Goal: Information Seeking & Learning: Learn about a topic

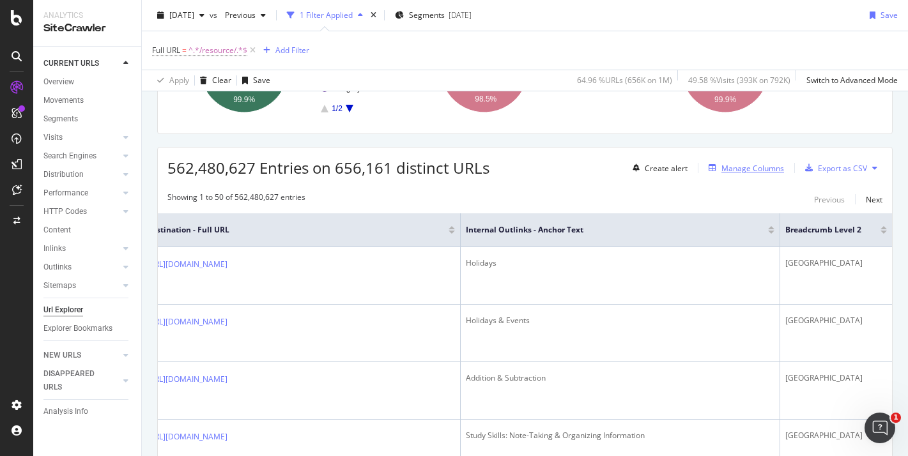
scroll to position [167, 0]
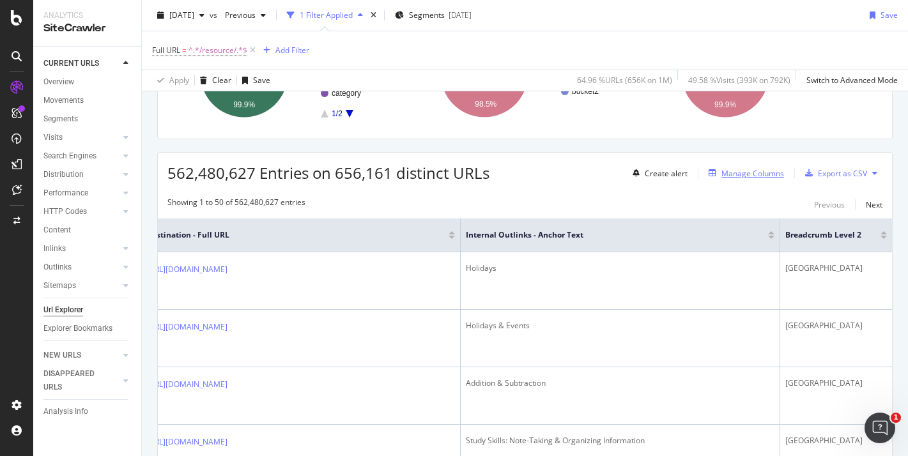
click at [740, 172] on div "Manage Columns" at bounding box center [753, 173] width 63 height 11
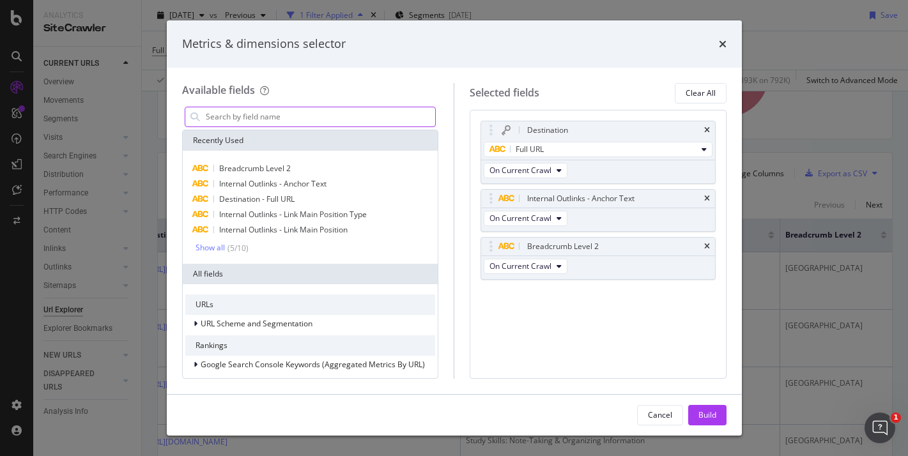
click at [260, 117] on input "modal" at bounding box center [320, 116] width 231 height 19
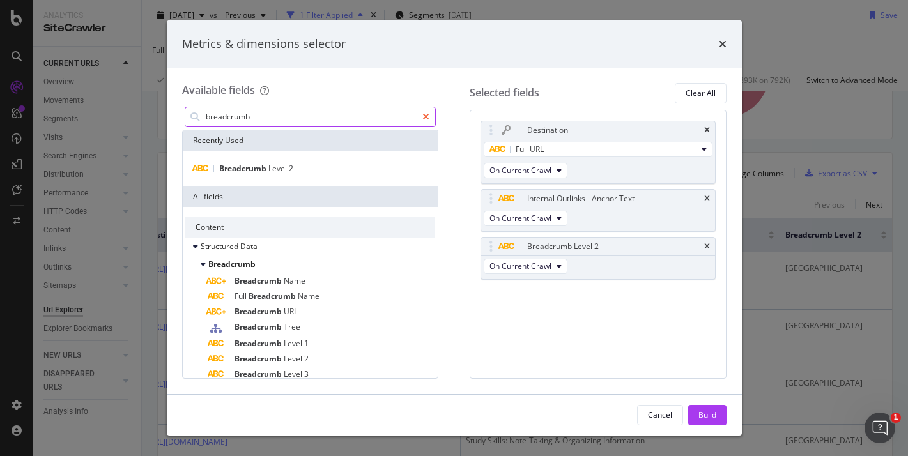
type input "breadcrumb"
click at [428, 113] on icon "modal" at bounding box center [426, 117] width 7 height 9
click at [310, 112] on input "modal" at bounding box center [320, 116] width 231 height 19
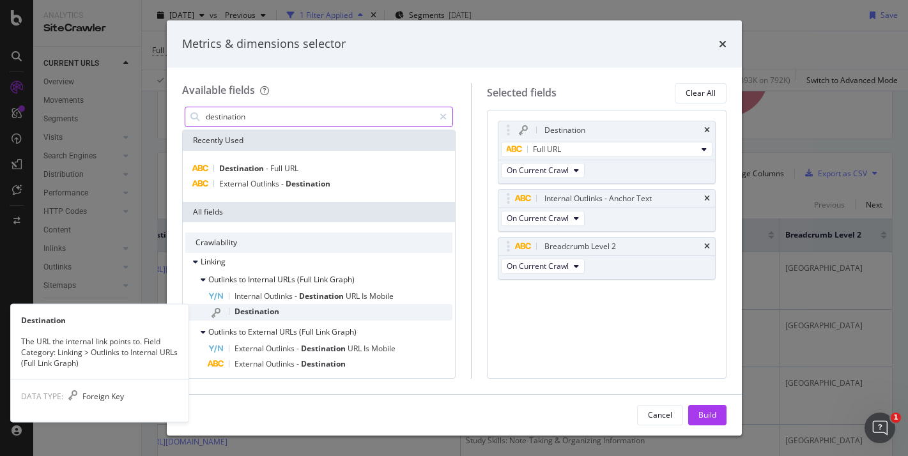
type input "destination"
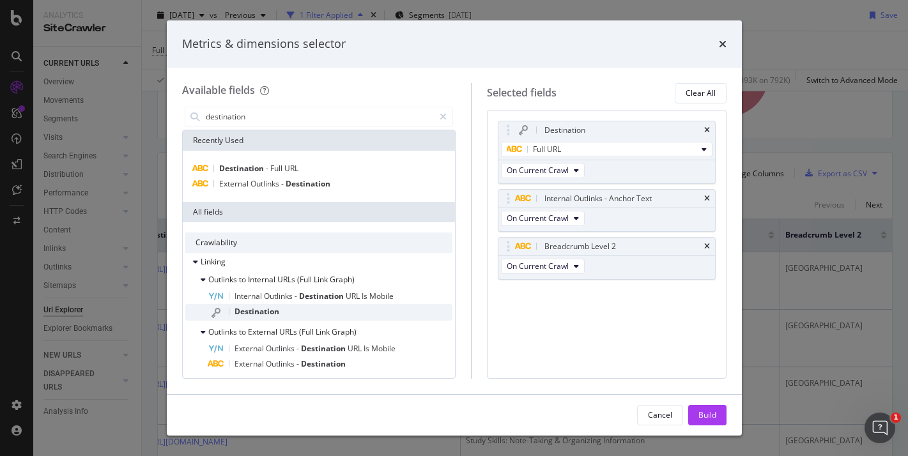
click at [268, 309] on span "Destination" at bounding box center [257, 311] width 45 height 11
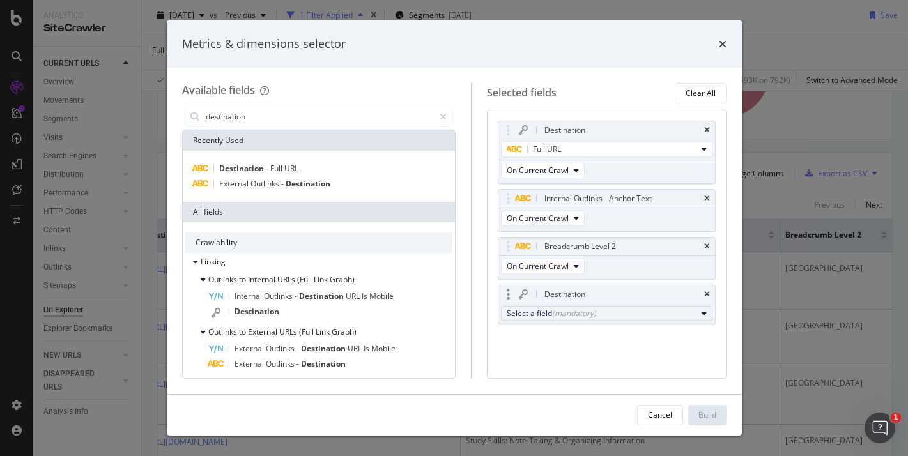
click at [608, 311] on div "Select a field (mandatory)" at bounding box center [602, 313] width 190 height 11
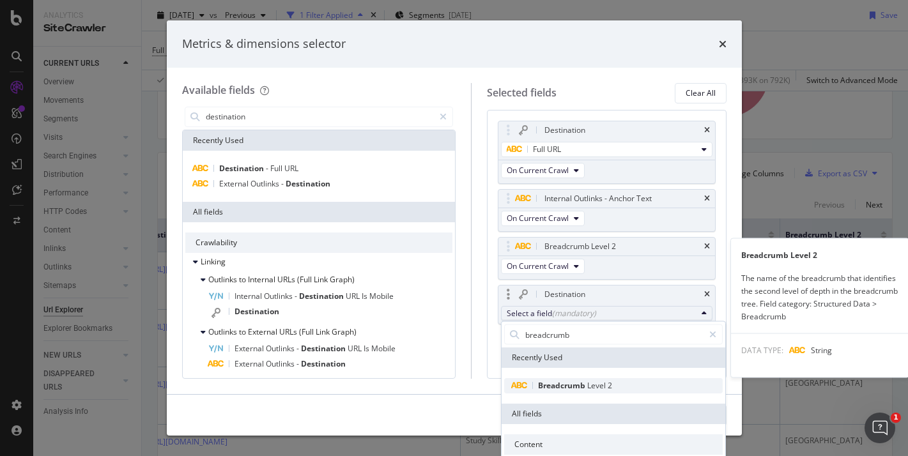
type input "breadcrumb"
click at [591, 385] on span "Level" at bounding box center [598, 385] width 20 height 11
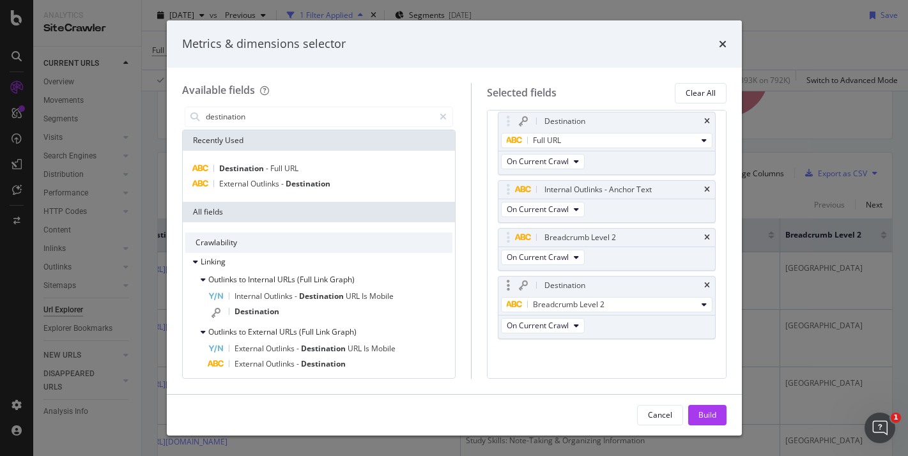
scroll to position [0, 0]
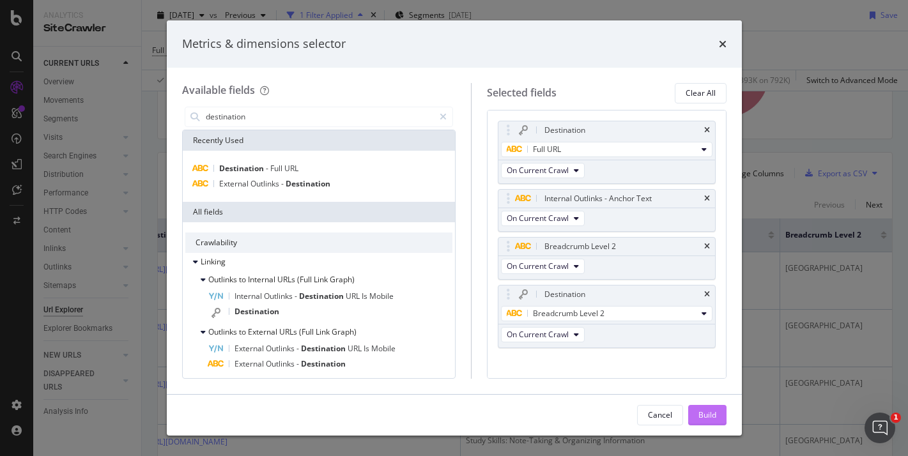
click at [697, 414] on button "Build" at bounding box center [708, 415] width 38 height 20
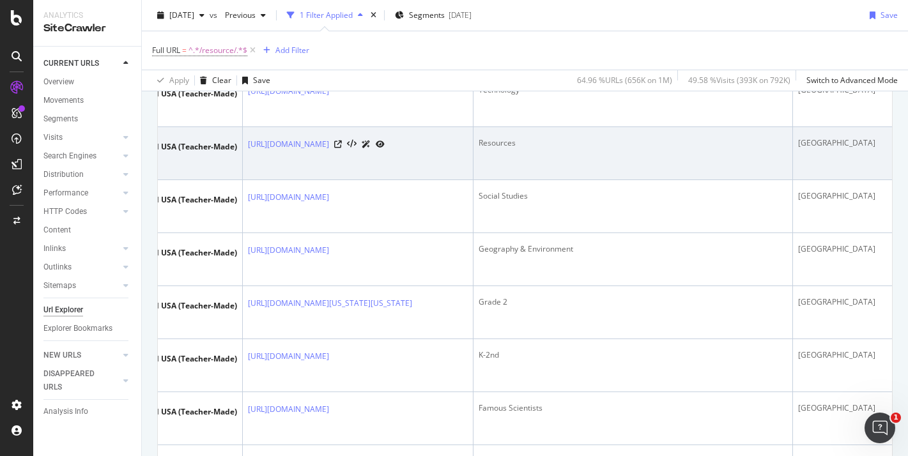
scroll to position [0, 159]
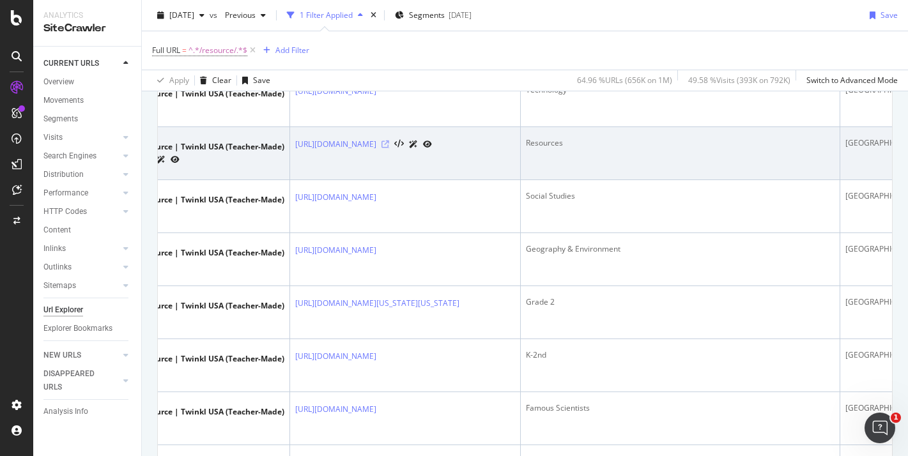
click at [389, 148] on icon at bounding box center [386, 145] width 8 height 8
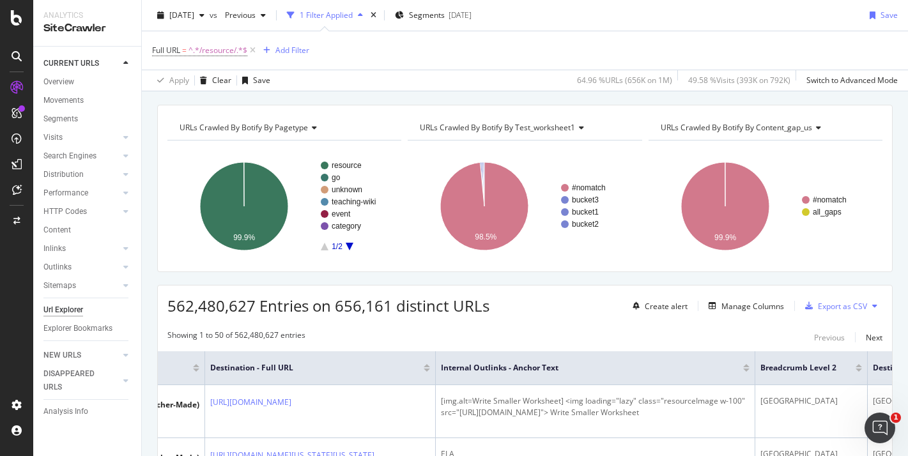
scroll to position [0, 0]
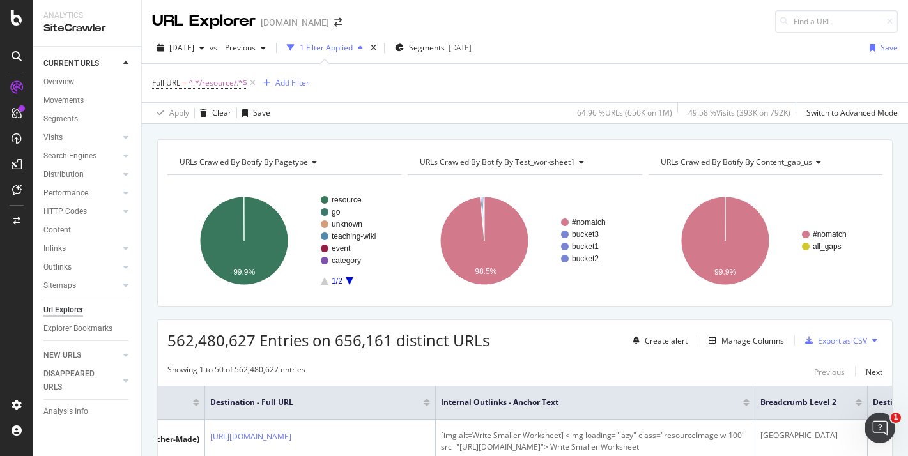
click at [363, 54] on div "1 Filter Applied" at bounding box center [325, 47] width 86 height 19
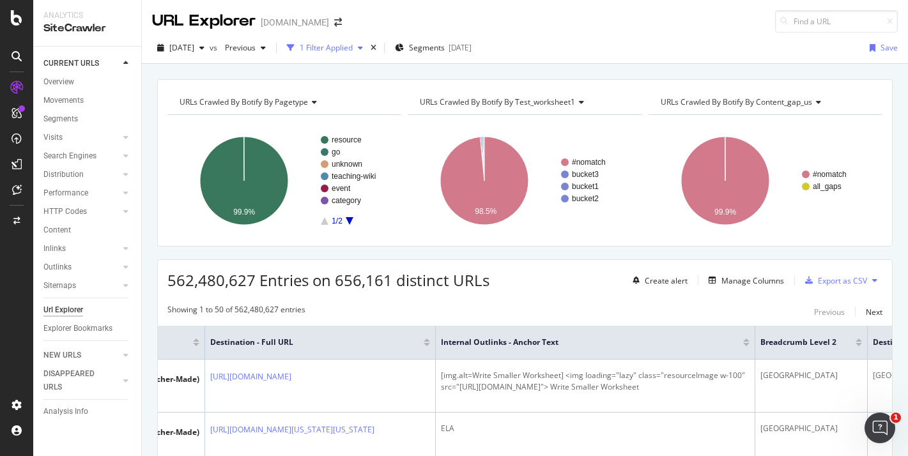
click at [353, 49] on div "1 Filter Applied" at bounding box center [326, 47] width 53 height 11
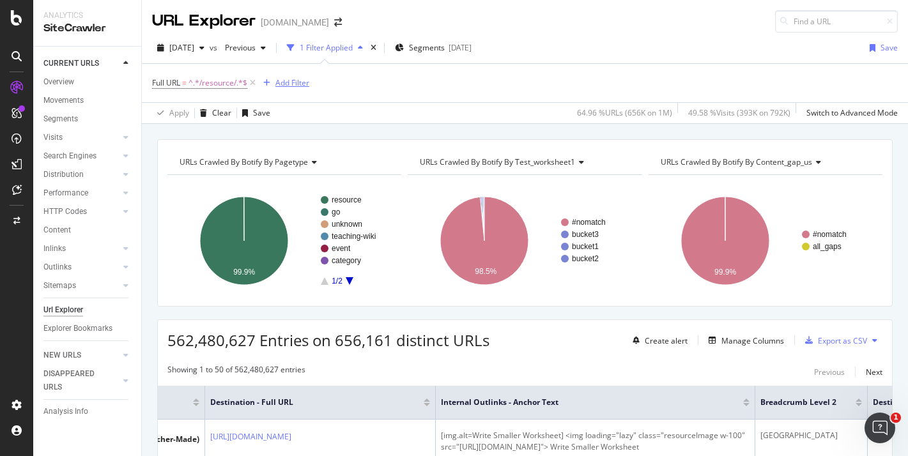
click at [282, 86] on div "Add Filter" at bounding box center [293, 82] width 34 height 11
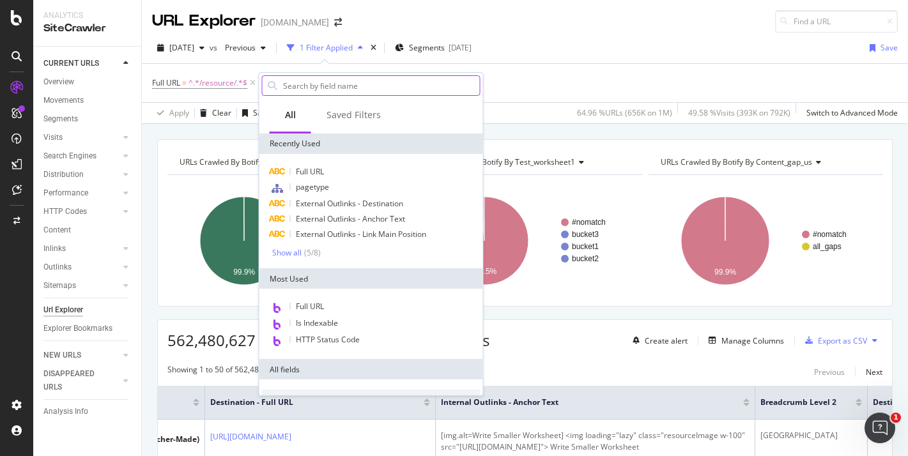
click at [296, 86] on input "text" at bounding box center [381, 85] width 198 height 19
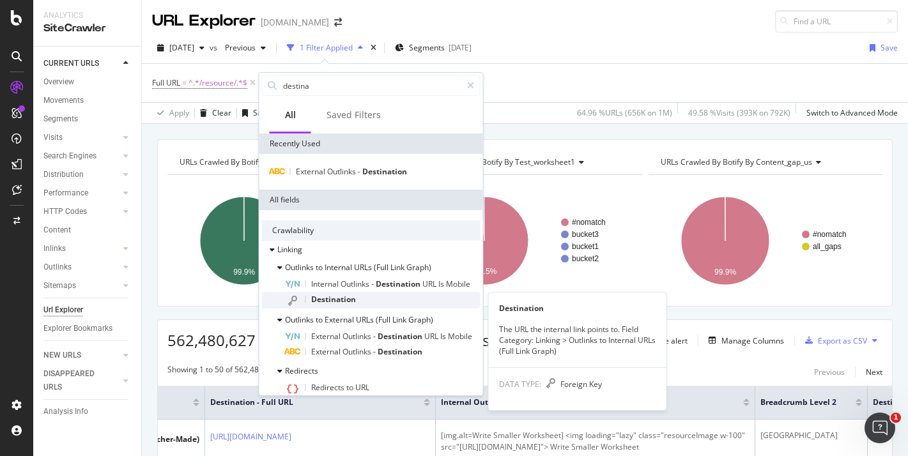
type input "destina"
click at [348, 299] on span "Destination" at bounding box center [333, 299] width 45 height 11
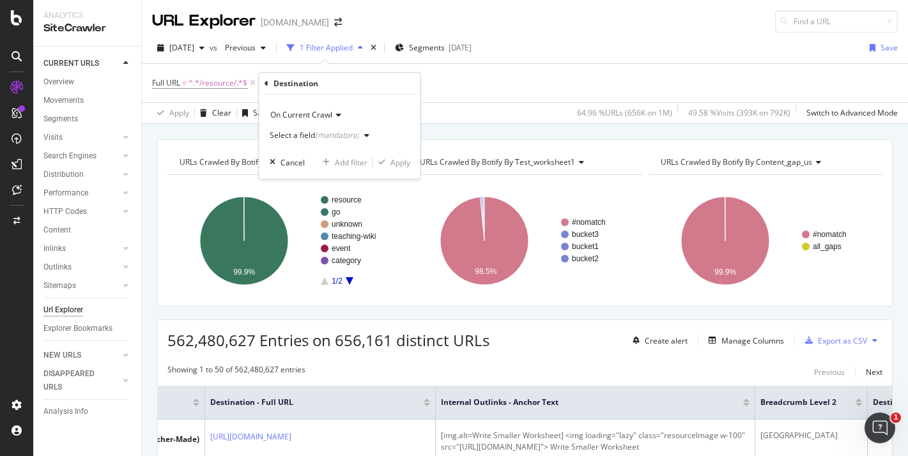
click at [313, 133] on div "Select a field (mandatory)" at bounding box center [314, 136] width 89 height 8
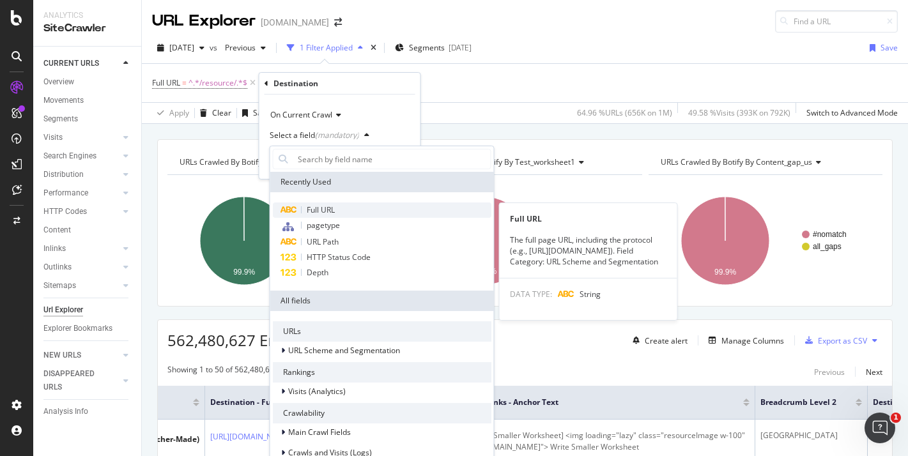
click at [326, 208] on span "Full URL" at bounding box center [321, 210] width 28 height 11
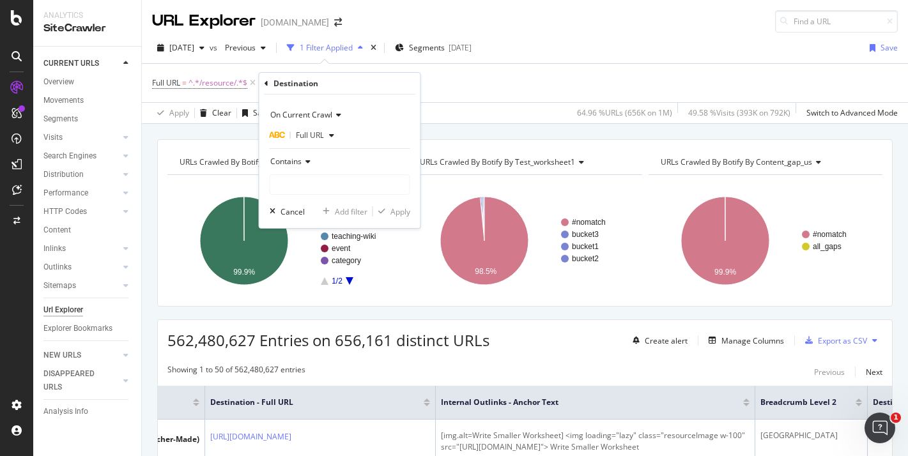
click at [307, 167] on div "Contains" at bounding box center [340, 162] width 141 height 20
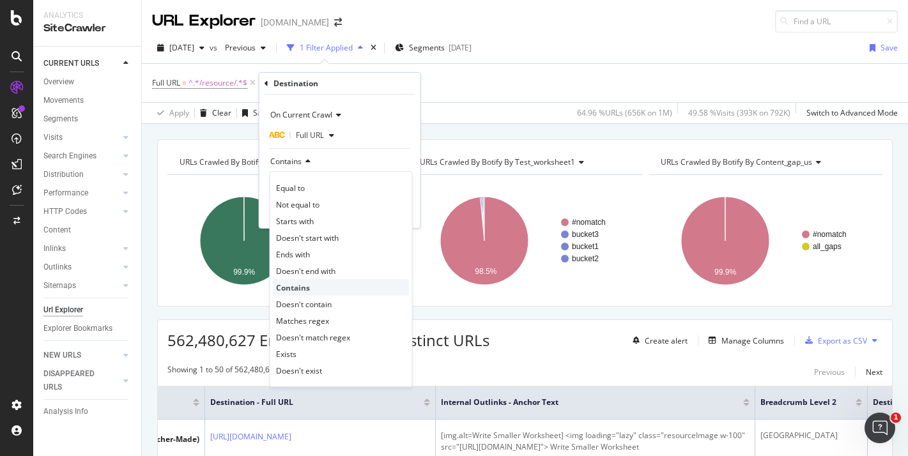
click at [312, 290] on div "Contains" at bounding box center [341, 287] width 137 height 17
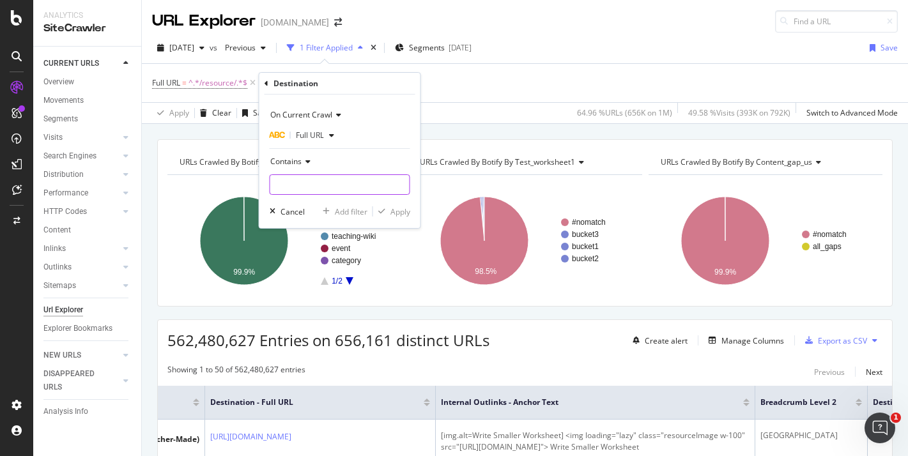
click at [292, 178] on input "text" at bounding box center [339, 185] width 139 height 20
type input "/resource/"
click at [396, 210] on div "Apply" at bounding box center [401, 211] width 20 height 11
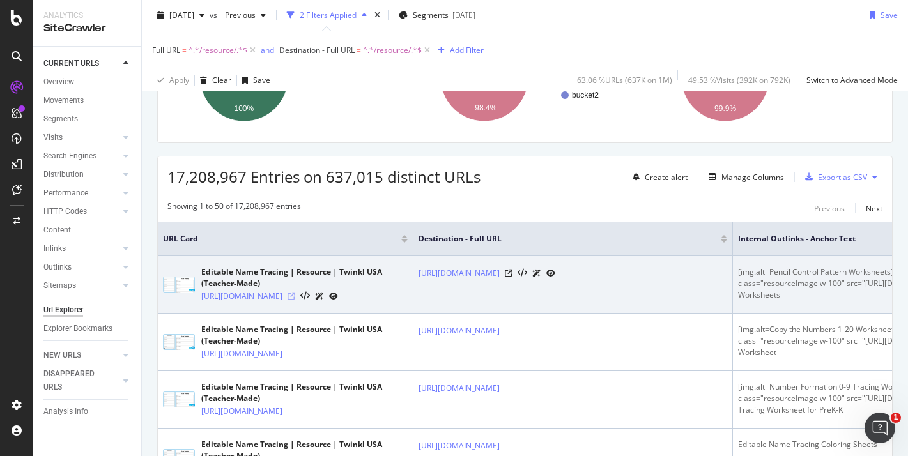
click at [295, 300] on icon at bounding box center [292, 297] width 8 height 8
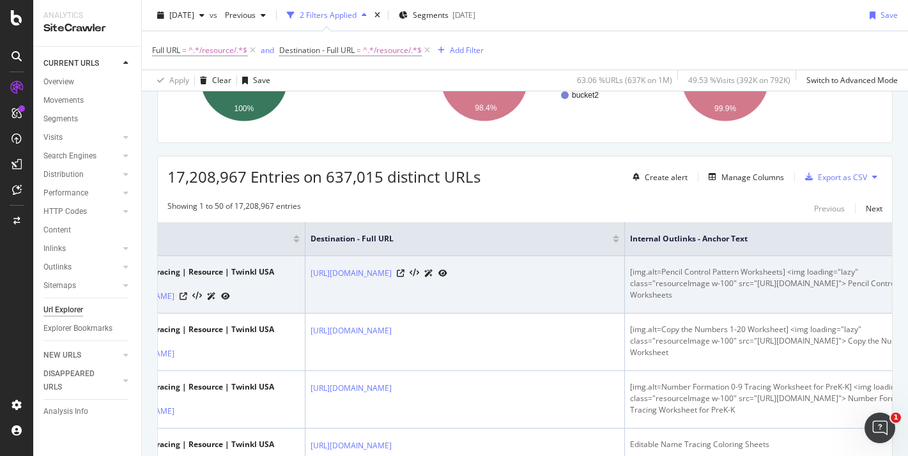
scroll to position [0, 84]
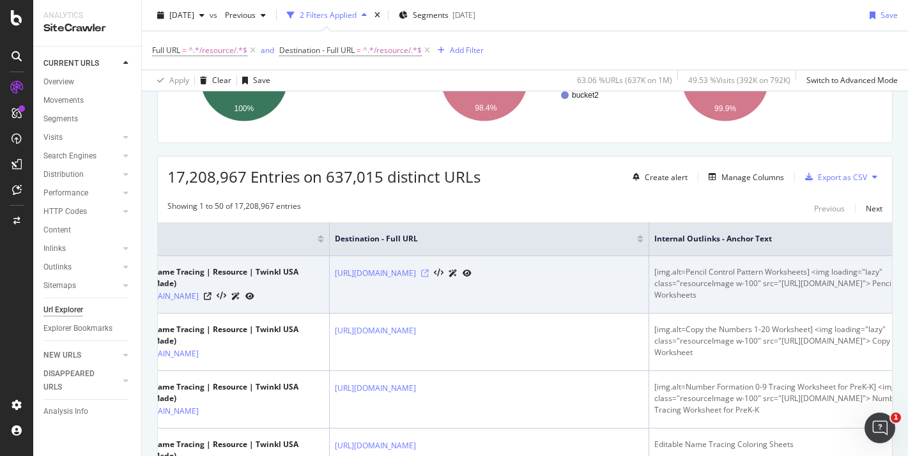
click at [429, 277] on icon at bounding box center [425, 274] width 8 height 8
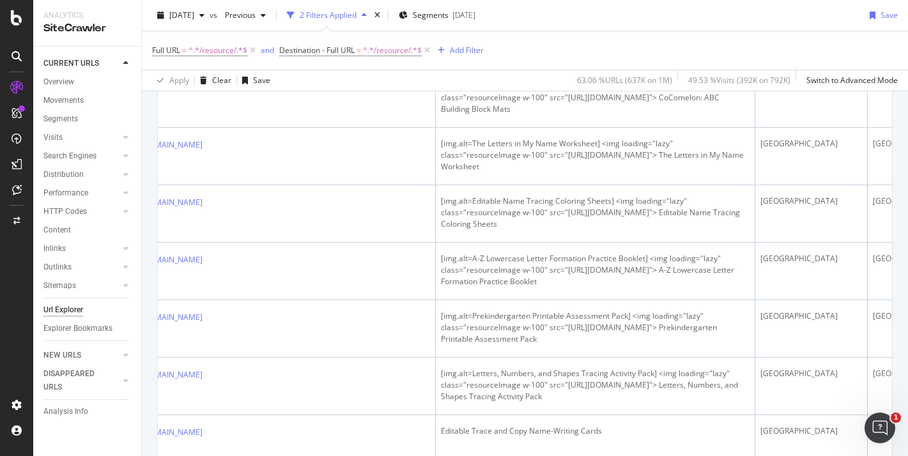
scroll to position [0, 299]
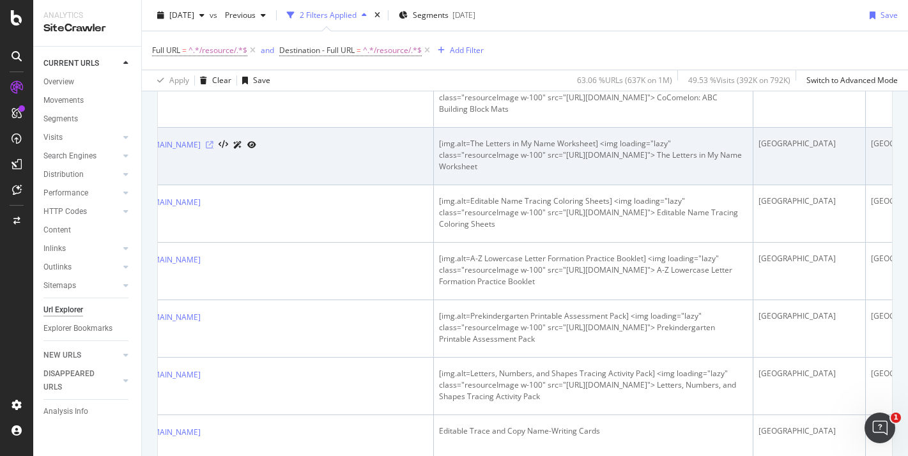
click at [214, 149] on icon at bounding box center [210, 145] width 8 height 8
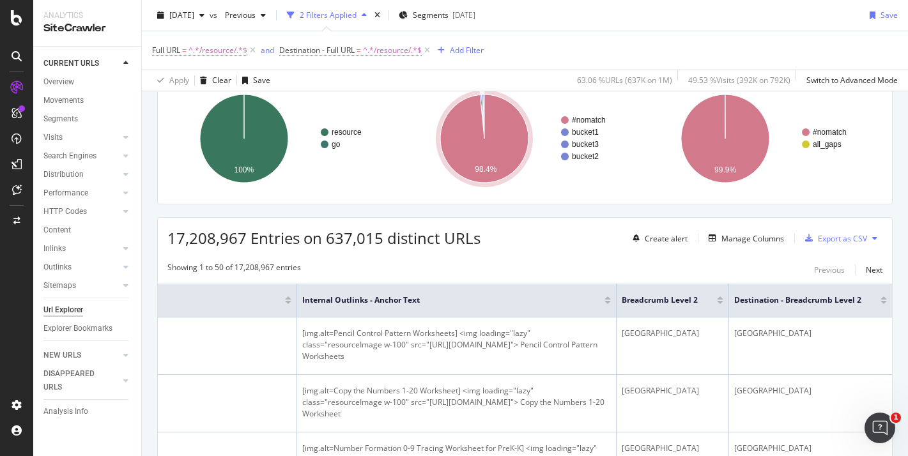
scroll to position [174, 0]
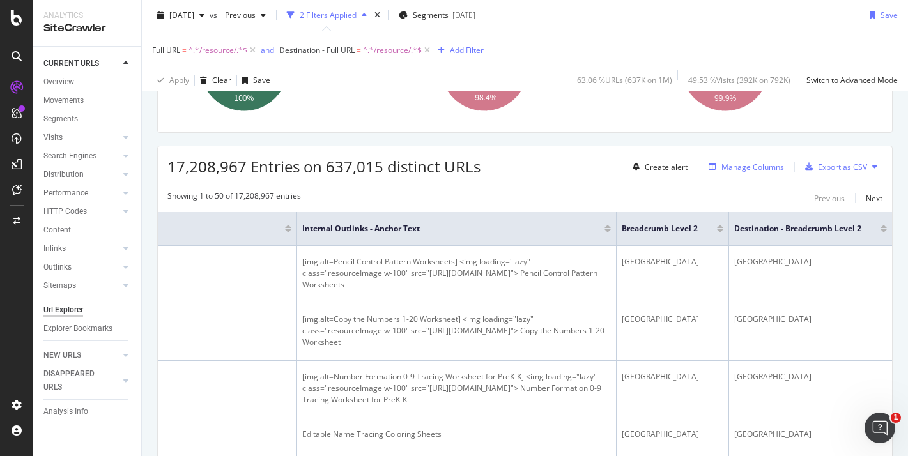
click at [728, 166] on div "Manage Columns" at bounding box center [753, 167] width 63 height 11
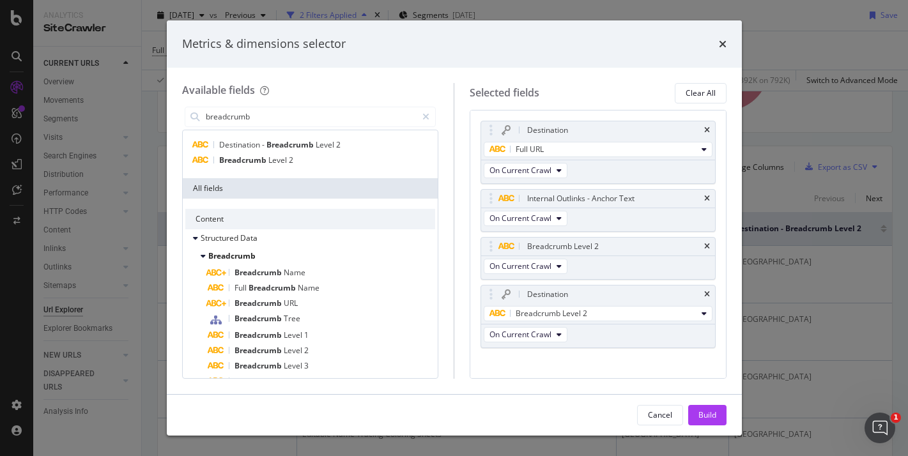
scroll to position [26, 0]
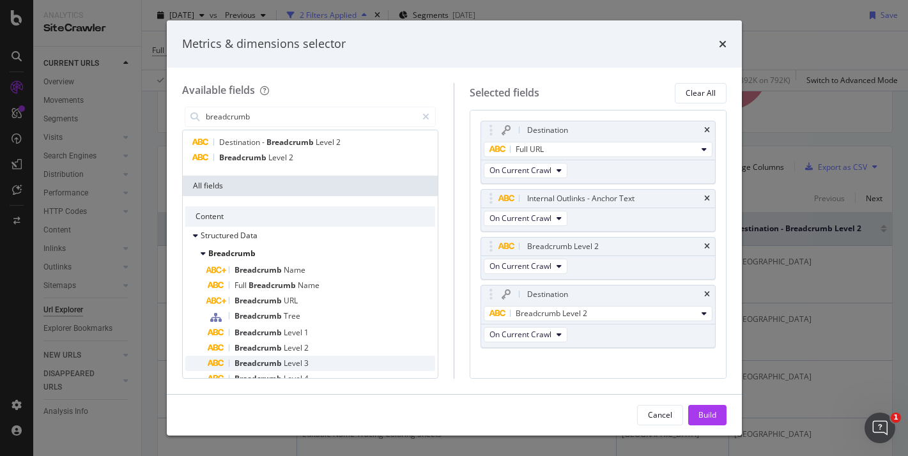
click at [305, 359] on span "3" at bounding box center [306, 363] width 4 height 11
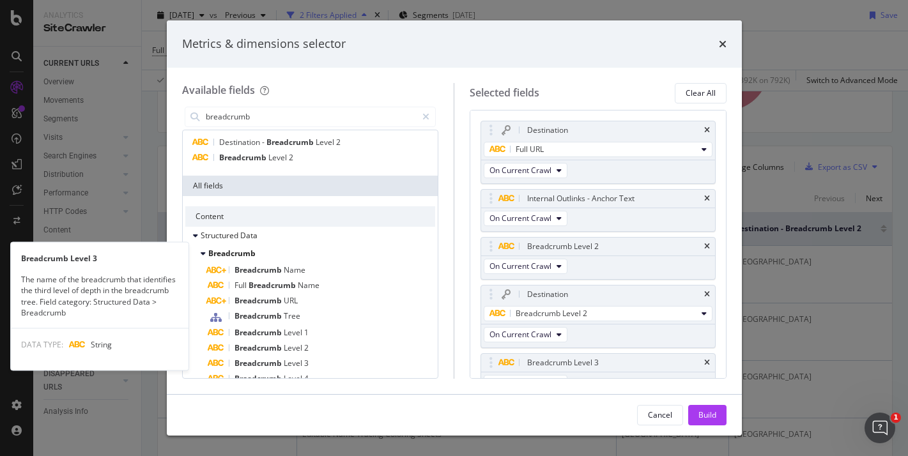
scroll to position [17, 0]
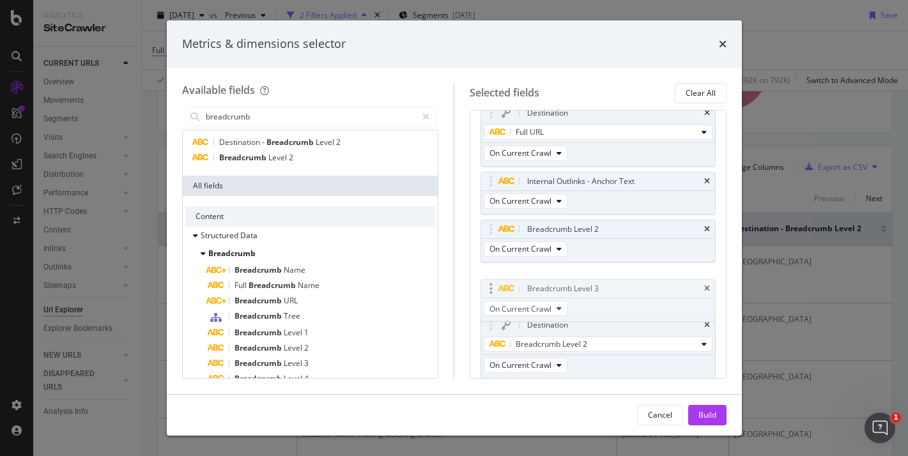
drag, startPoint x: 597, startPoint y: 346, endPoint x: 598, endPoint y: 288, distance: 58.8
click at [598, 288] on body "Analytics SiteCrawler CURRENT URLS Overview Movements Segments Visits Analysis …" at bounding box center [454, 228] width 908 height 456
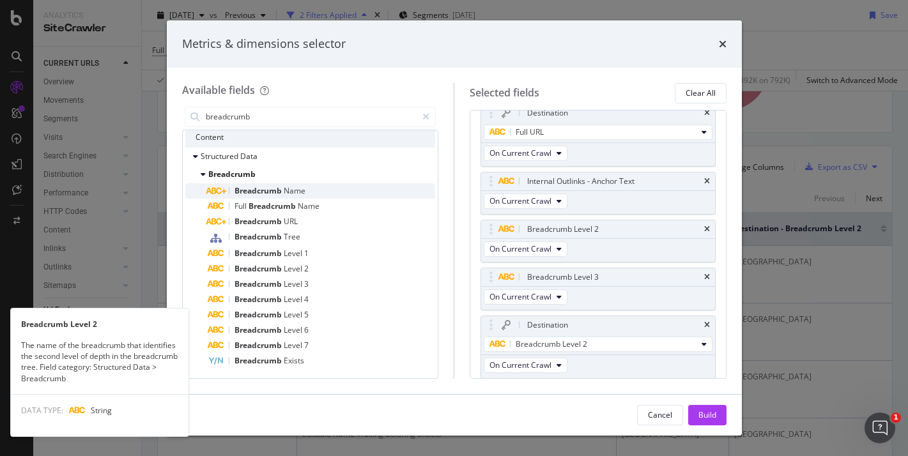
scroll to position [0, 0]
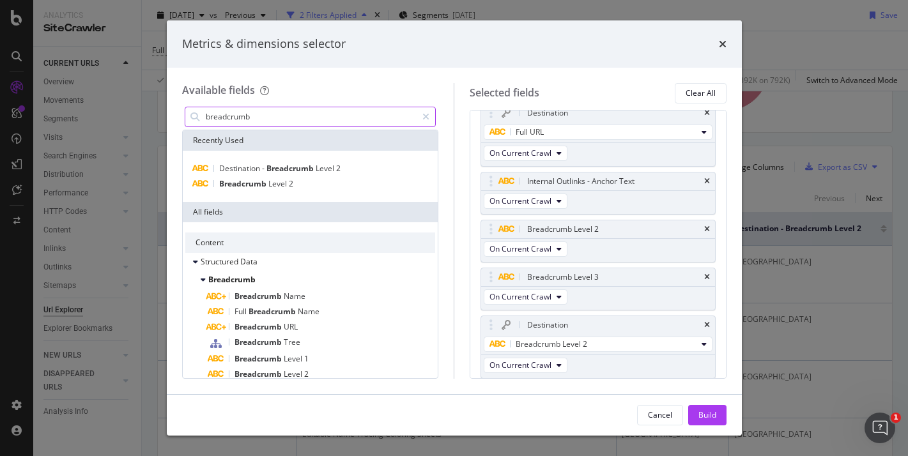
click at [231, 116] on input "breadcrumb" at bounding box center [311, 116] width 213 height 19
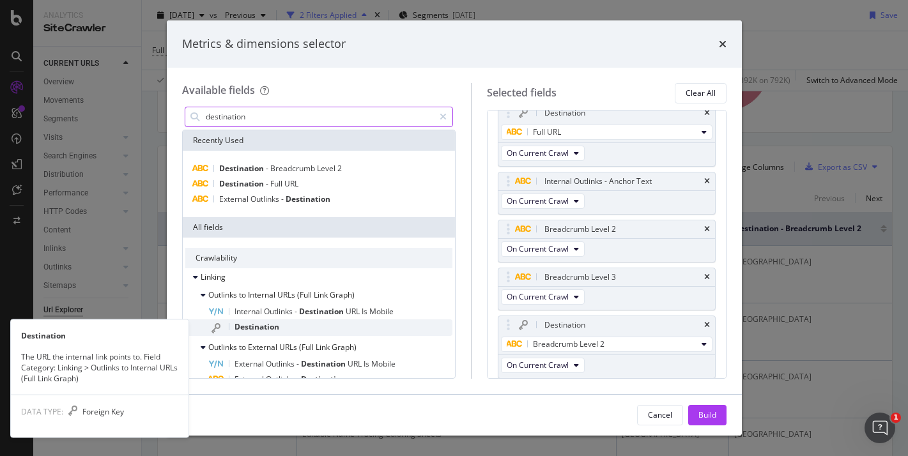
type input "destination"
click at [243, 323] on span "Destination" at bounding box center [257, 327] width 45 height 11
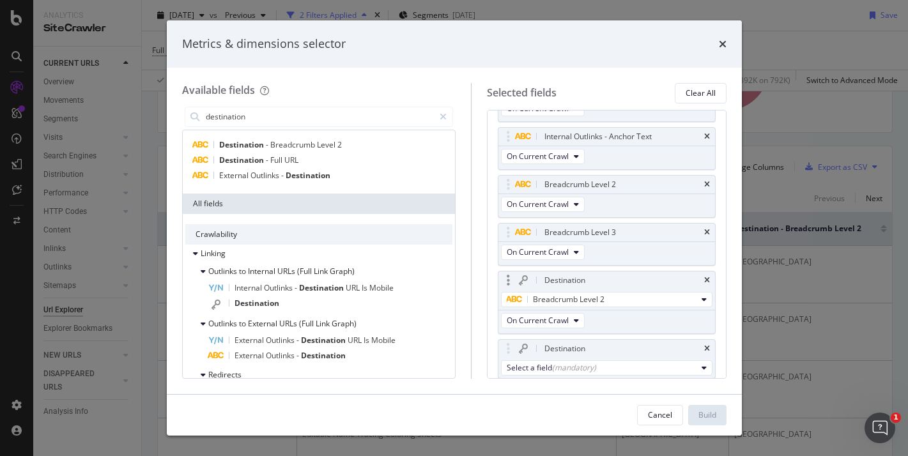
scroll to position [105, 0]
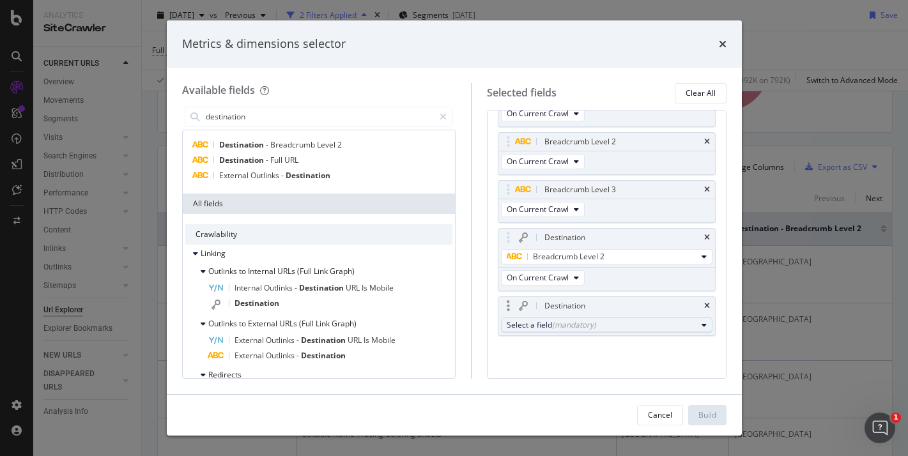
click at [555, 324] on div "(mandatory)" at bounding box center [574, 325] width 44 height 11
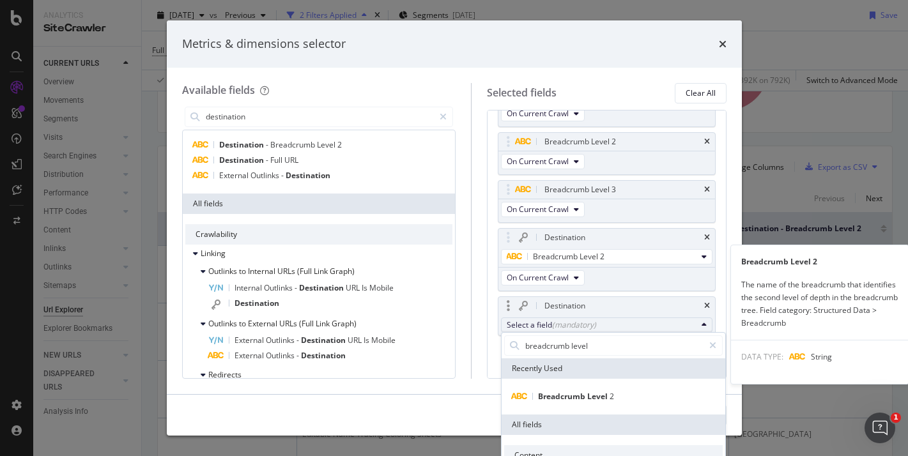
scroll to position [42, 0]
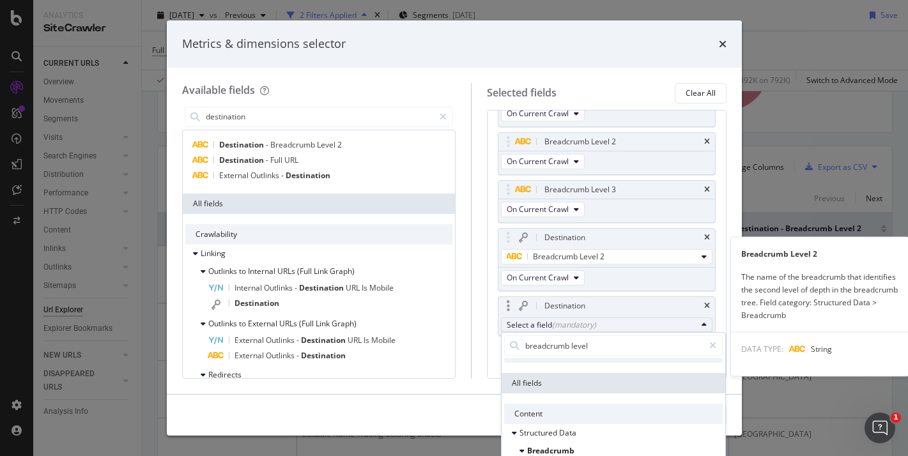
type input "breadcrumb level 3"
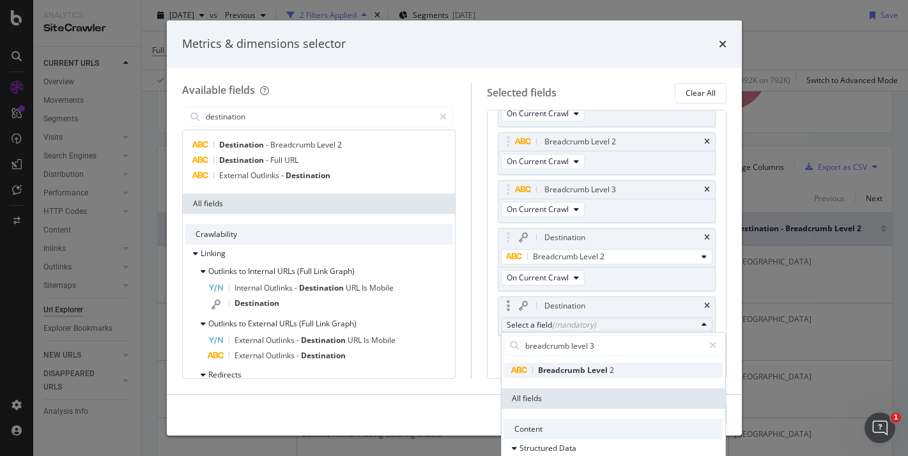
scroll to position [0, 0]
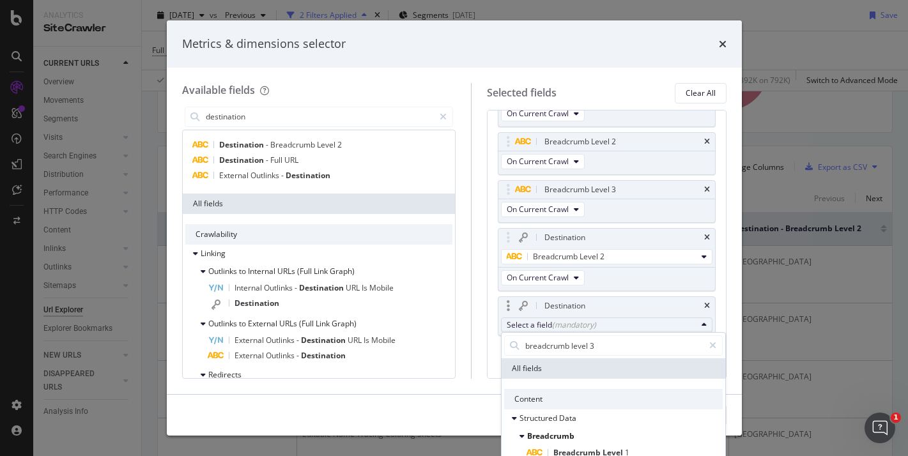
click at [466, 290] on div "Available fields destination Recently Used Destination - Breadcrumb Level 2 Des…" at bounding box center [326, 231] width 289 height 296
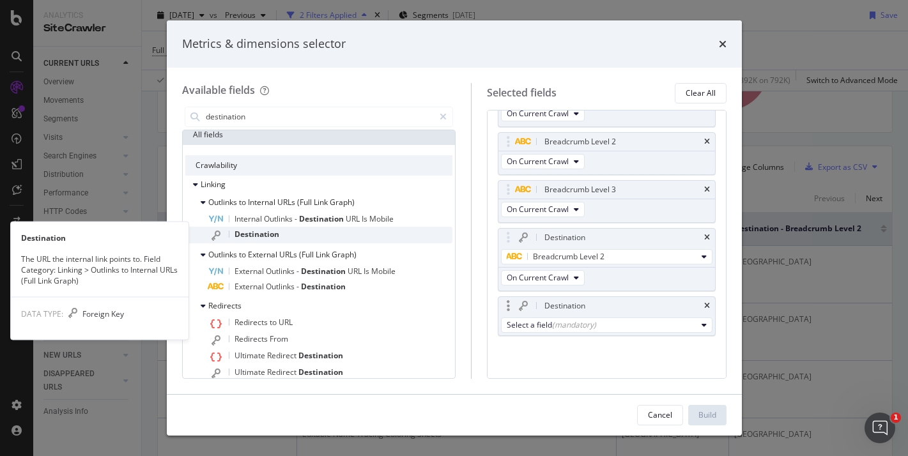
scroll to position [99, 0]
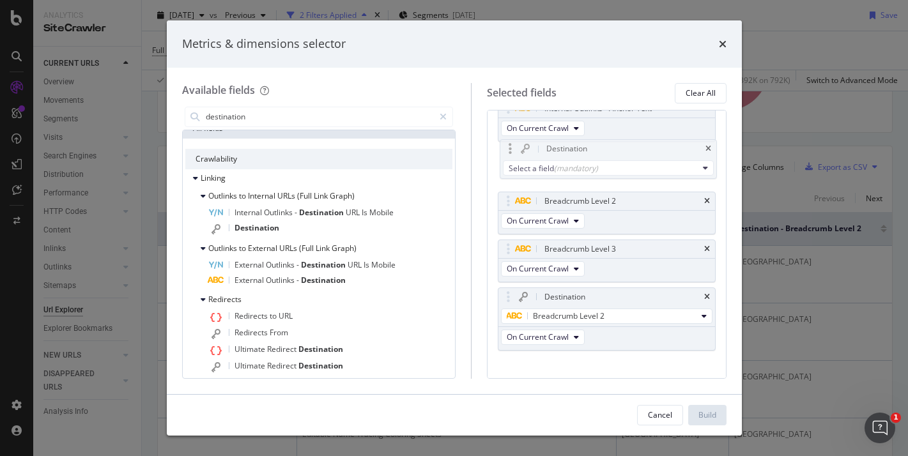
drag, startPoint x: 579, startPoint y: 299, endPoint x: 582, endPoint y: 140, distance: 158.6
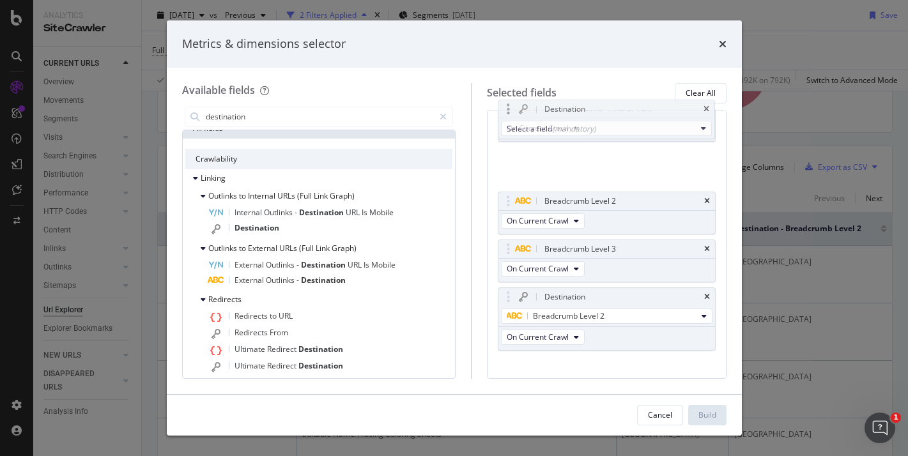
click at [581, 140] on body "Analytics SiteCrawler CURRENT URLS Overview Movements Segments Visits Analysis …" at bounding box center [454, 228] width 908 height 456
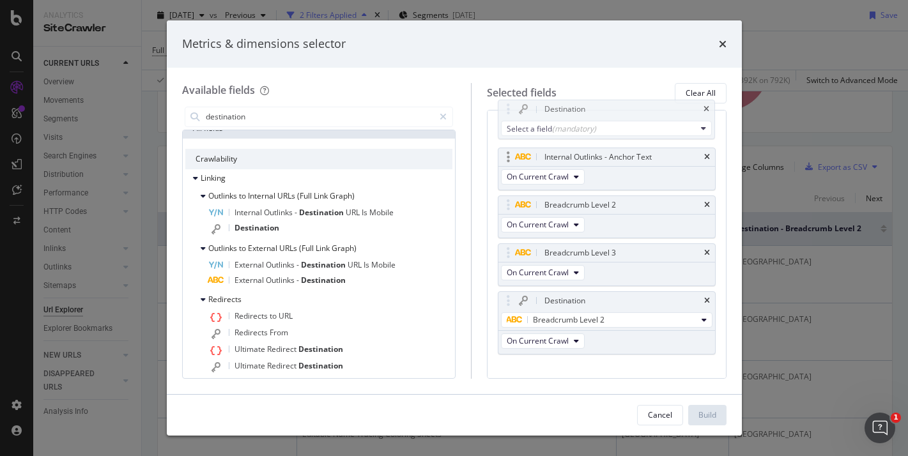
scroll to position [86, 0]
click at [572, 134] on div "(mandatory)" at bounding box center [574, 131] width 44 height 11
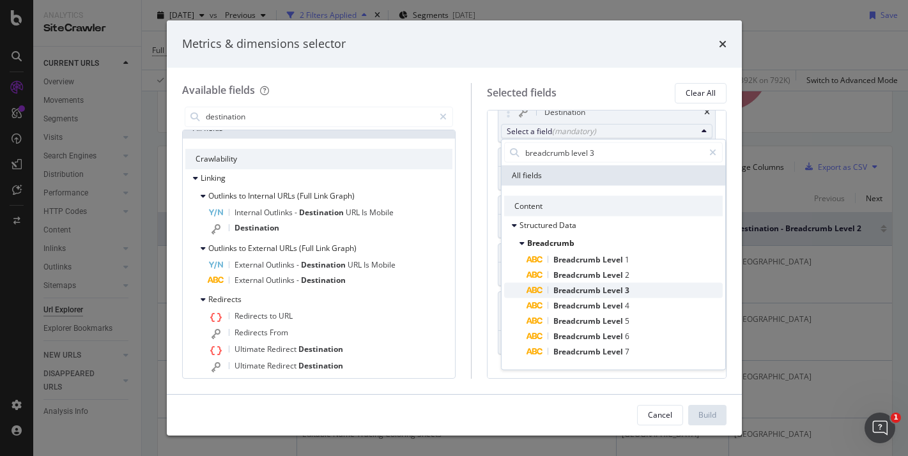
click at [634, 292] on span "Breadcrumb Level 3" at bounding box center [625, 290] width 196 height 15
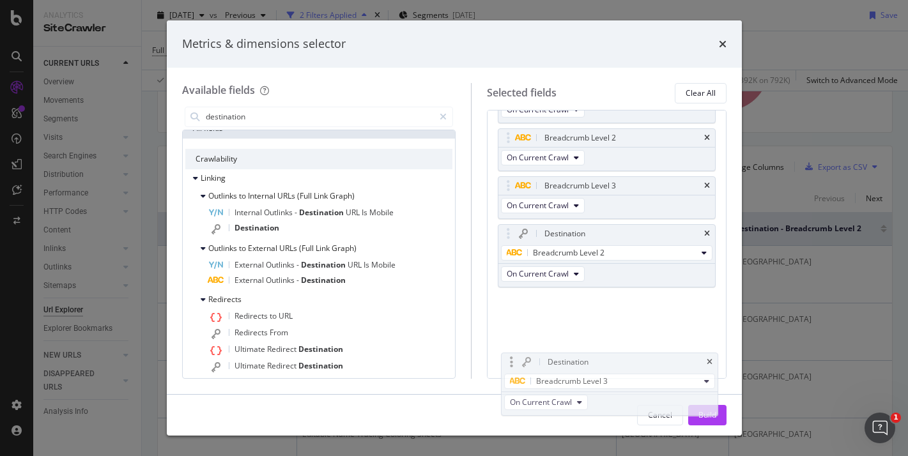
scroll to position [128, 0]
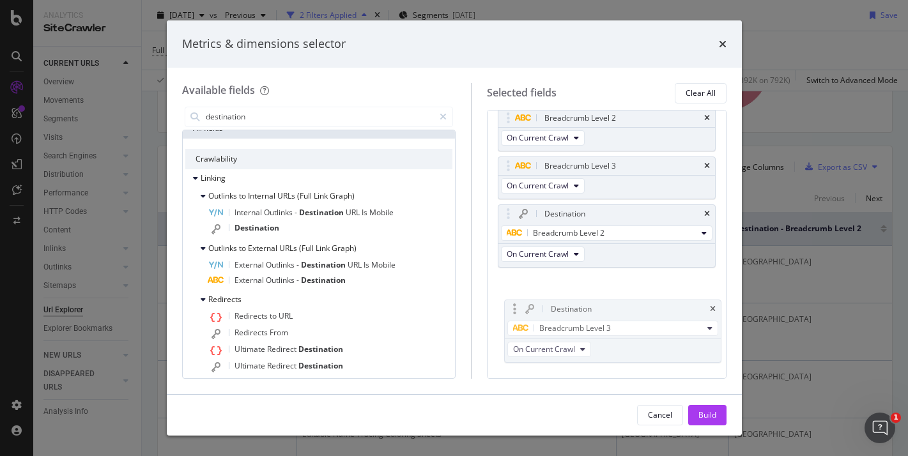
drag, startPoint x: 580, startPoint y: 150, endPoint x: 587, endPoint y: 308, distance: 158.0
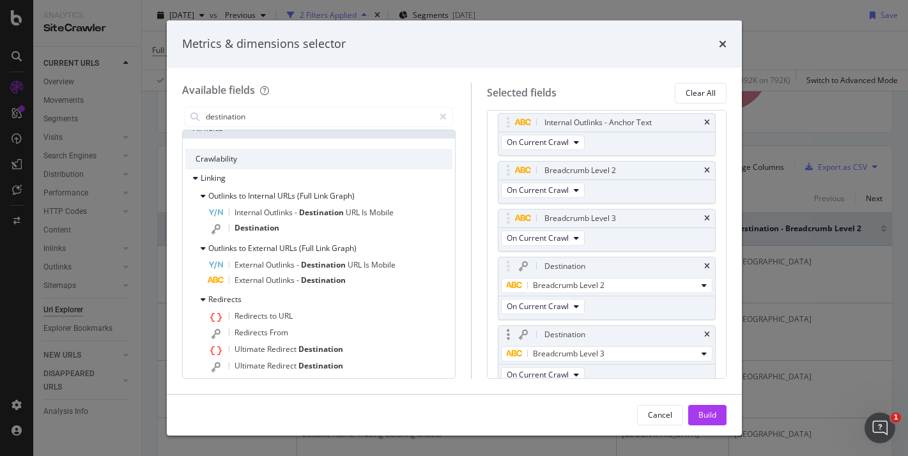
scroll to position [27, 0]
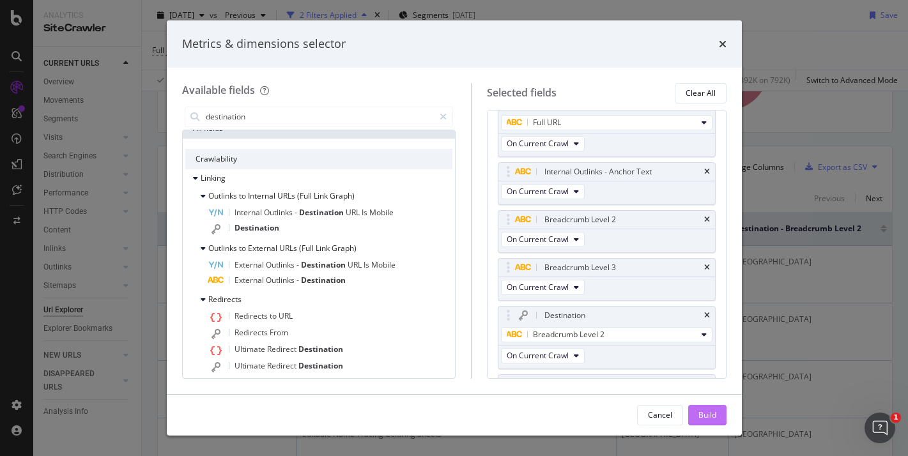
click at [700, 416] on div "Build" at bounding box center [708, 415] width 18 height 11
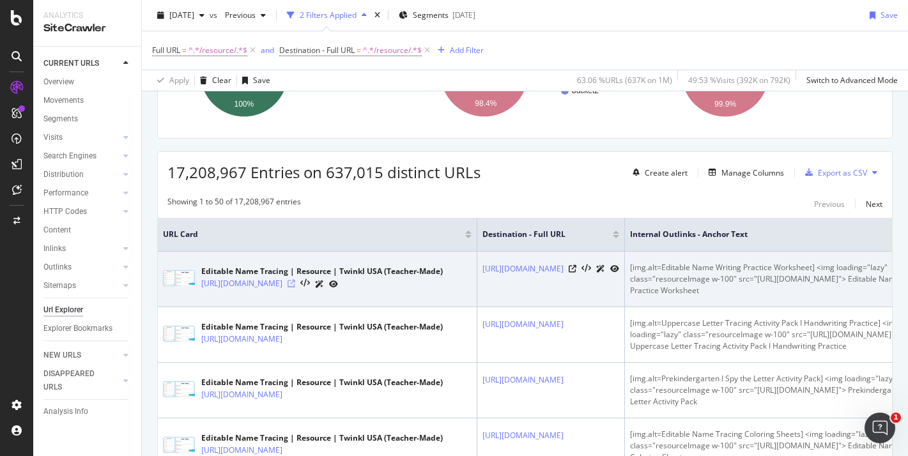
click at [295, 288] on icon at bounding box center [292, 284] width 8 height 8
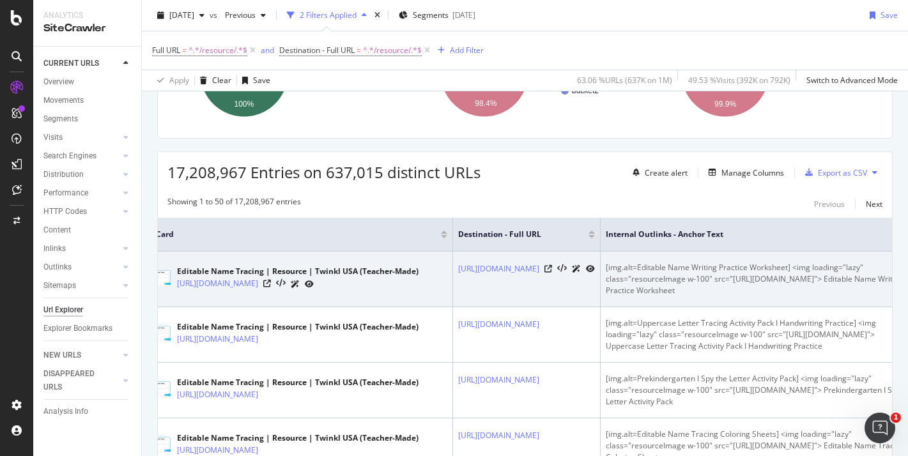
scroll to position [0, 31]
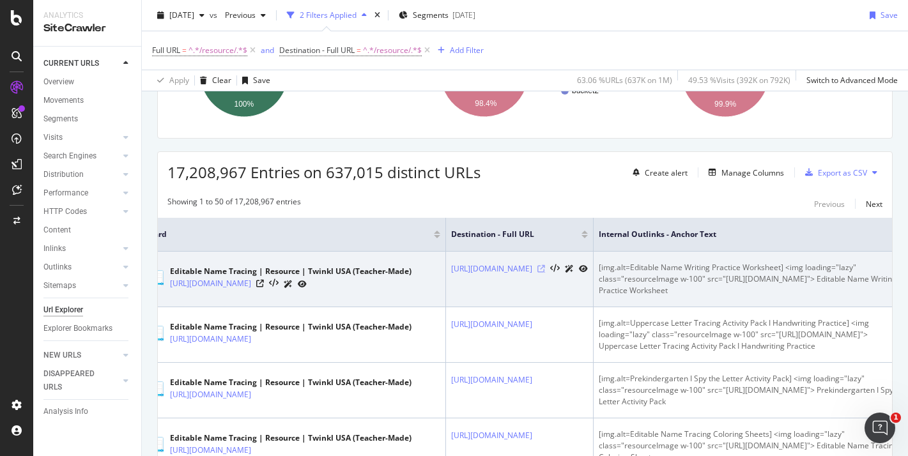
click at [545, 273] on icon at bounding box center [542, 269] width 8 height 8
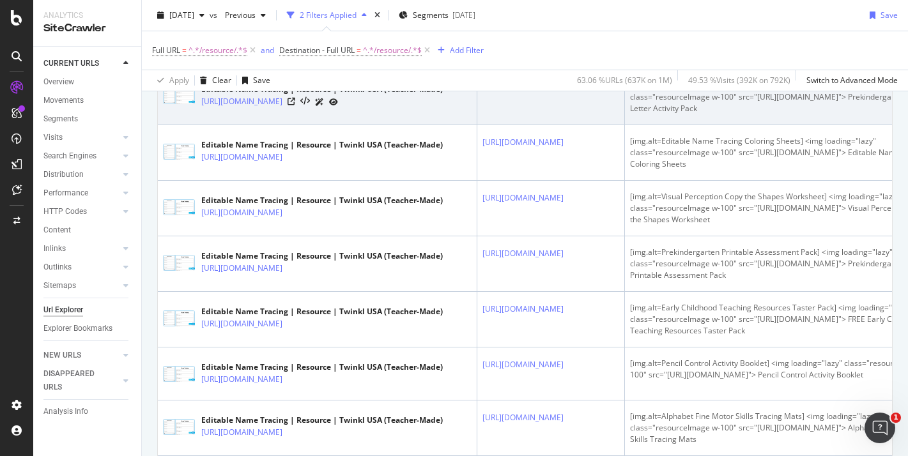
scroll to position [540, 0]
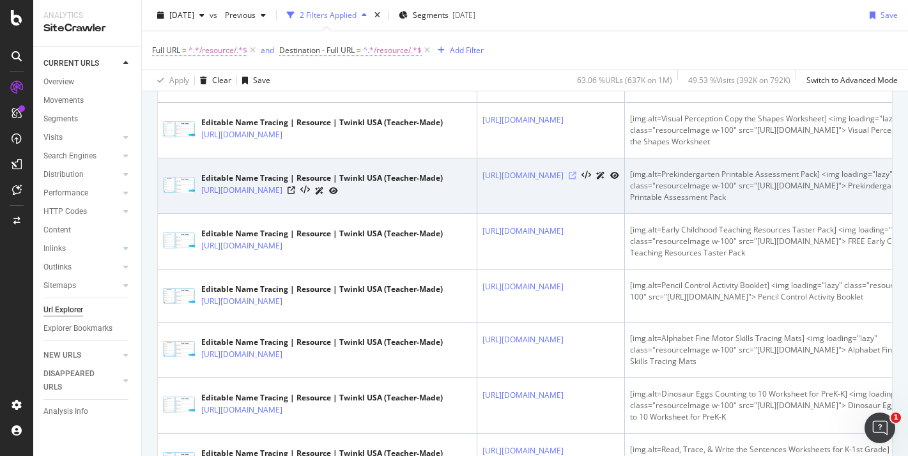
click at [577, 180] on icon at bounding box center [573, 176] width 8 height 8
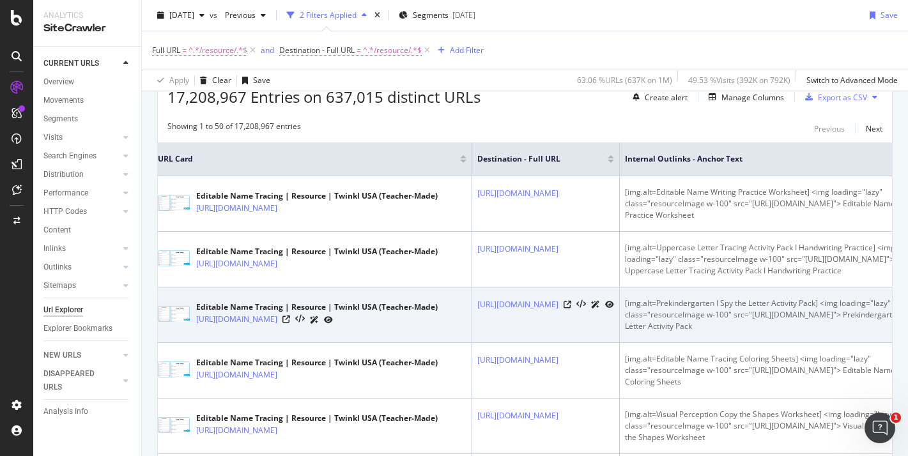
scroll to position [0, 0]
click at [295, 323] on icon at bounding box center [292, 320] width 8 height 8
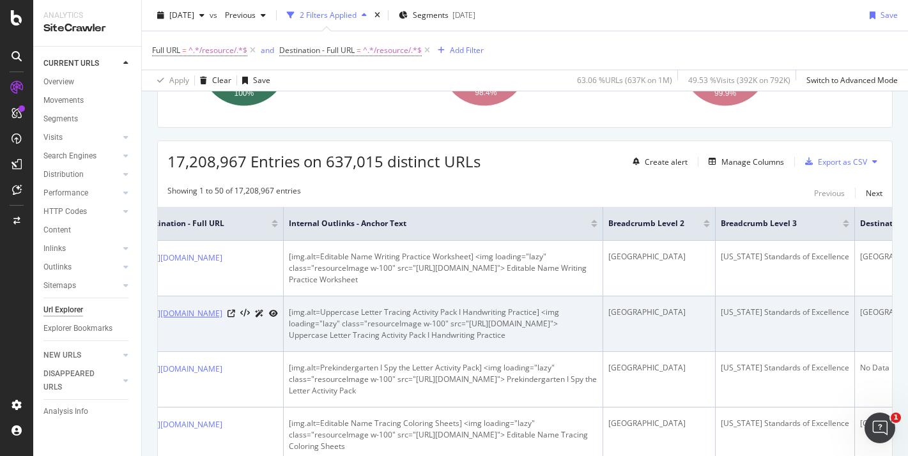
scroll to position [0, 272]
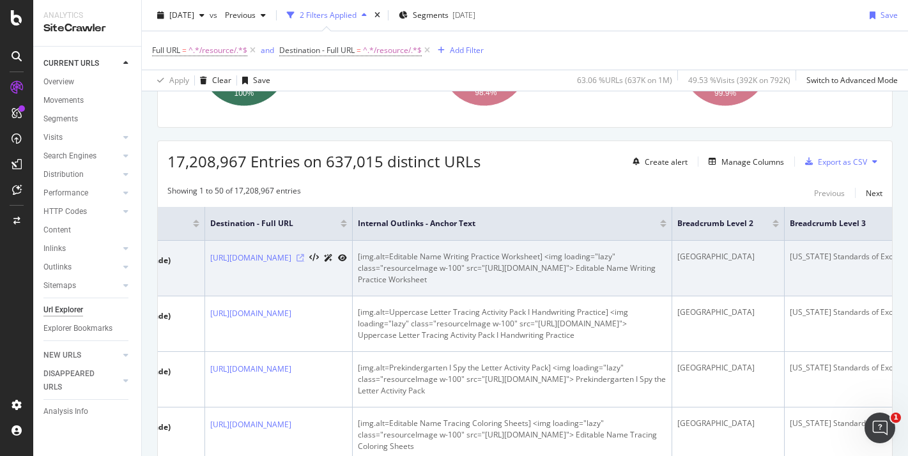
click at [304, 262] on icon at bounding box center [301, 258] width 8 height 8
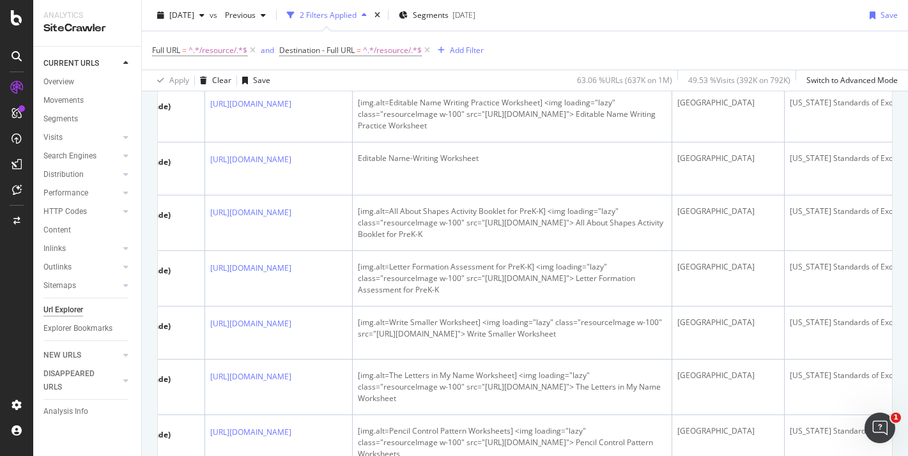
scroll to position [1277, 0]
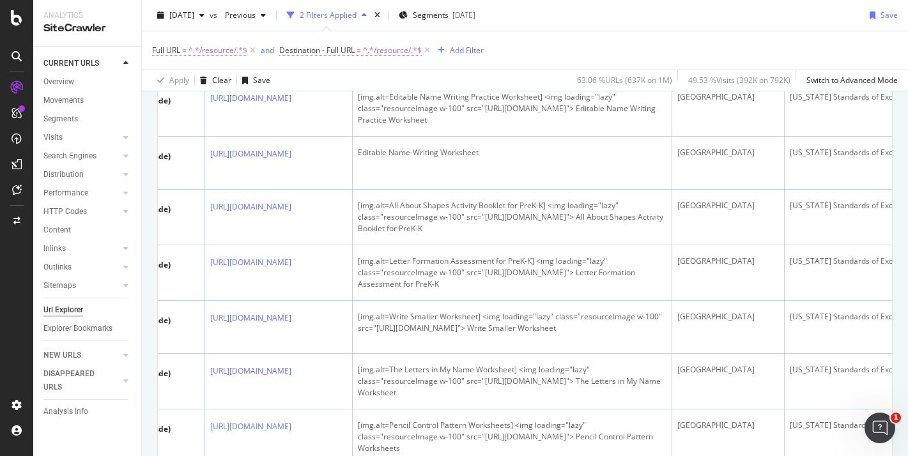
copy div "Editable Trace and Copy Name-Writing Cards"
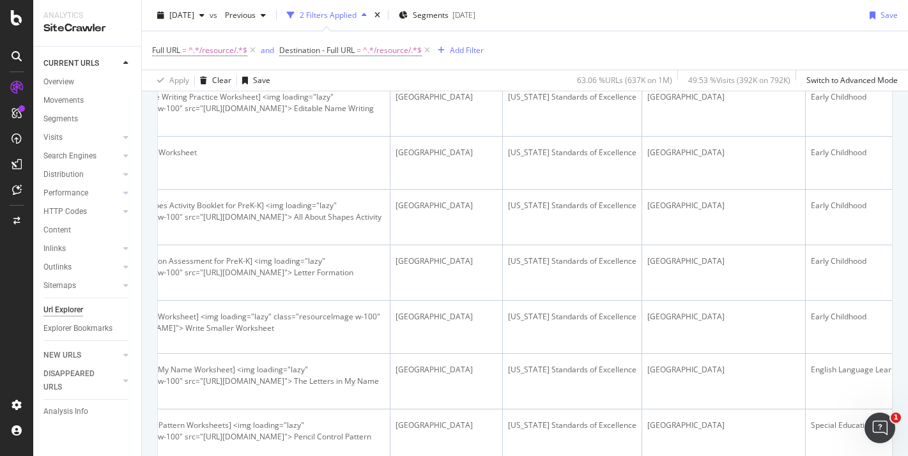
scroll to position [0, 447]
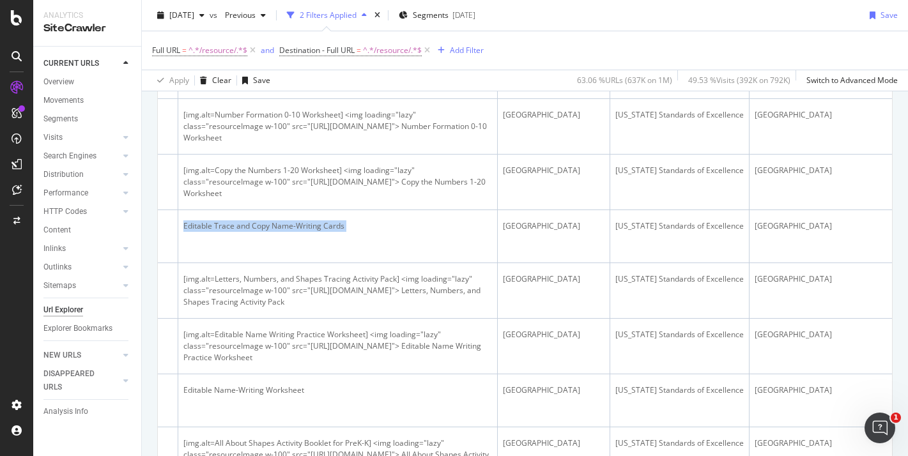
scroll to position [0, 383]
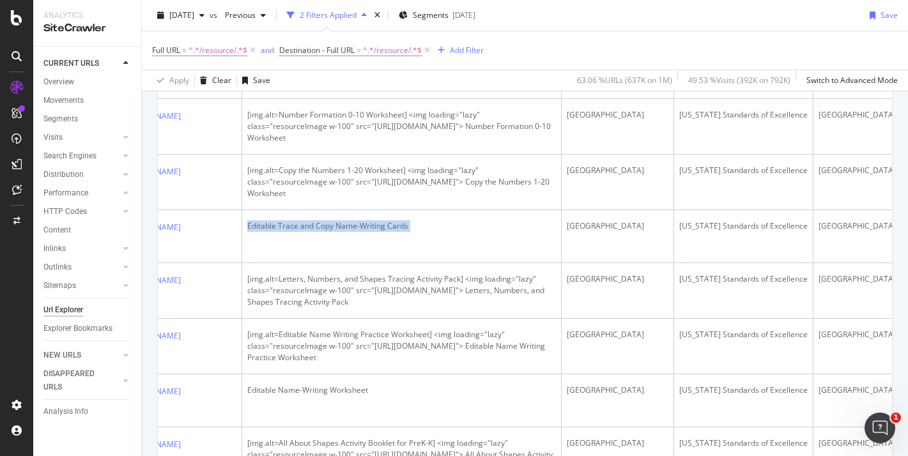
click at [194, 12] on icon at bounding box center [190, 8] width 8 height 8
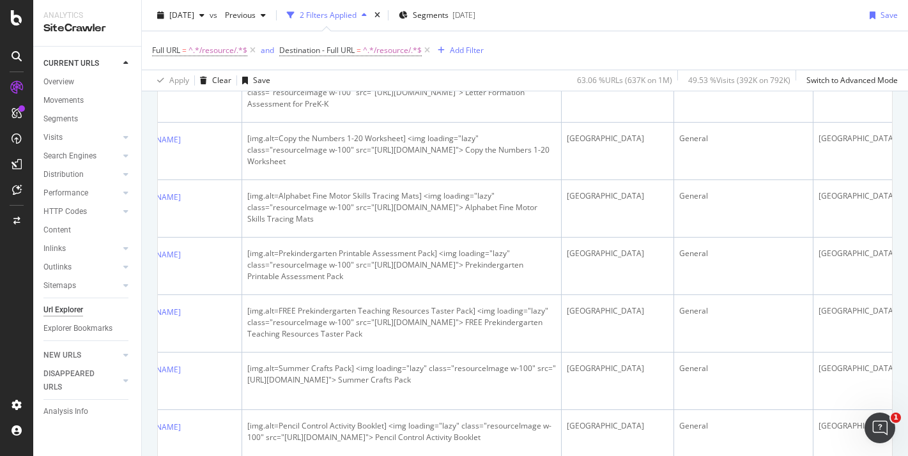
scroll to position [2453, 0]
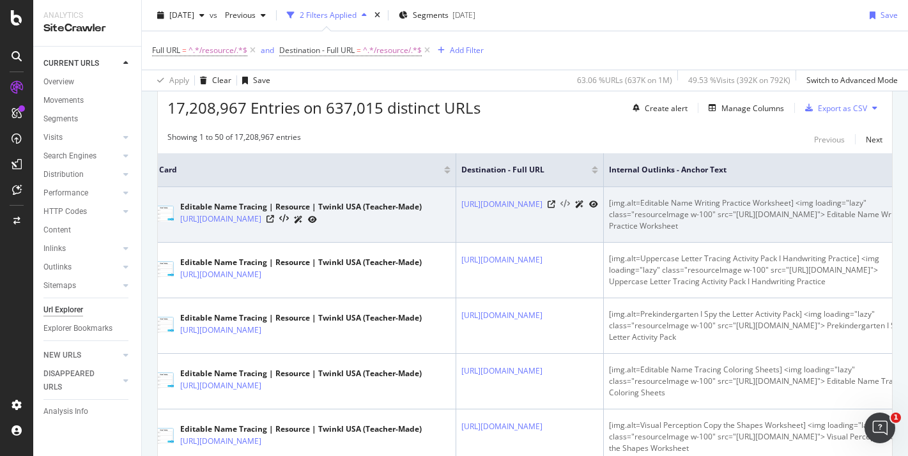
scroll to position [0, 0]
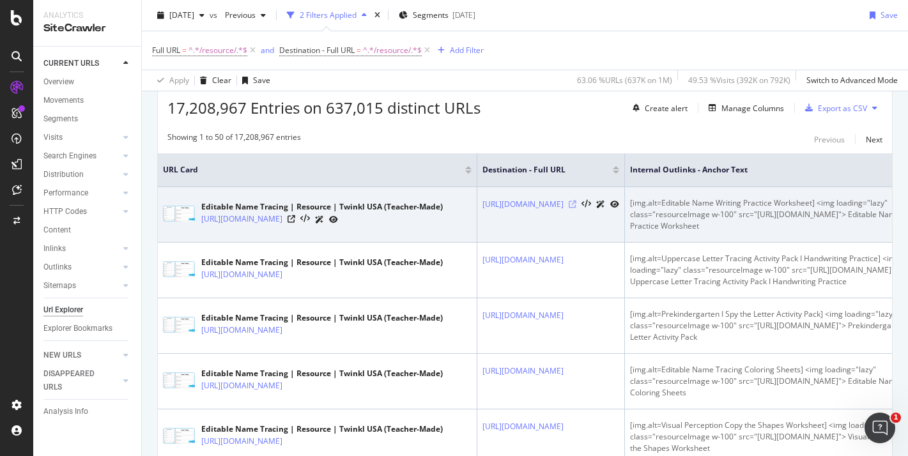
click at [577, 208] on icon at bounding box center [573, 205] width 8 height 8
click at [295, 223] on icon at bounding box center [292, 219] width 8 height 8
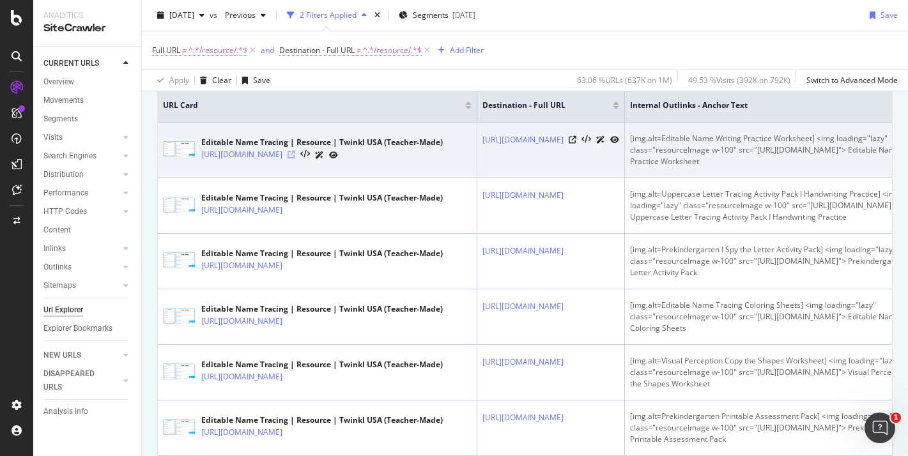
click at [295, 158] on icon at bounding box center [292, 155] width 8 height 8
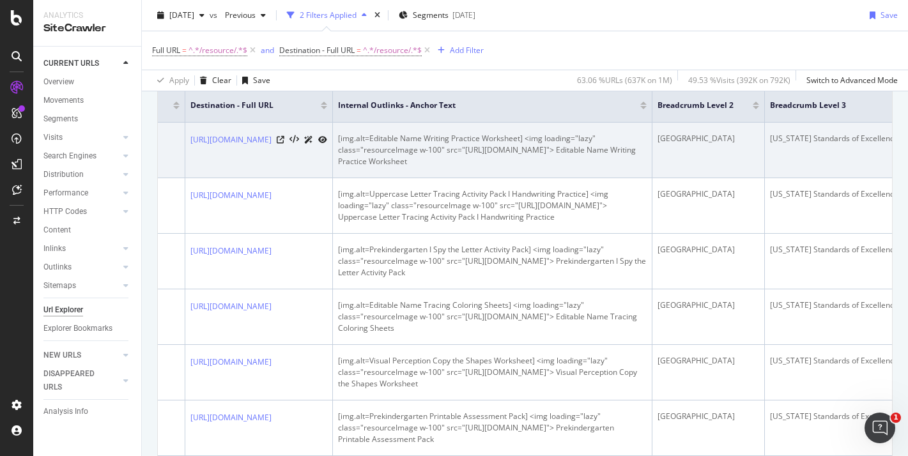
scroll to position [0, 288]
click at [288, 144] on icon at bounding box center [285, 140] width 8 height 8
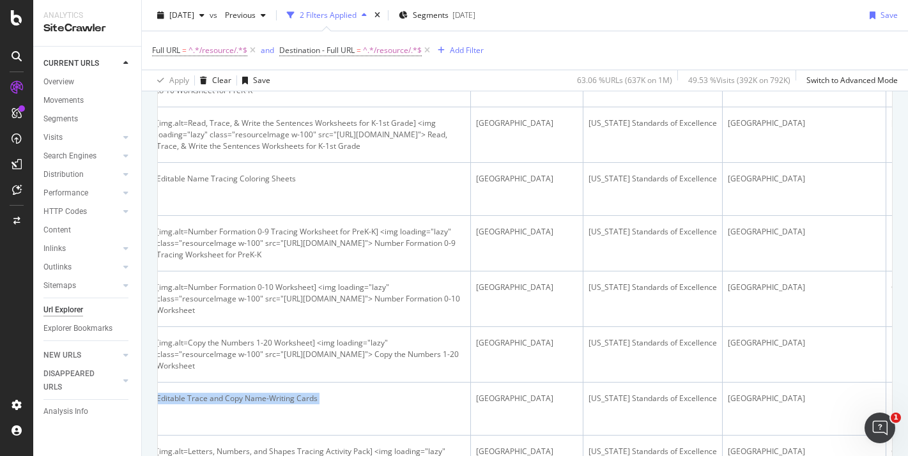
scroll to position [0, 307]
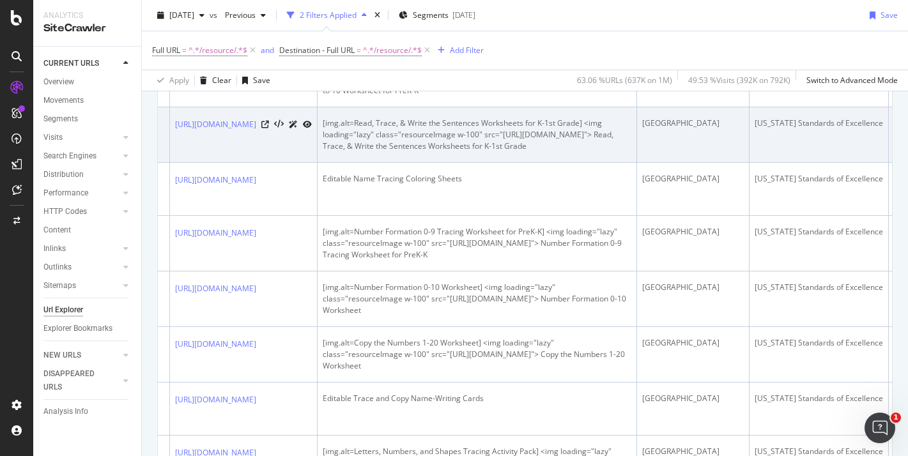
click at [312, 131] on div at bounding box center [286, 124] width 51 height 13
click at [269, 128] on icon at bounding box center [265, 125] width 8 height 8
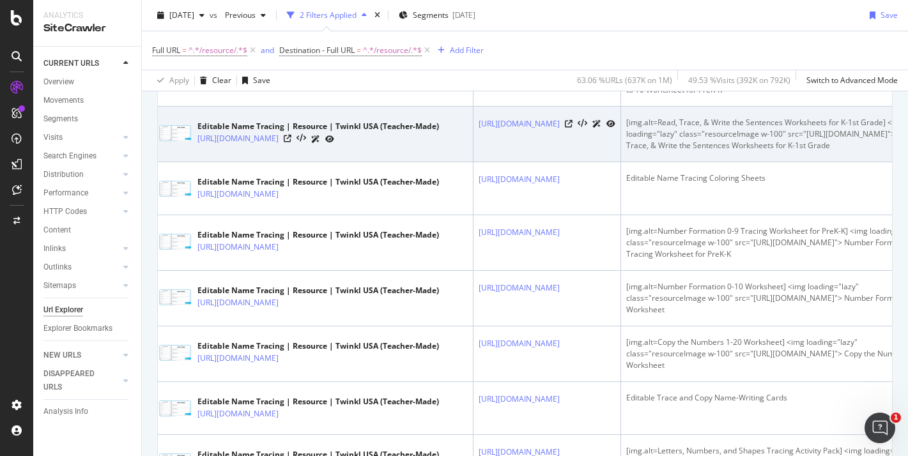
scroll to position [0, 0]
click at [295, 143] on icon at bounding box center [292, 139] width 8 height 8
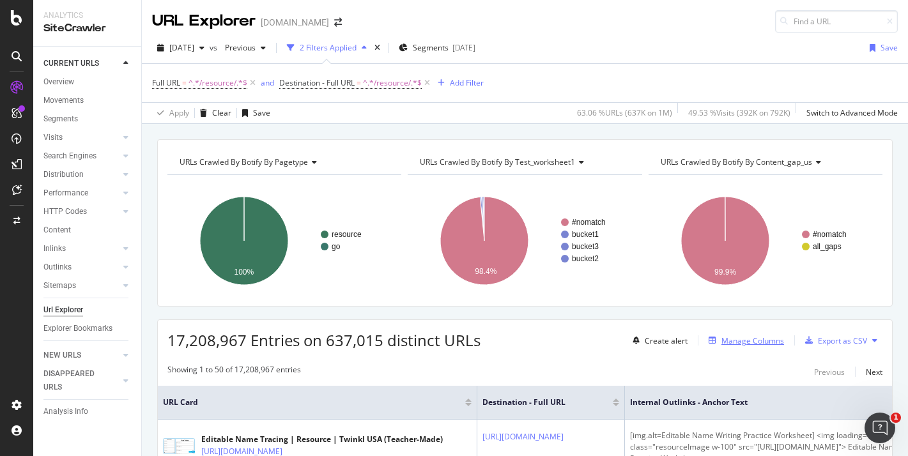
click at [743, 336] on div "Manage Columns" at bounding box center [753, 341] width 63 height 11
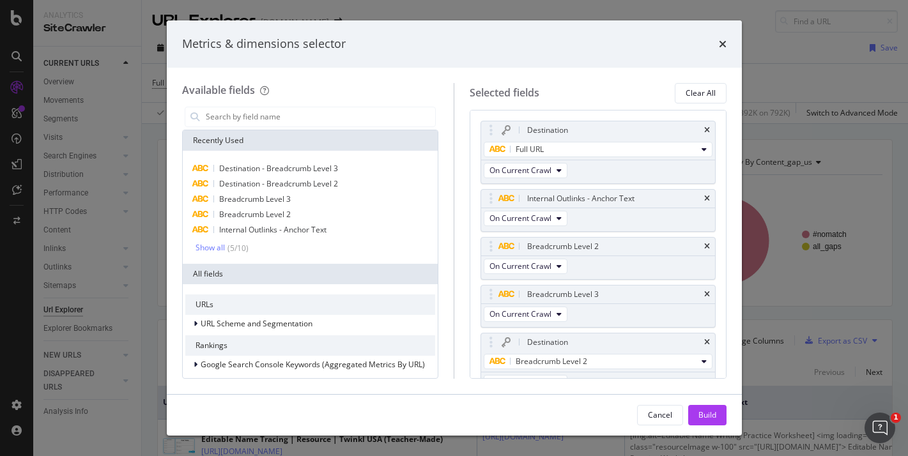
scroll to position [128, 0]
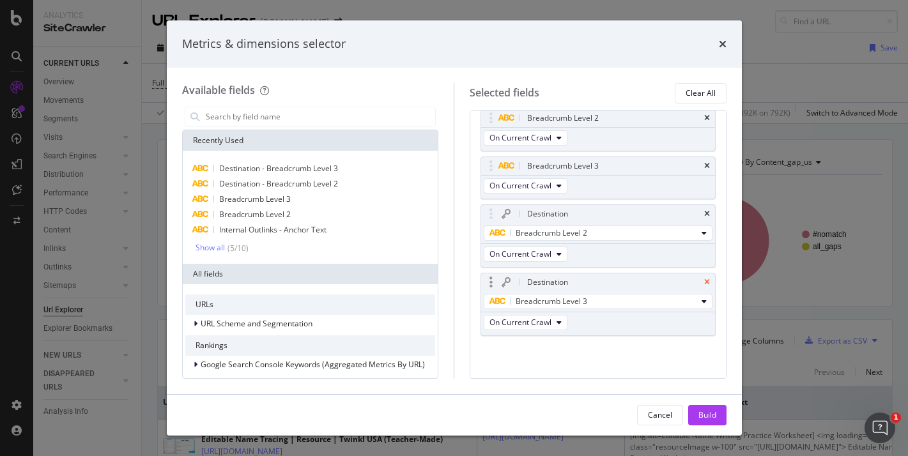
click at [709, 283] on icon "times" at bounding box center [707, 283] width 6 height 8
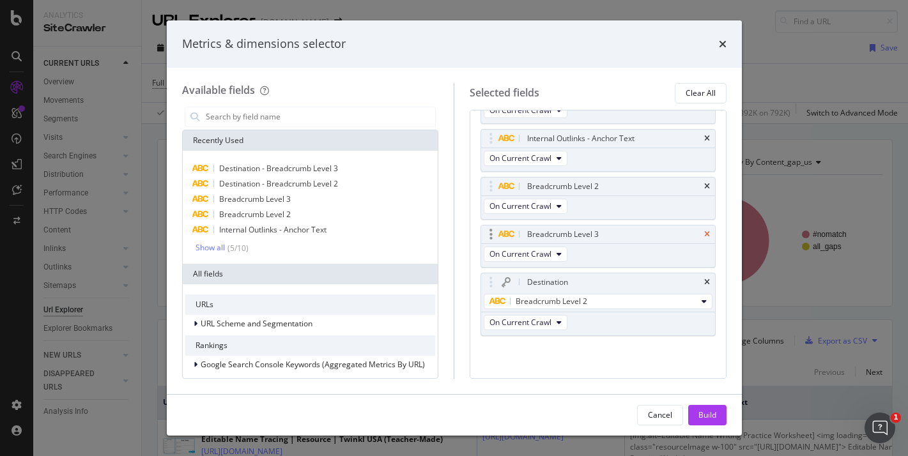
click at [706, 235] on icon "times" at bounding box center [707, 235] width 6 height 8
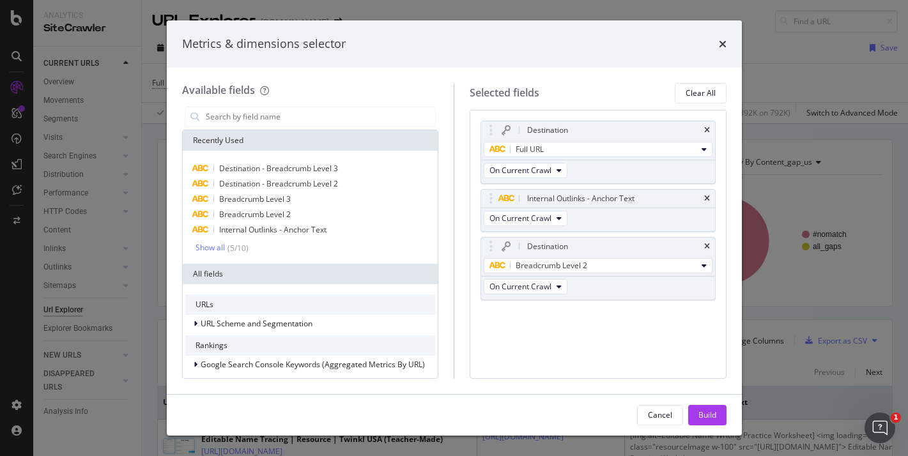
scroll to position [0, 0]
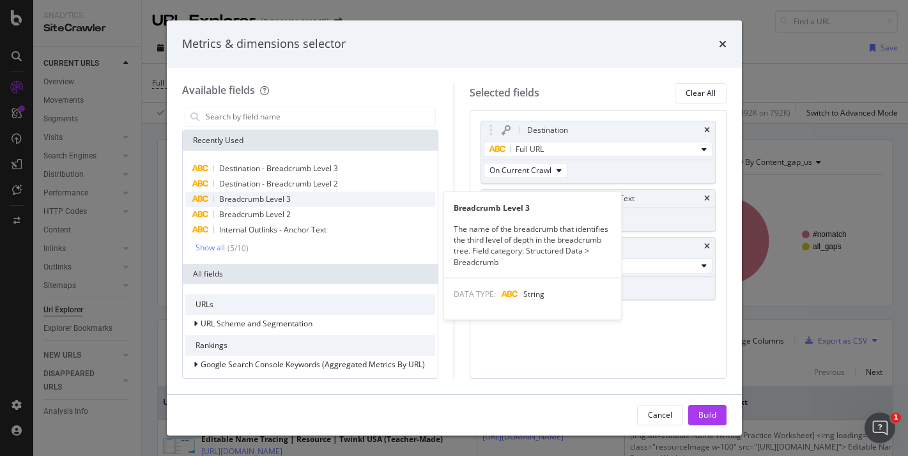
click at [322, 205] on div "Breadcrumb Level 3" at bounding box center [310, 199] width 251 height 15
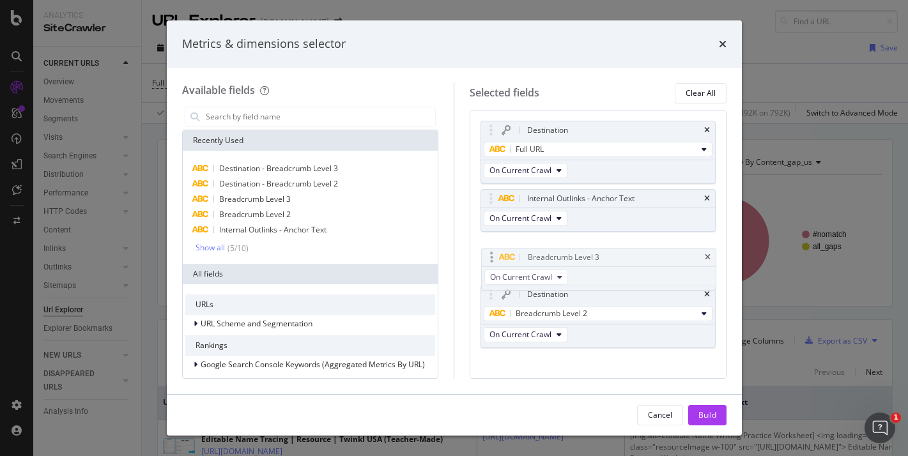
drag, startPoint x: 639, startPoint y: 312, endPoint x: 641, endPoint y: 252, distance: 60.1
click at [641, 252] on body "Analytics SiteCrawler CURRENT URLS Overview Movements Segments Visits Analysis …" at bounding box center [454, 228] width 908 height 456
click at [705, 246] on icon "times" at bounding box center [707, 247] width 6 height 8
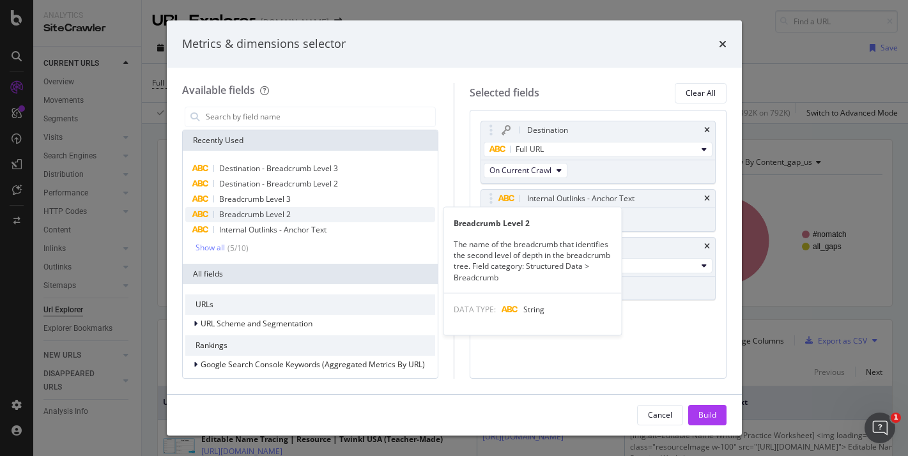
click at [333, 215] on div "Breadcrumb Level 2" at bounding box center [310, 214] width 251 height 15
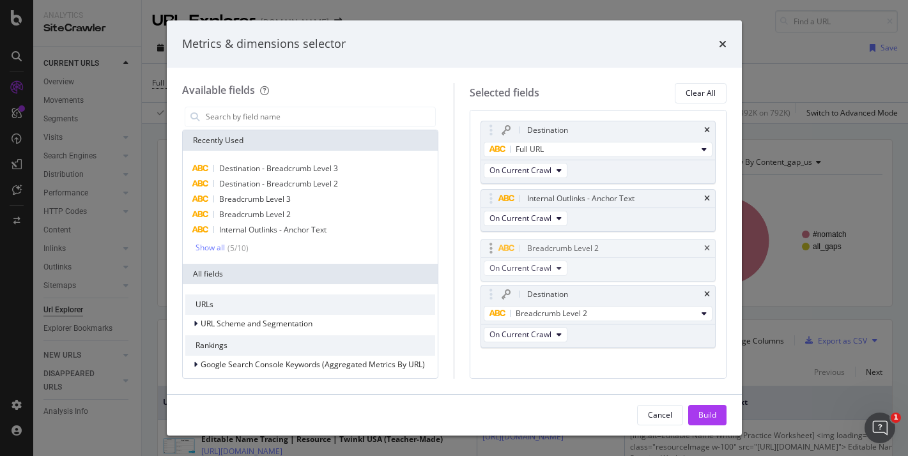
drag, startPoint x: 582, startPoint y: 312, endPoint x: 582, endPoint y: 245, distance: 66.5
click at [582, 245] on body "Analytics SiteCrawler CURRENT URLS Overview Movements Segments Visits Analysis …" at bounding box center [454, 228] width 908 height 456
click at [708, 247] on icon "times" at bounding box center [707, 247] width 6 height 8
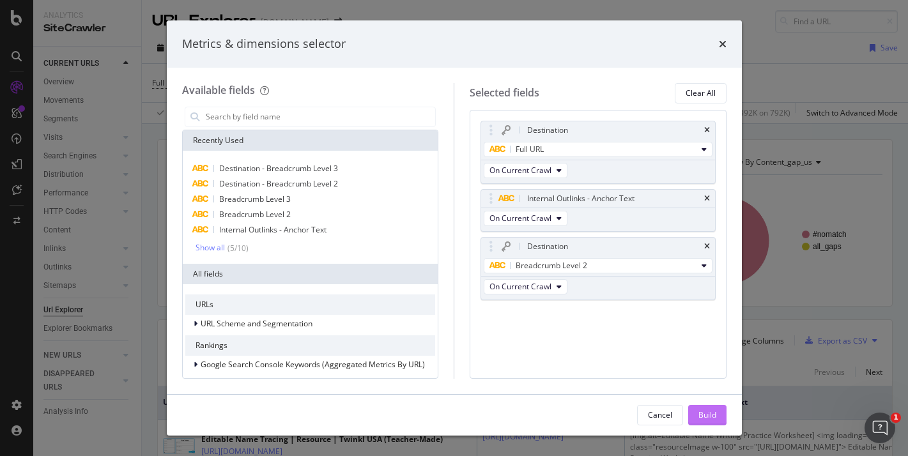
click at [695, 410] on button "Build" at bounding box center [708, 415] width 38 height 20
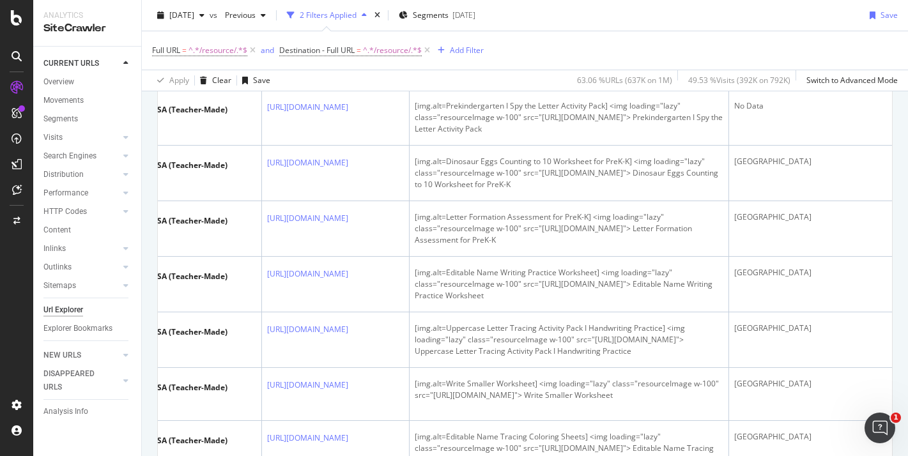
scroll to position [0, 81]
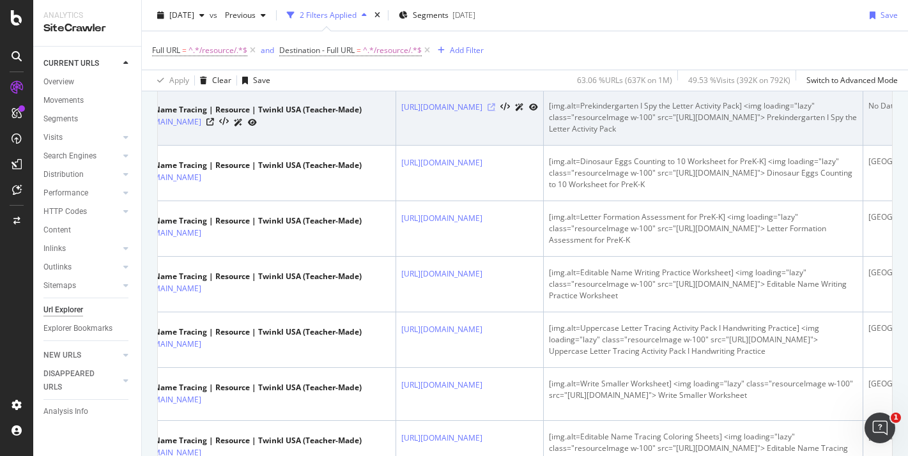
click at [495, 111] on icon at bounding box center [492, 108] width 8 height 8
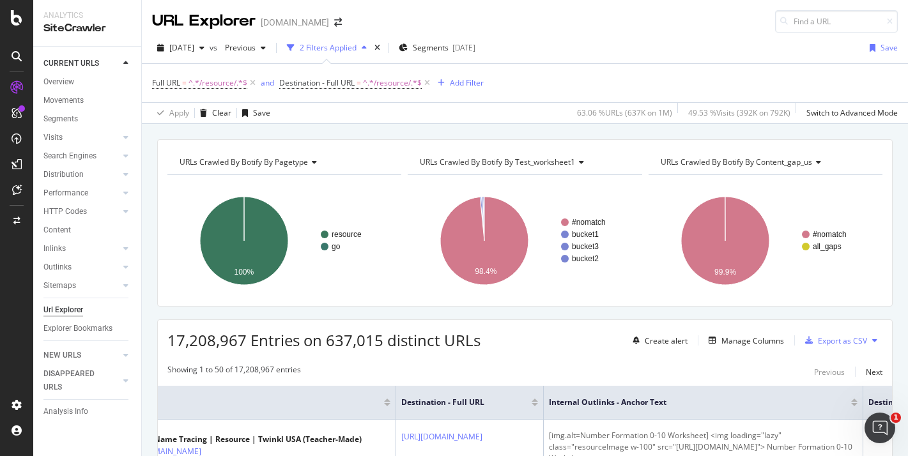
scroll to position [374, 0]
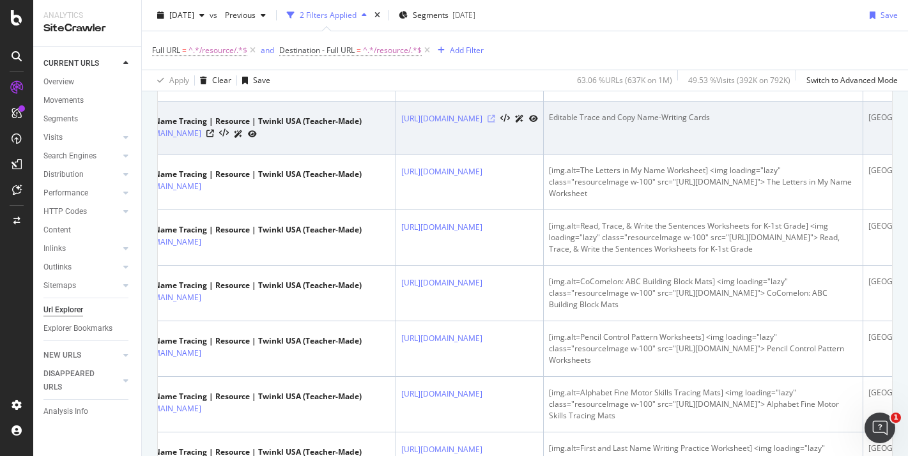
click at [495, 123] on icon at bounding box center [492, 119] width 8 height 8
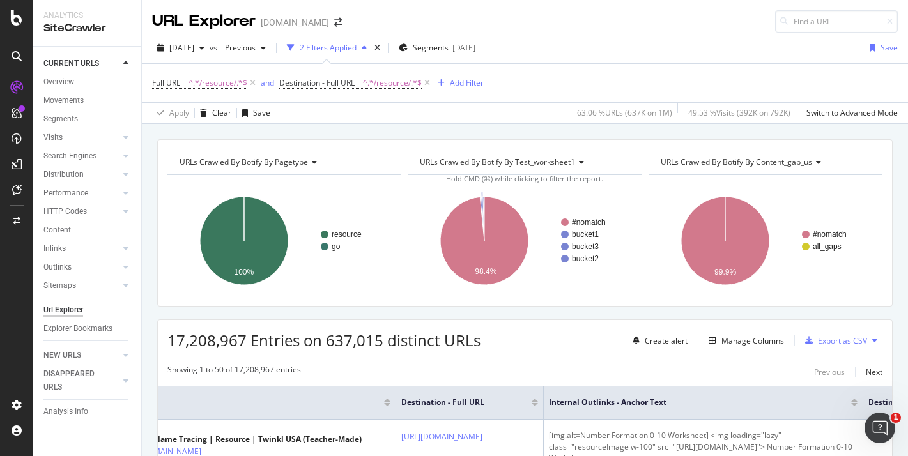
scroll to position [128, 0]
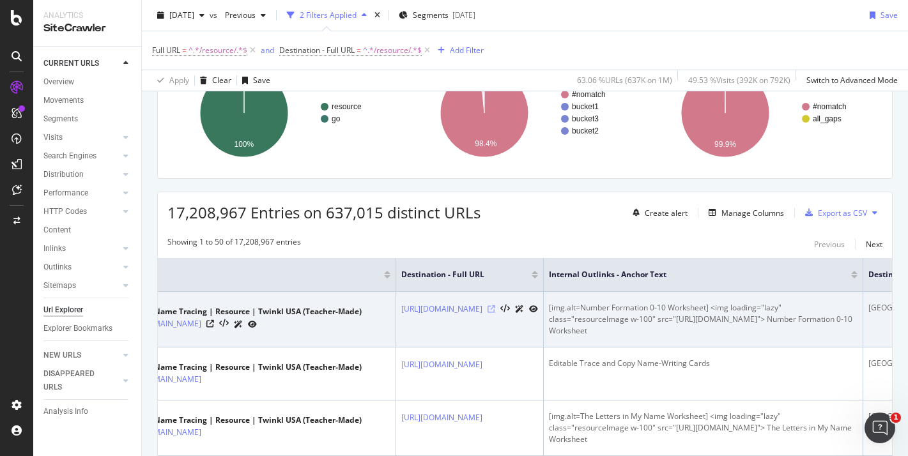
click at [495, 313] on icon at bounding box center [492, 310] width 8 height 8
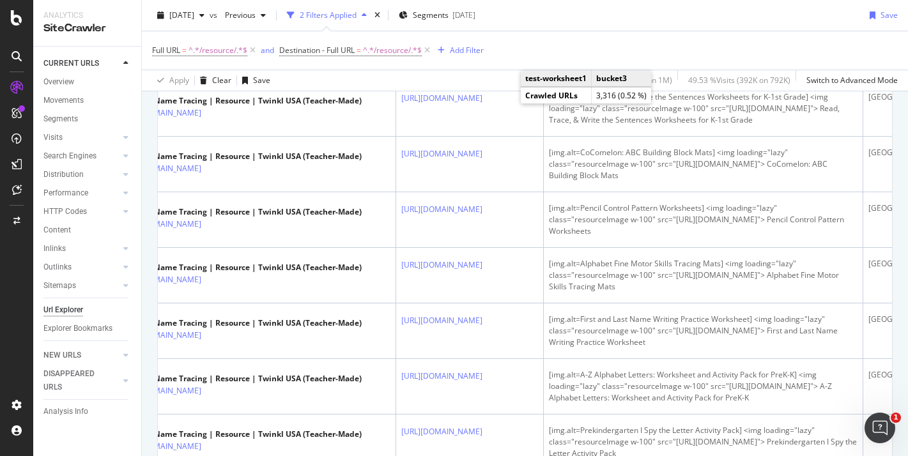
scroll to position [538, 0]
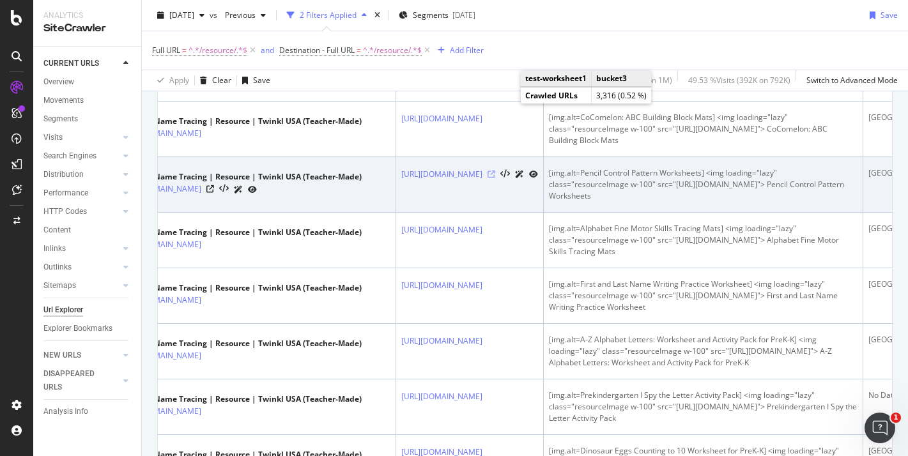
click at [495, 178] on icon at bounding box center [492, 175] width 8 height 8
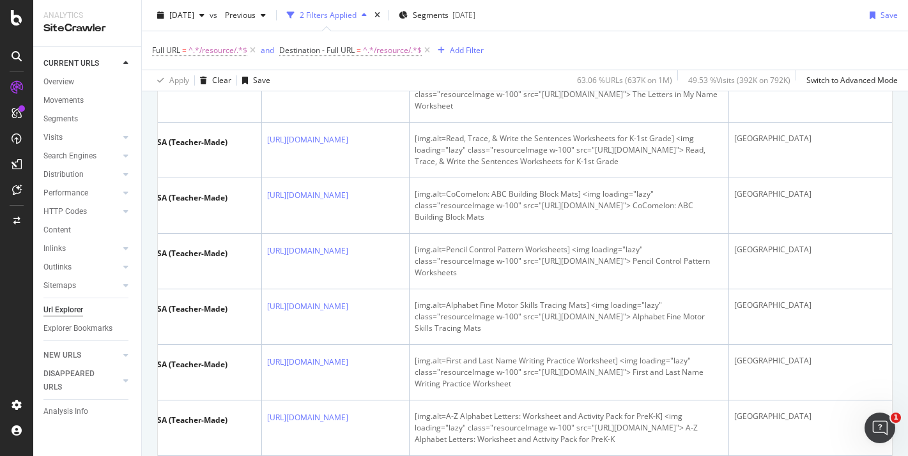
scroll to position [501, 0]
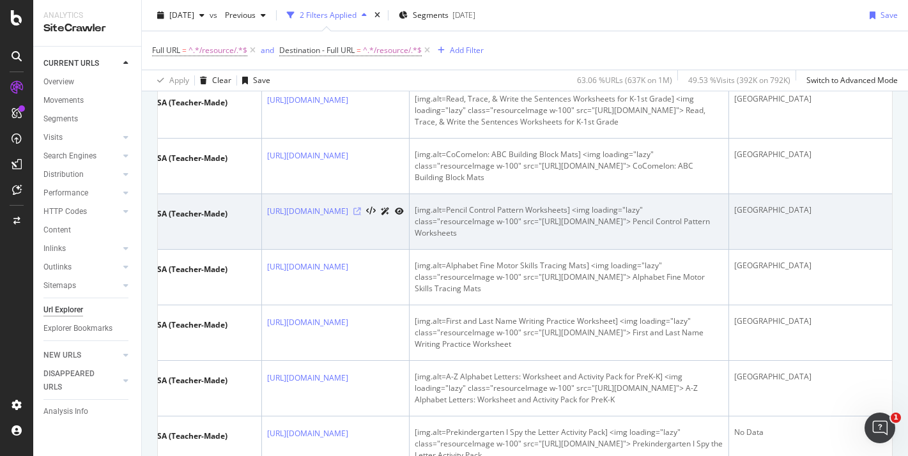
click at [358, 215] on icon at bounding box center [358, 212] width 8 height 8
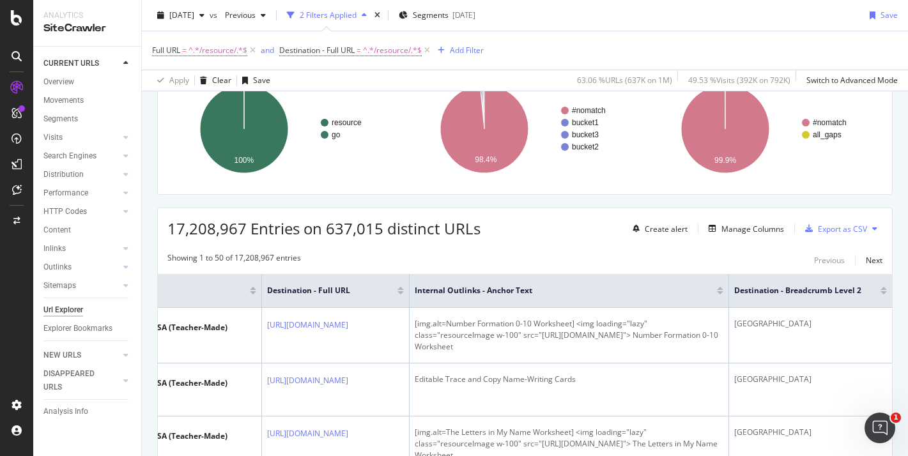
scroll to position [215, 0]
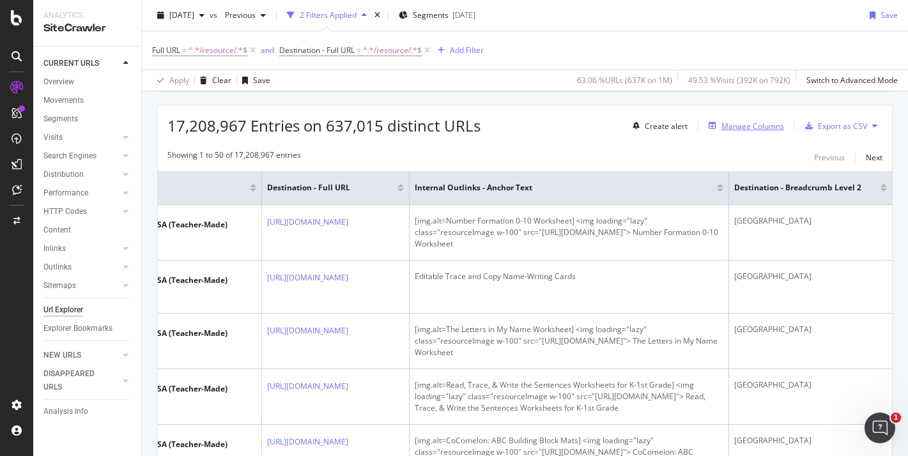
click at [738, 121] on div "Manage Columns" at bounding box center [753, 126] width 63 height 11
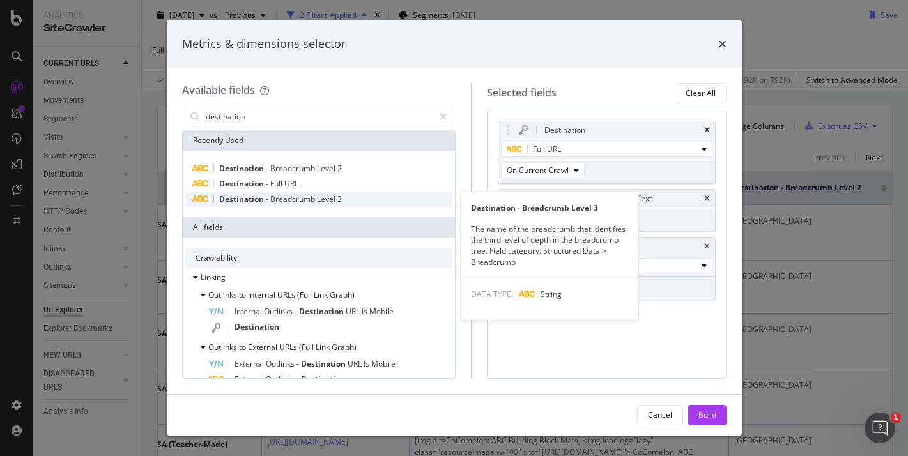
type input "destination"
click at [328, 199] on span "Level" at bounding box center [327, 199] width 20 height 11
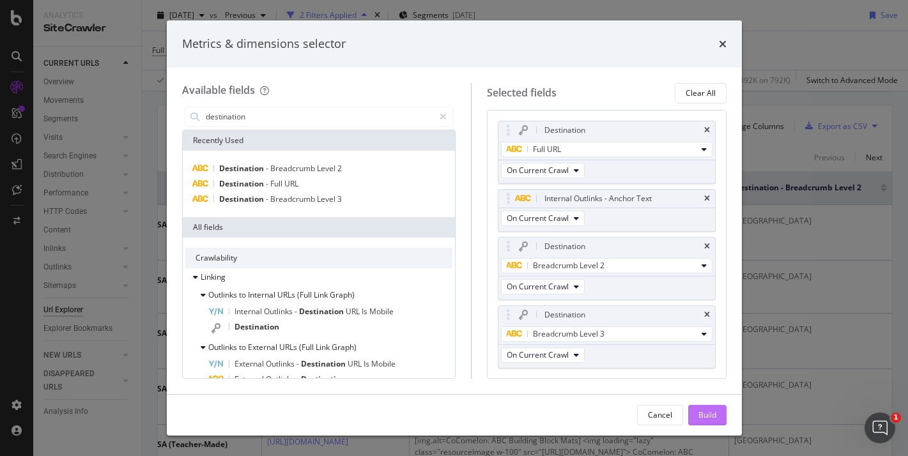
click at [706, 422] on div "Build" at bounding box center [708, 415] width 18 height 19
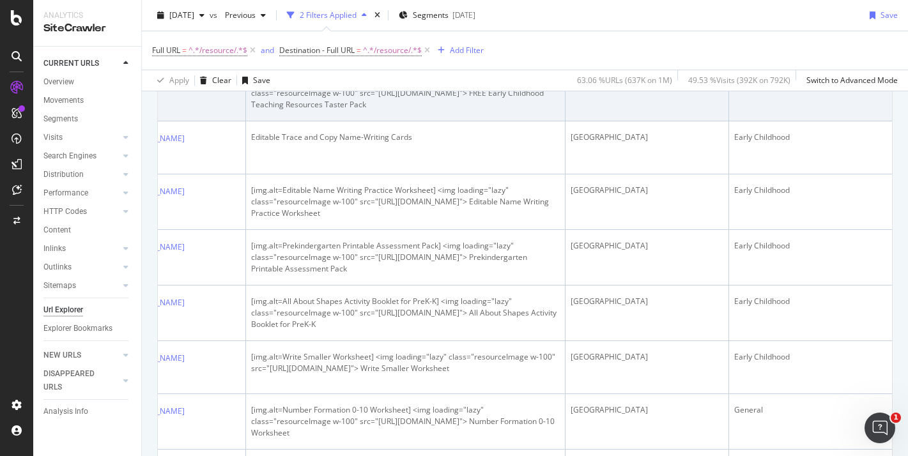
scroll to position [0, 303]
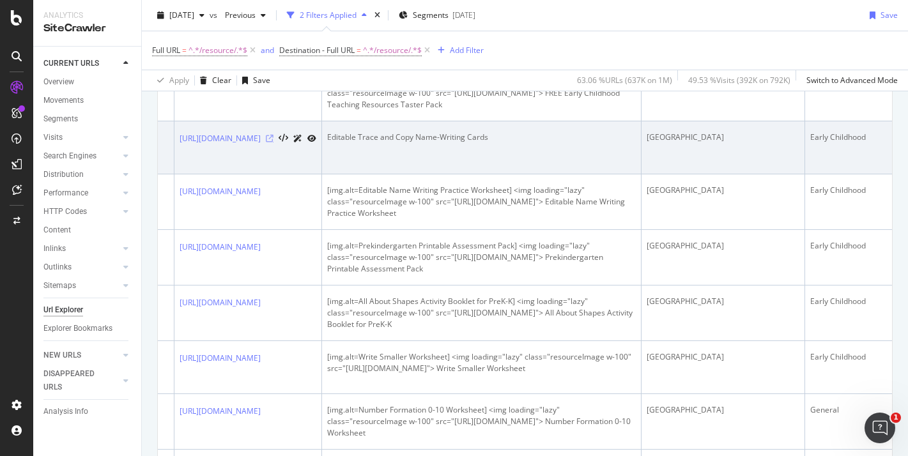
click at [274, 143] on icon at bounding box center [270, 139] width 8 height 8
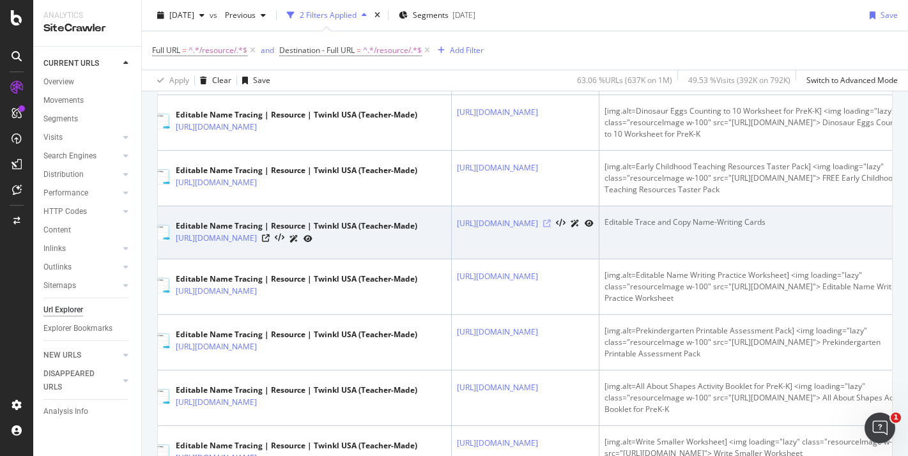
scroll to position [0, 0]
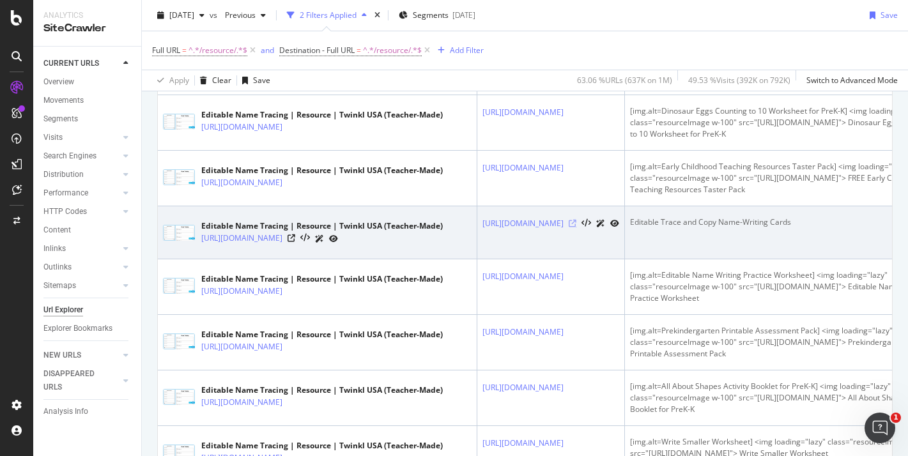
click at [577, 228] on icon at bounding box center [573, 224] width 8 height 8
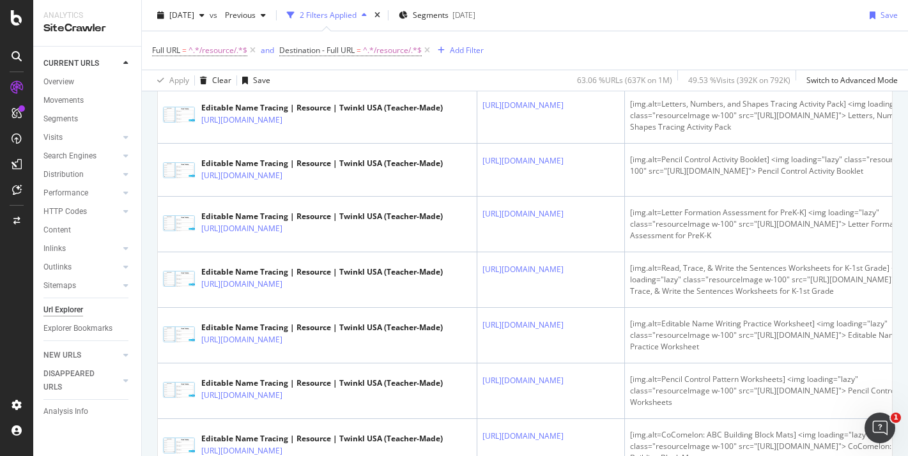
scroll to position [1149, 0]
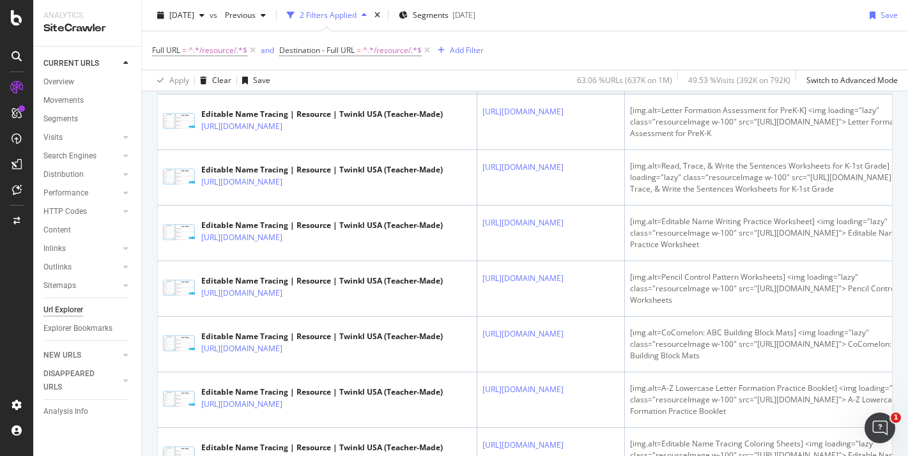
click at [577, 63] on icon at bounding box center [573, 59] width 8 height 8
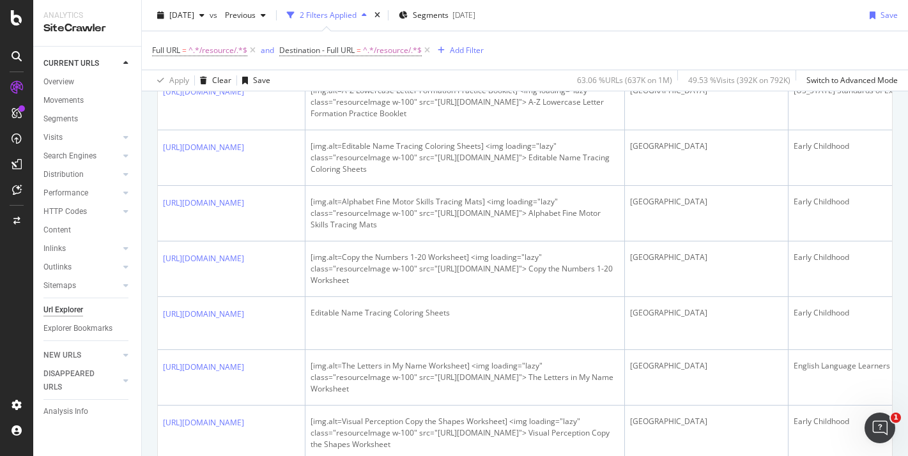
scroll to position [0, 220]
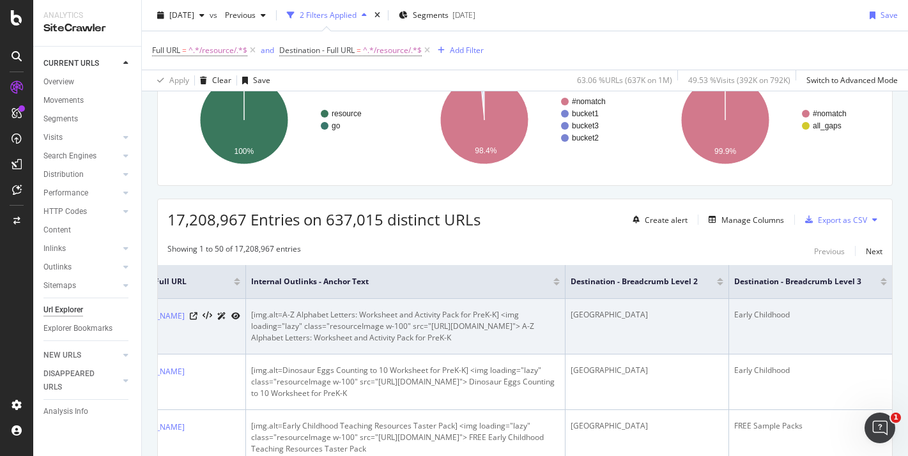
scroll to position [0, 493]
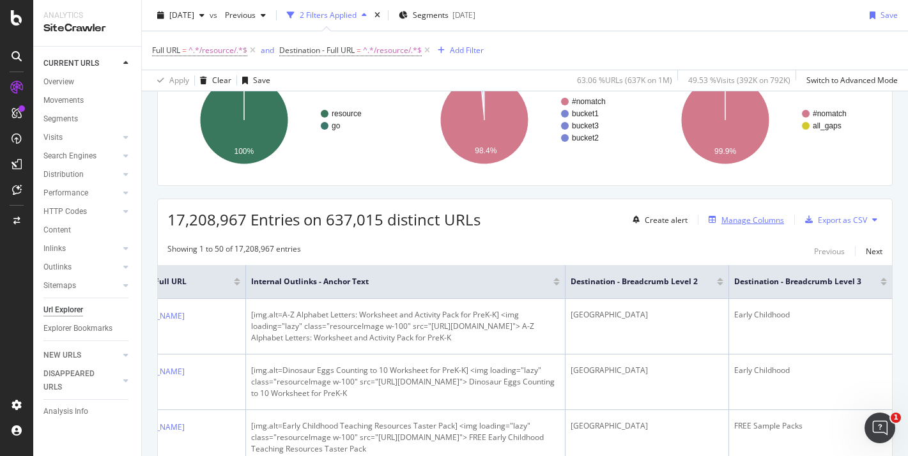
click at [726, 222] on div "Manage Columns" at bounding box center [753, 220] width 63 height 11
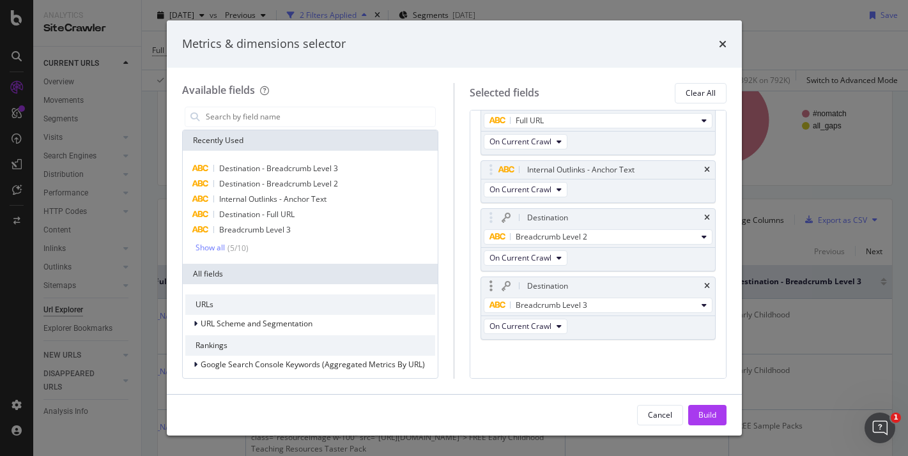
scroll to position [33, 0]
click at [708, 280] on icon "times" at bounding box center [707, 283] width 6 height 8
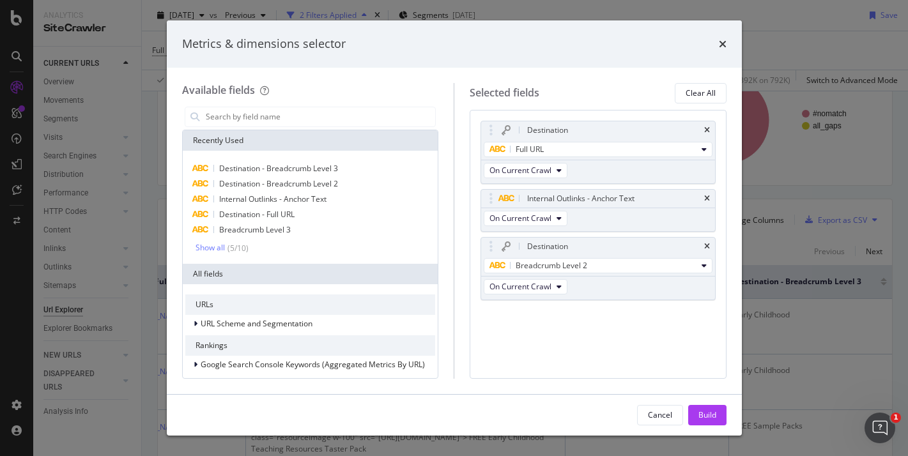
scroll to position [0, 0]
click at [712, 417] on div "Build" at bounding box center [708, 415] width 18 height 11
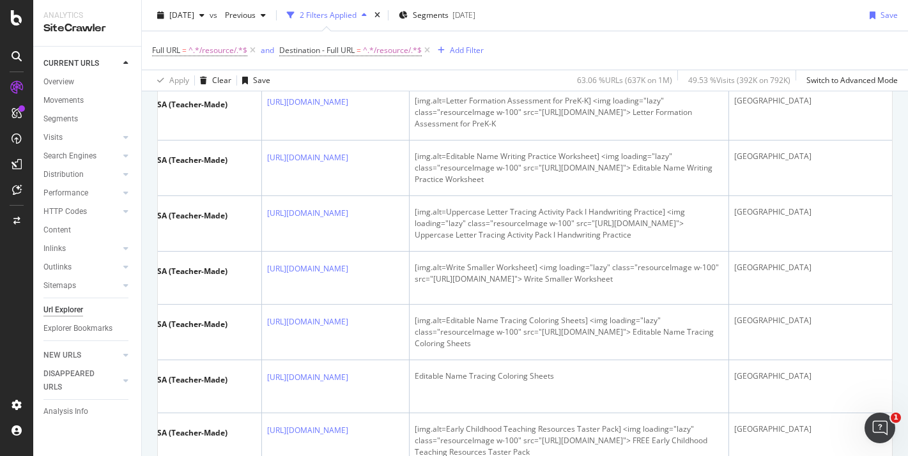
scroll to position [0, 214]
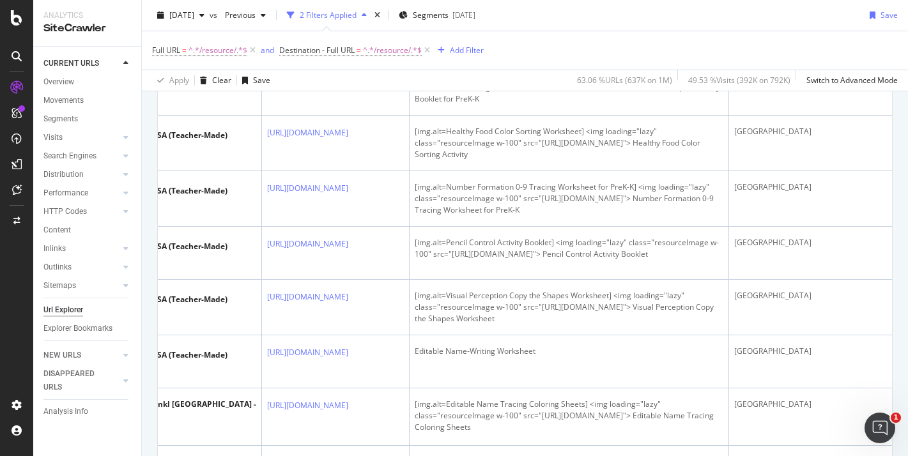
scroll to position [1635, 0]
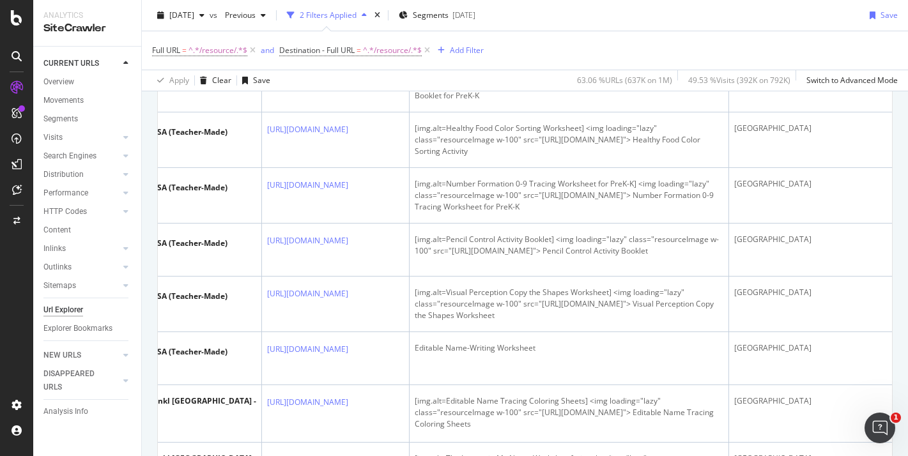
drag, startPoint x: 446, startPoint y: 303, endPoint x: 560, endPoint y: 300, distance: 113.8
drag, startPoint x: 423, startPoint y: 303, endPoint x: 596, endPoint y: 300, distance: 173.9
copy div "img.alt=Editable Name Writing Practice Worksheet"
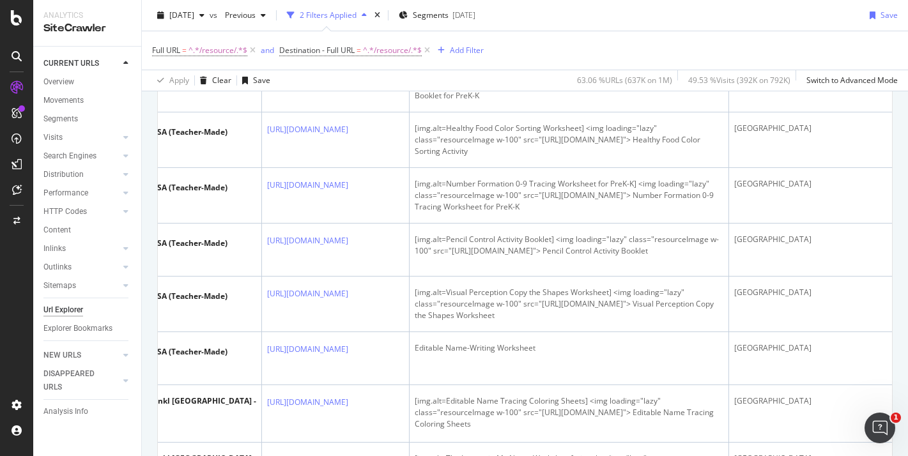
drag, startPoint x: 433, startPoint y: 327, endPoint x: 600, endPoint y: 320, distance: 167.0
drag, startPoint x: 432, startPoint y: 326, endPoint x: 644, endPoint y: 331, distance: 212.3
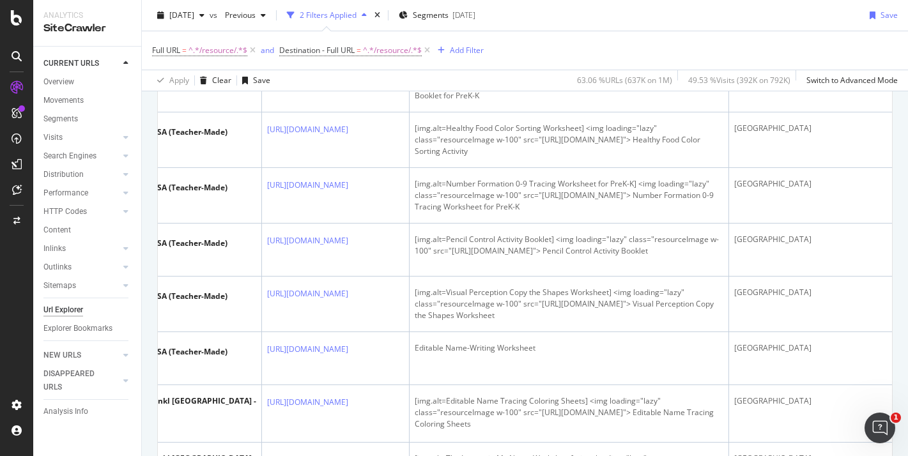
copy div "[URL][DOMAIN_NAME]"
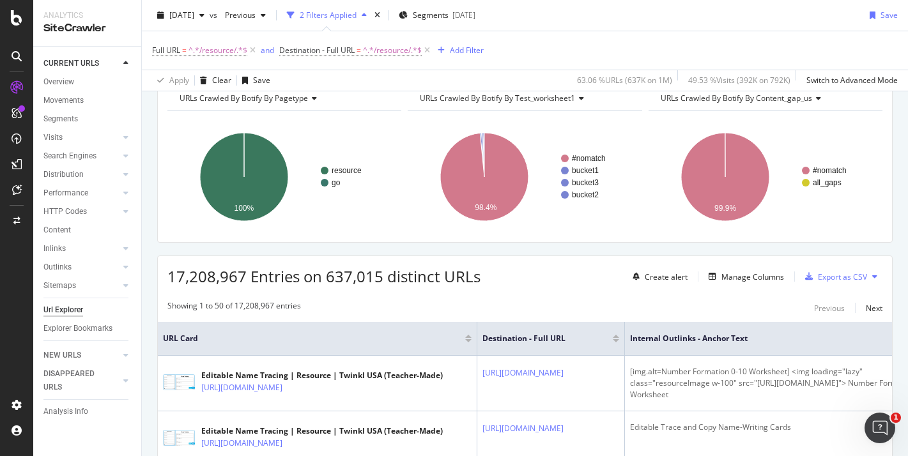
scroll to position [0, 0]
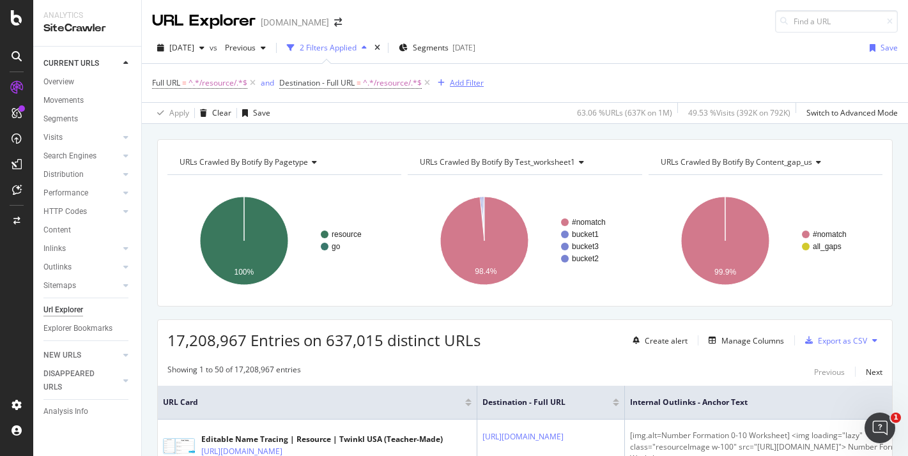
click at [465, 83] on div "Add Filter" at bounding box center [467, 82] width 34 height 11
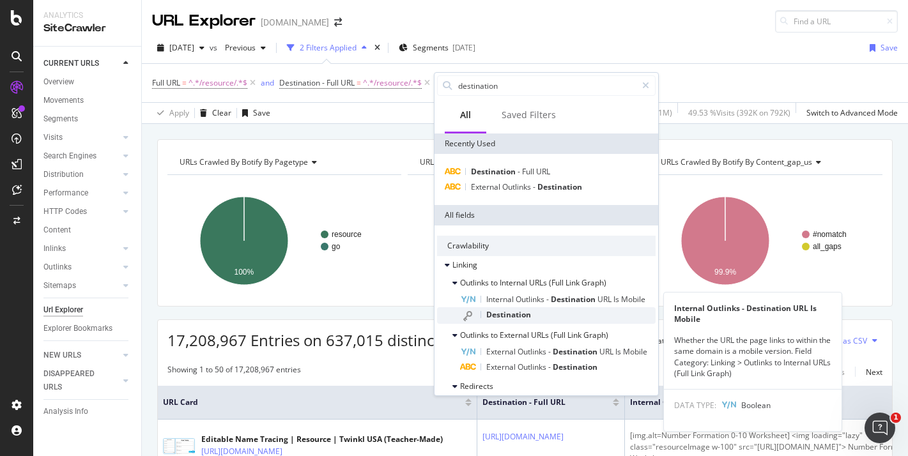
type input "destination"
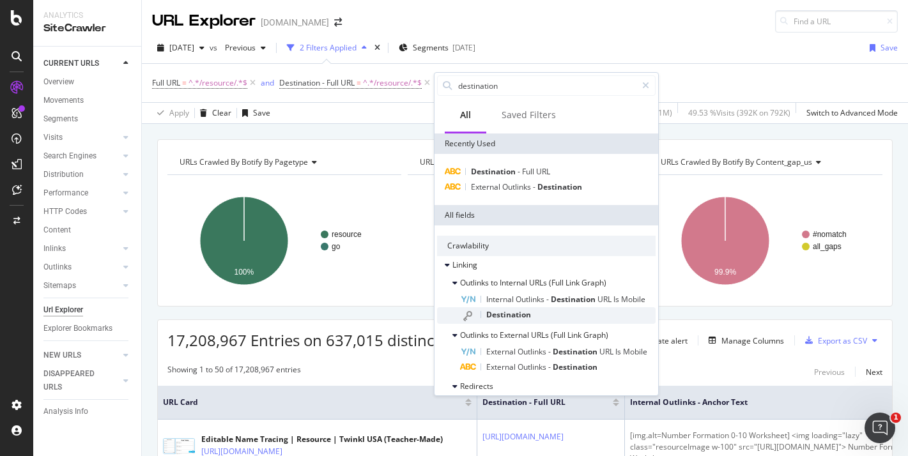
click at [506, 309] on div "Destination" at bounding box center [558, 315] width 196 height 17
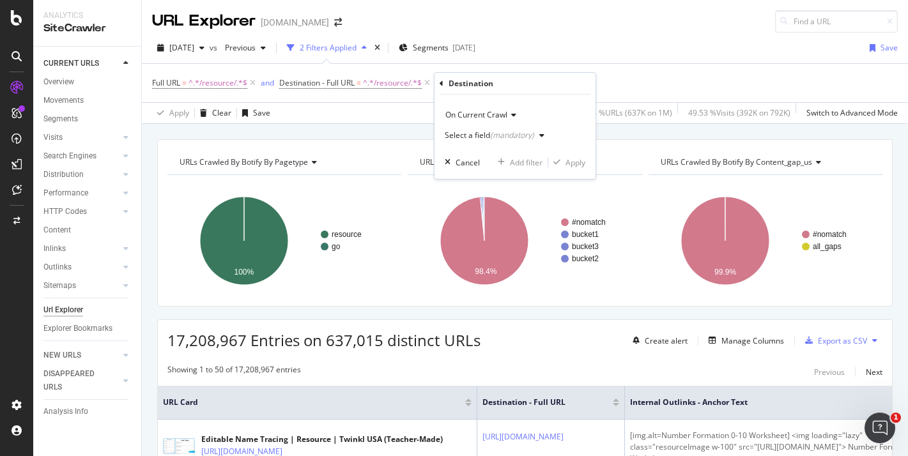
click at [491, 113] on span "On Current Crawl" at bounding box center [477, 114] width 62 height 11
click at [497, 114] on span "On Current Crawl" at bounding box center [477, 114] width 62 height 11
click at [484, 136] on div "Select a field (mandatory)" at bounding box center [489, 136] width 89 height 8
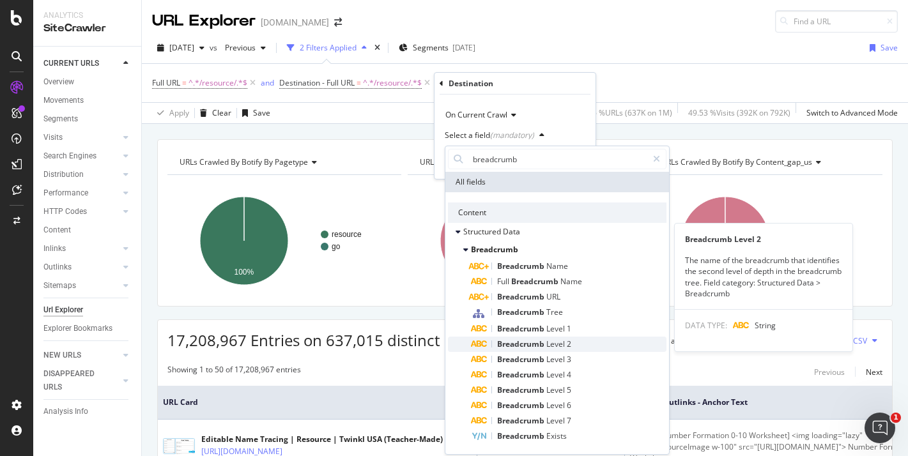
type input "breadcrumb"
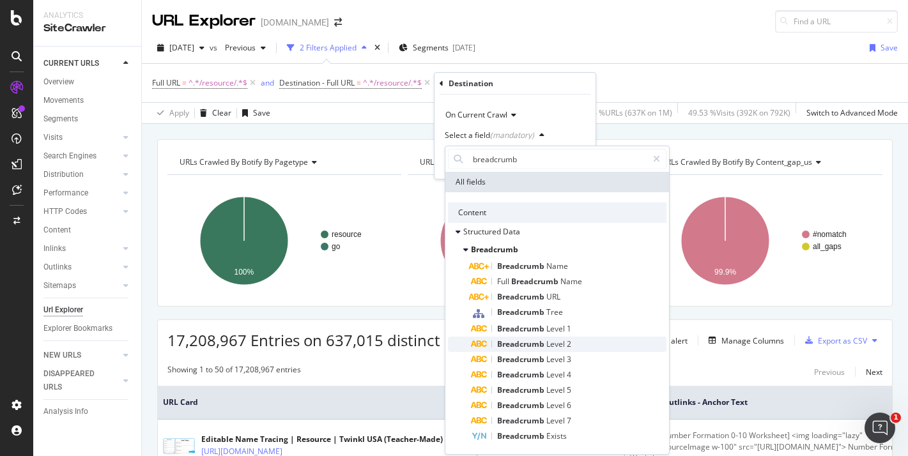
click at [549, 340] on span "Level" at bounding box center [557, 344] width 20 height 11
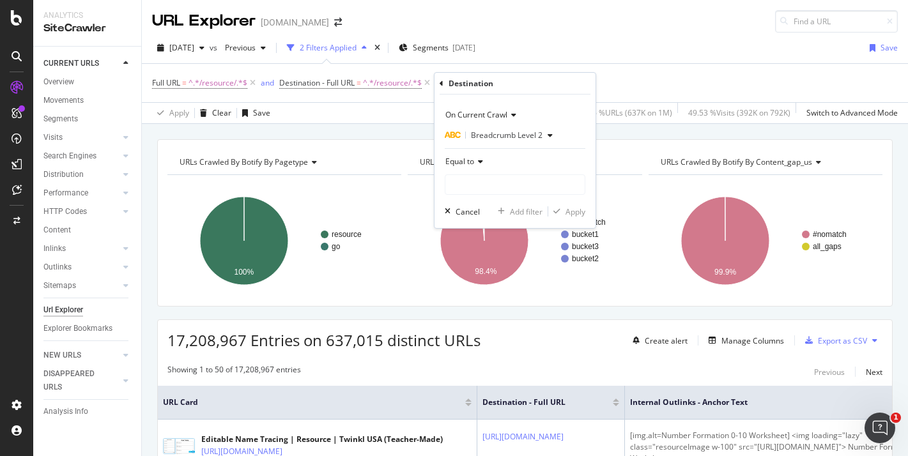
click at [474, 164] on span "Equal to" at bounding box center [460, 161] width 29 height 11
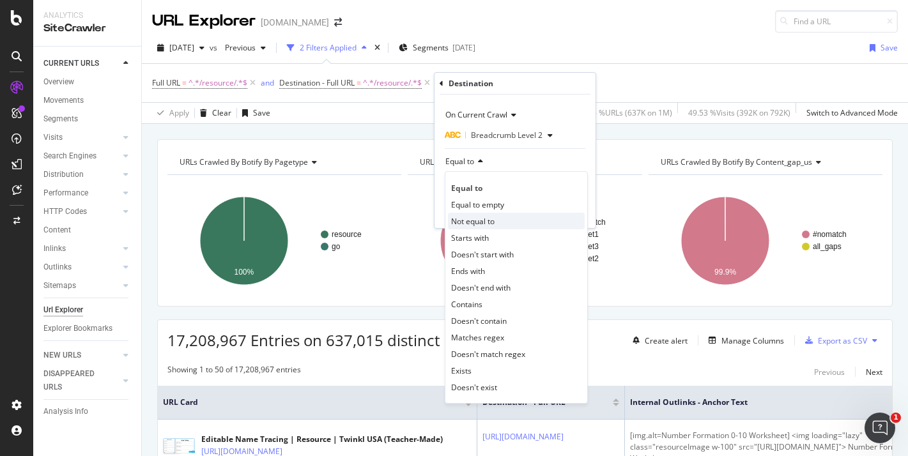
click at [490, 219] on span "Not equal to" at bounding box center [472, 221] width 43 height 11
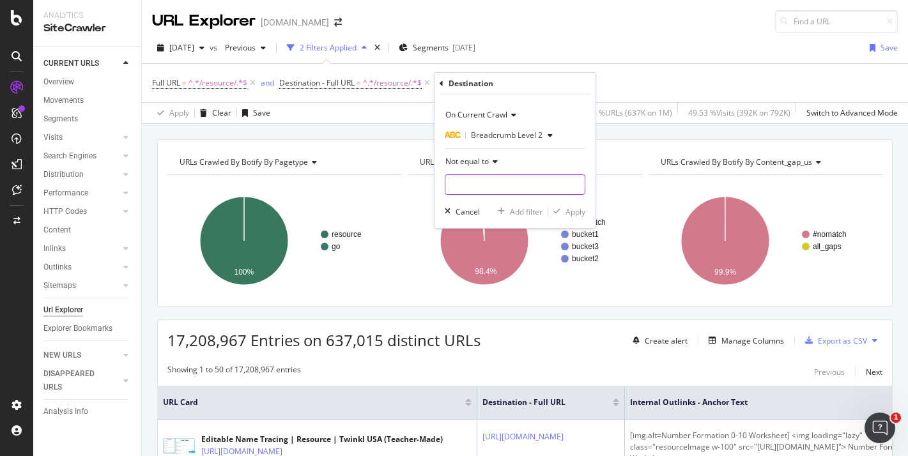
click at [469, 188] on input "text" at bounding box center [515, 185] width 139 height 20
type input "[GEOGRAPHIC_DATA]"
click at [572, 214] on div "Apply" at bounding box center [576, 211] width 20 height 11
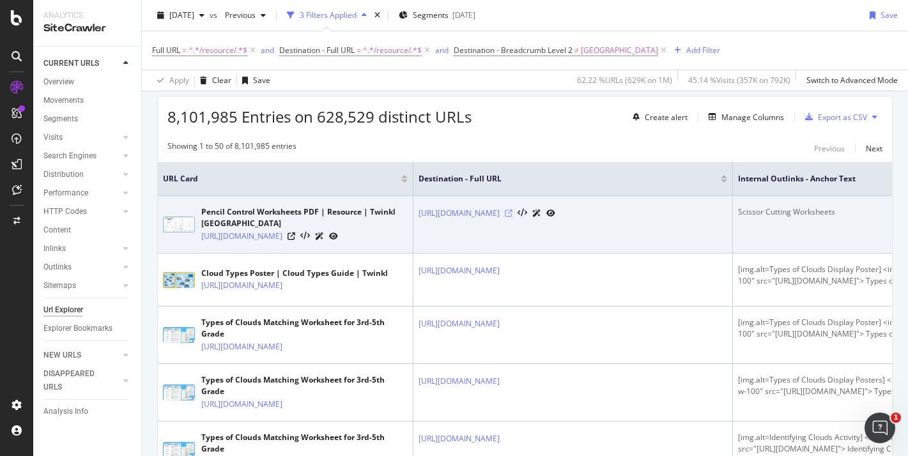
click at [513, 217] on icon at bounding box center [509, 214] width 8 height 8
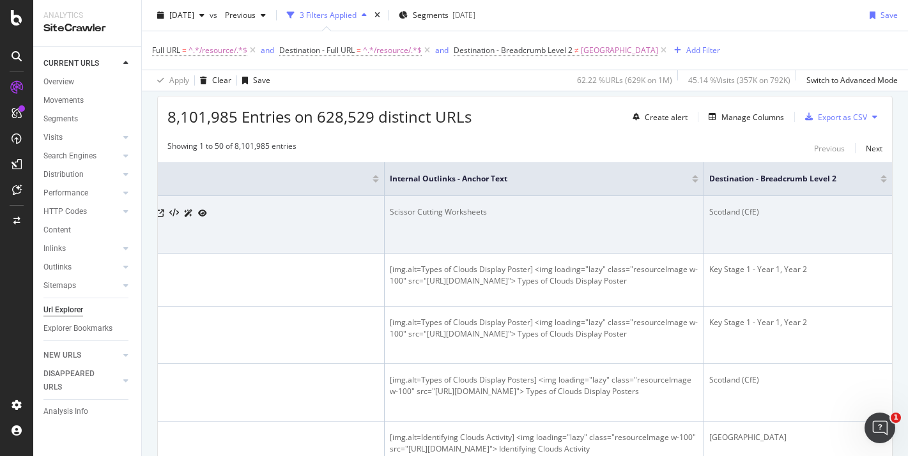
scroll to position [0, 40]
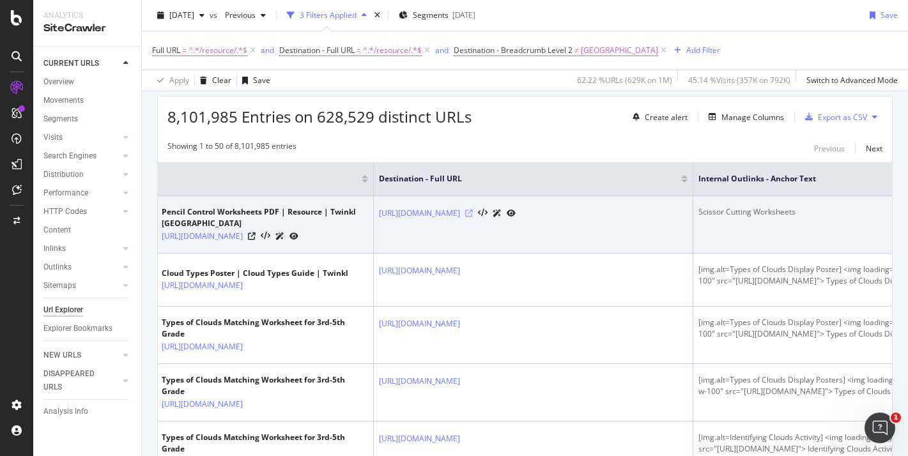
click at [473, 217] on icon at bounding box center [469, 214] width 8 height 8
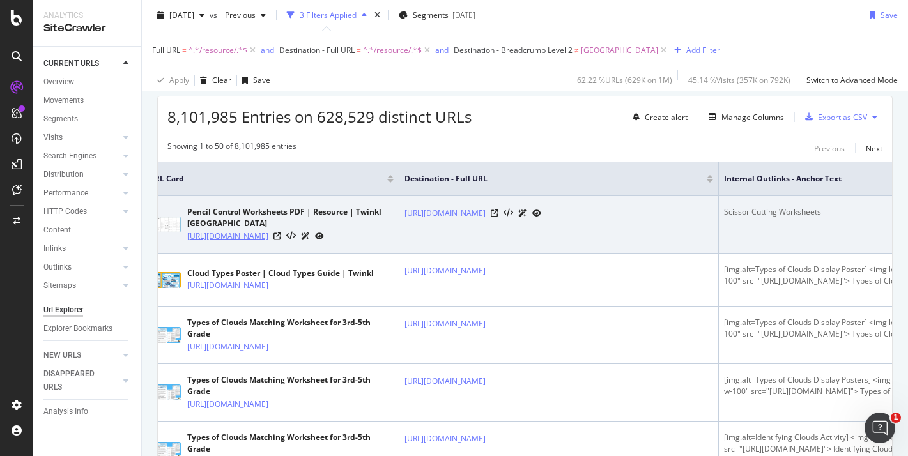
scroll to position [0, 0]
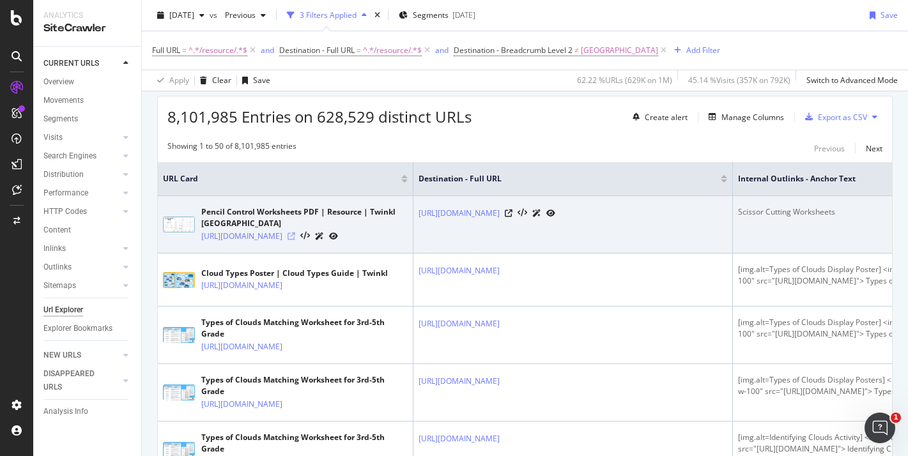
click at [295, 240] on icon at bounding box center [292, 237] width 8 height 8
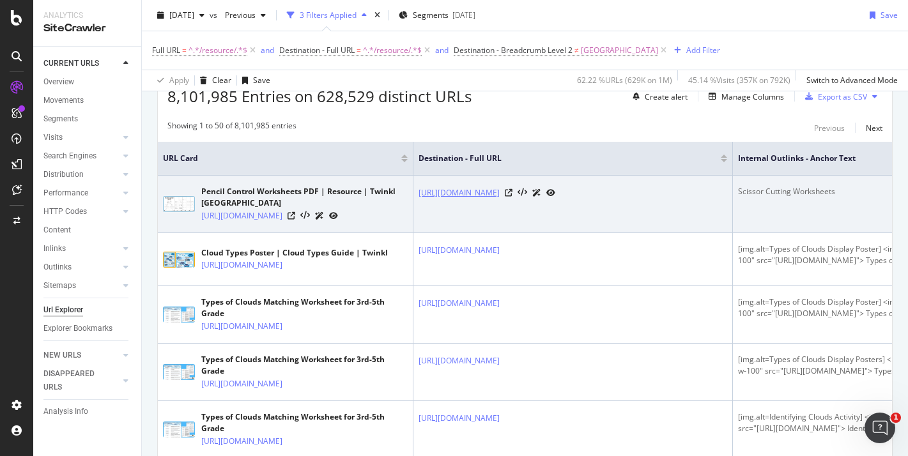
scroll to position [0, 103]
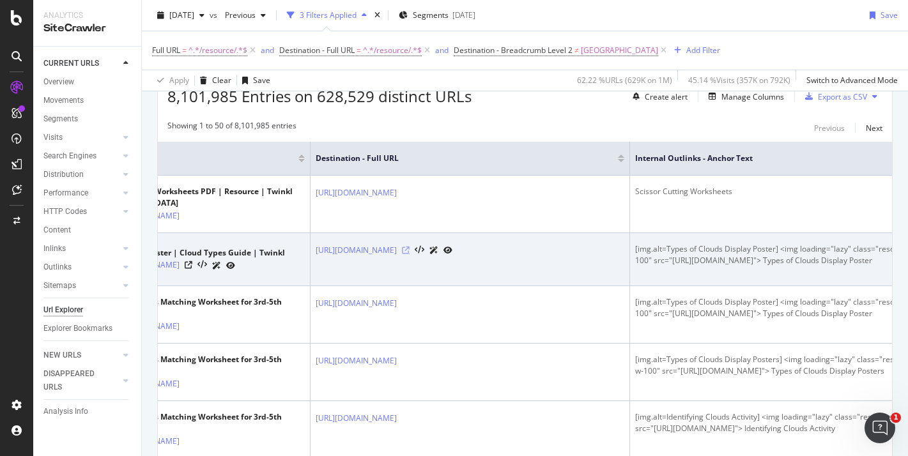
click at [410, 254] on icon at bounding box center [406, 251] width 8 height 8
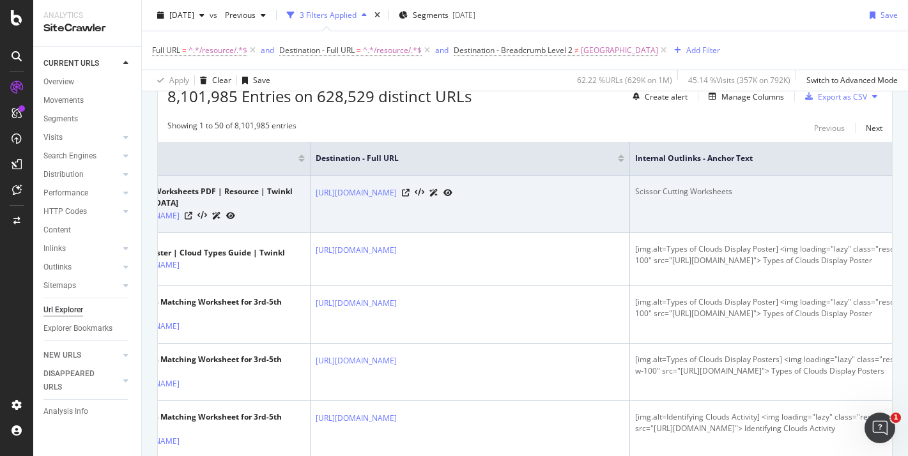
scroll to position [272, 0]
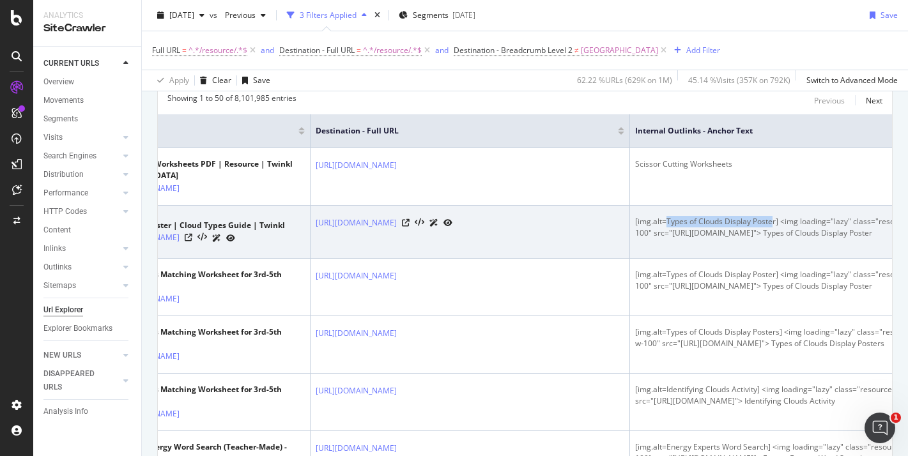
drag, startPoint x: 668, startPoint y: 234, endPoint x: 774, endPoint y: 231, distance: 106.2
click at [774, 231] on div "[img.alt=Types of Clouds Display Poster] <img loading="lazy" class="resourceIma…" at bounding box center [789, 227] width 309 height 23
drag, startPoint x: 776, startPoint y: 231, endPoint x: 664, endPoint y: 235, distance: 111.9
click at [664, 235] on div "[img.alt=Types of Clouds Display Poster] <img loading="lazy" class="resourceIma…" at bounding box center [789, 227] width 309 height 23
click at [669, 235] on div "[img.alt=Types of Clouds Display Poster] <img loading="lazy" class="resourceIma…" at bounding box center [789, 227] width 309 height 23
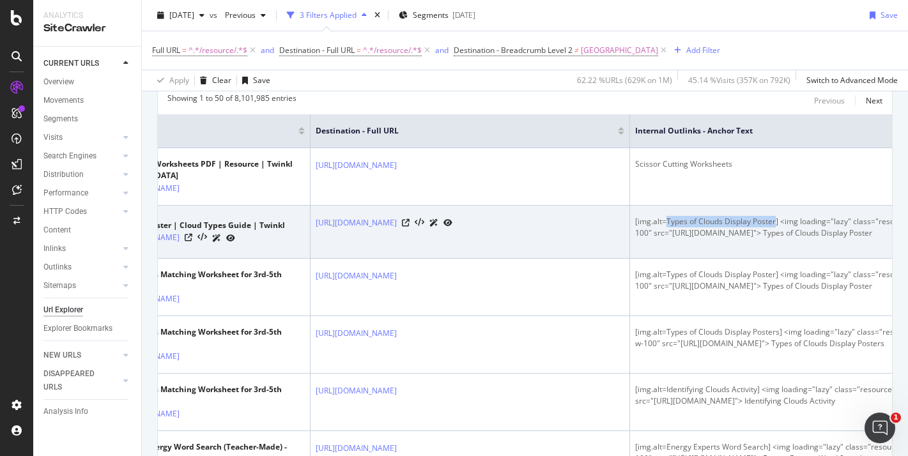
drag, startPoint x: 668, startPoint y: 235, endPoint x: 775, endPoint y: 231, distance: 106.9
click at [775, 231] on div "[img.alt=Types of Clouds Display Poster] <img loading="lazy" class="resourceIma…" at bounding box center [789, 227] width 309 height 23
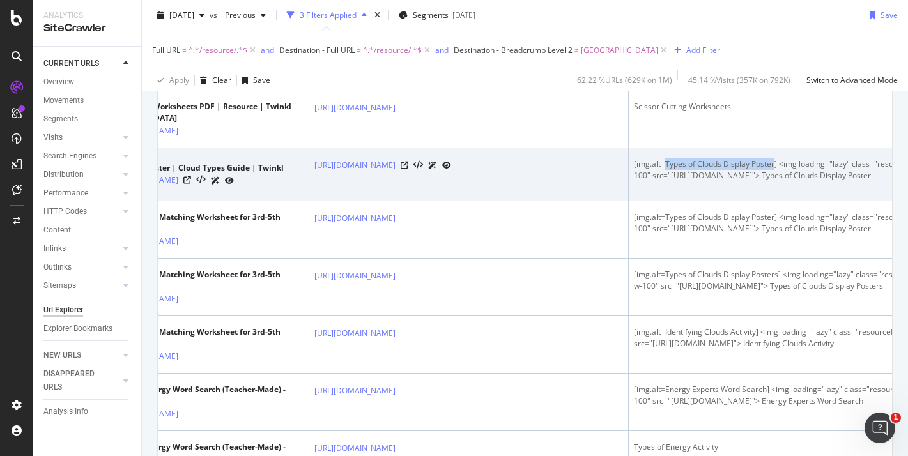
scroll to position [0, 33]
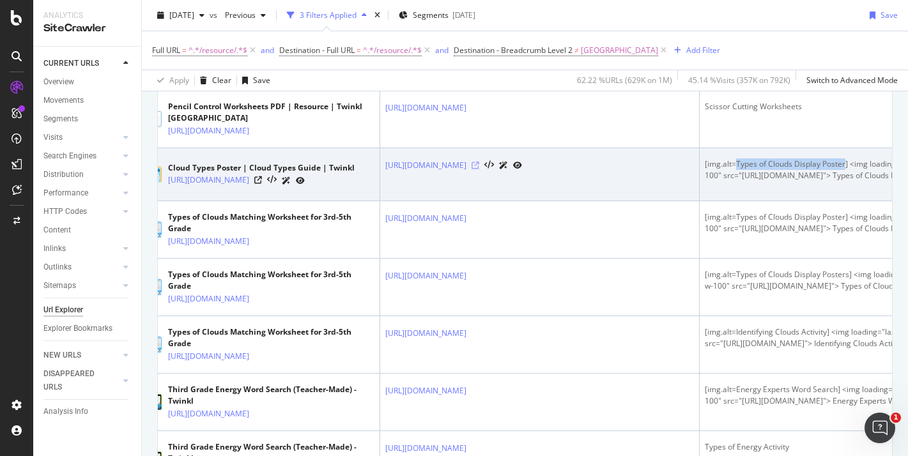
click at [479, 169] on icon at bounding box center [476, 166] width 8 height 8
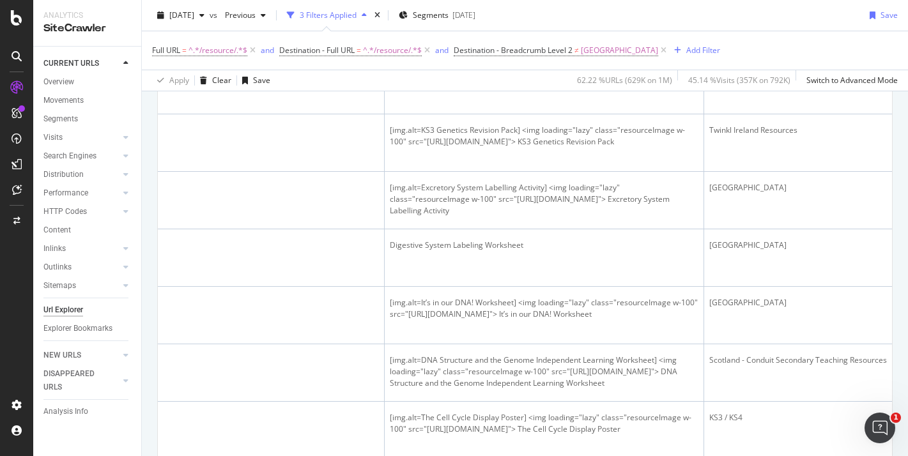
scroll to position [0, 95]
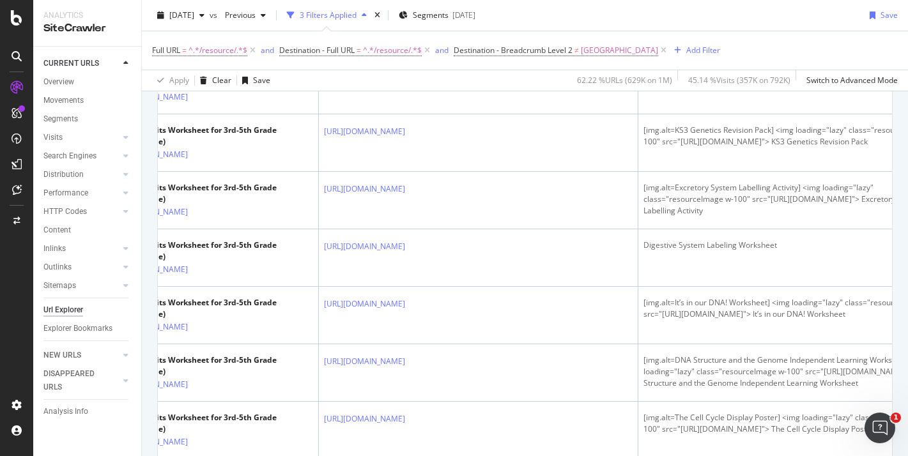
click at [418, 20] on icon at bounding box center [414, 17] width 8 height 8
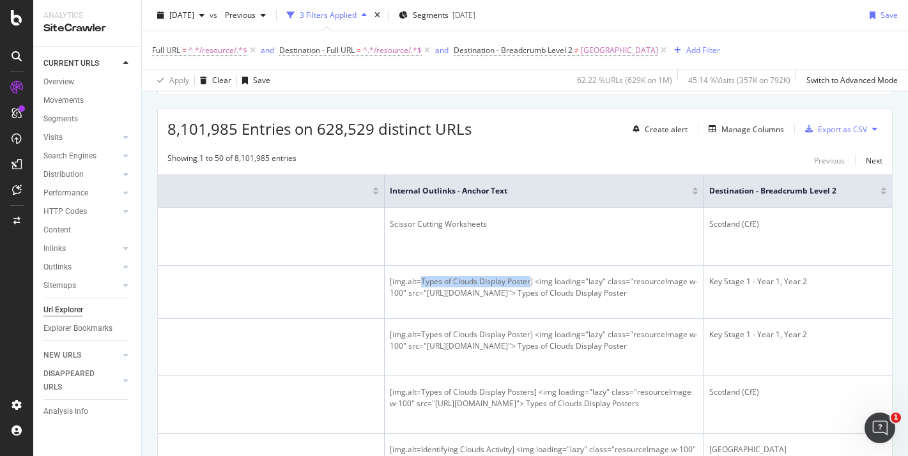
scroll to position [148, 0]
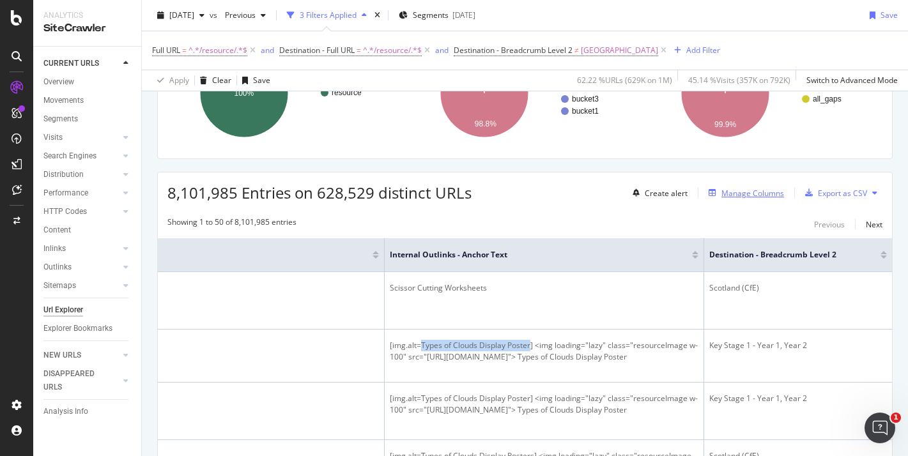
click at [755, 194] on div "Manage Columns" at bounding box center [753, 193] width 63 height 11
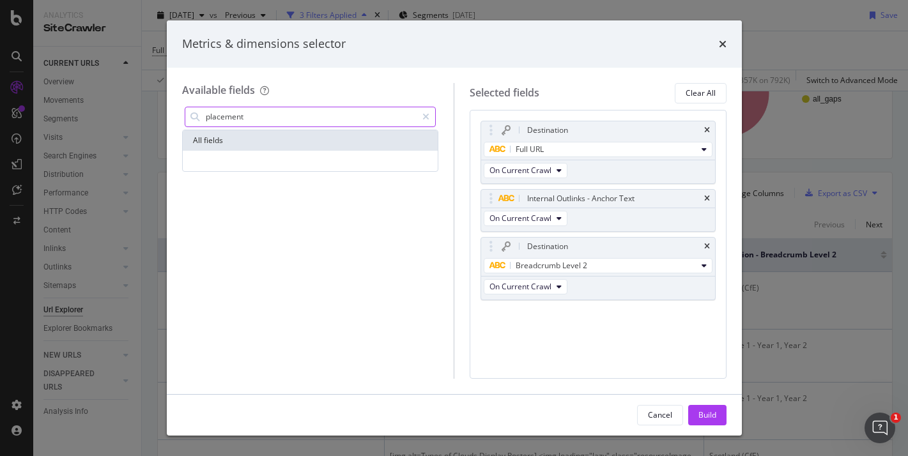
click at [221, 123] on input "placement" at bounding box center [311, 116] width 213 height 19
type input "i"
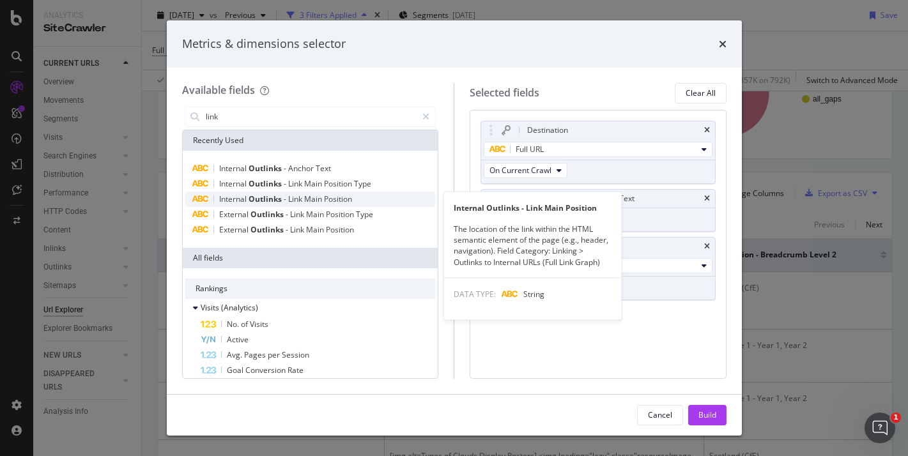
type input "link"
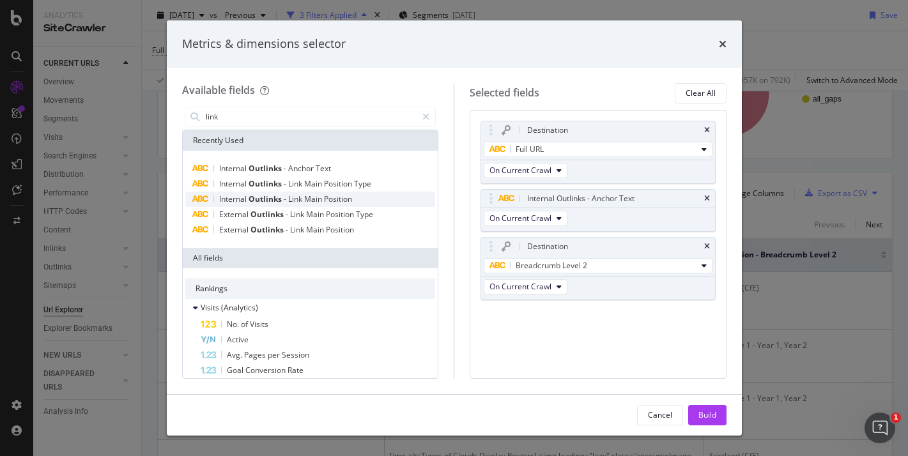
click at [337, 196] on span "Position" at bounding box center [338, 199] width 28 height 11
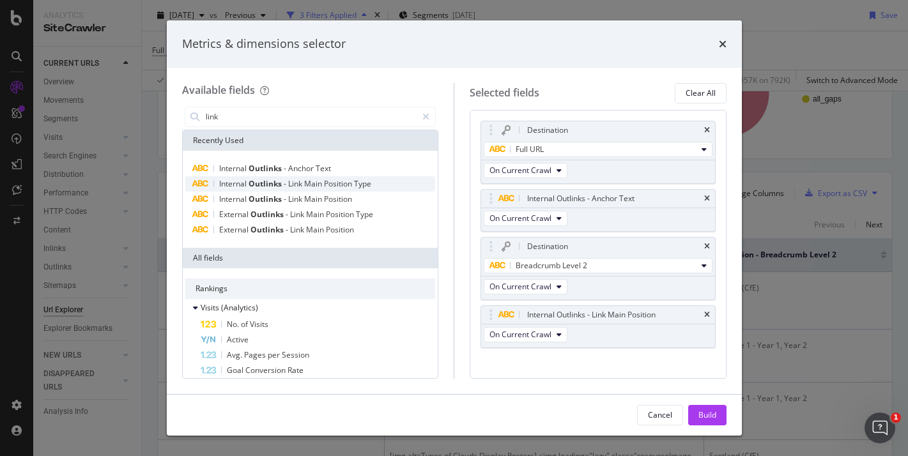
click at [333, 181] on span "Position" at bounding box center [339, 183] width 30 height 11
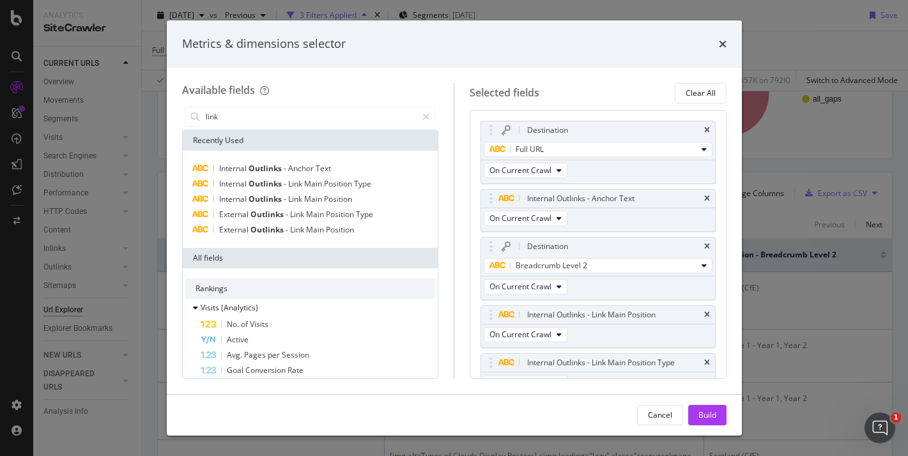
scroll to position [17, 0]
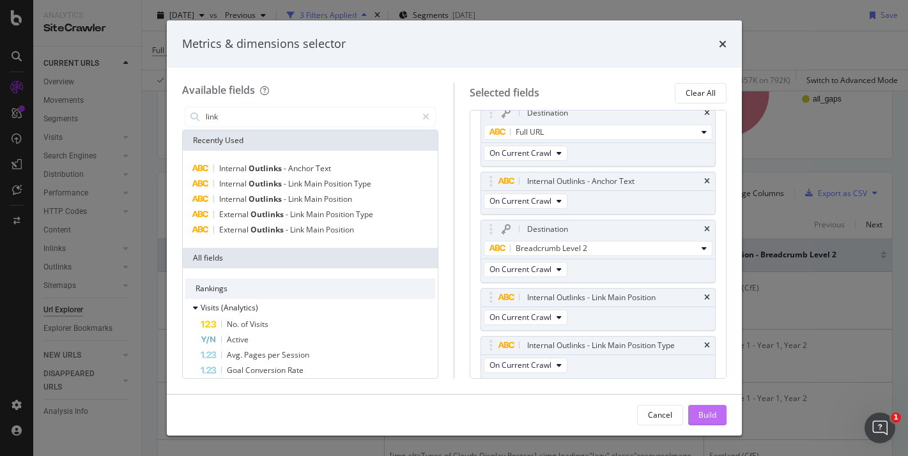
click at [717, 415] on button "Build" at bounding box center [708, 415] width 38 height 20
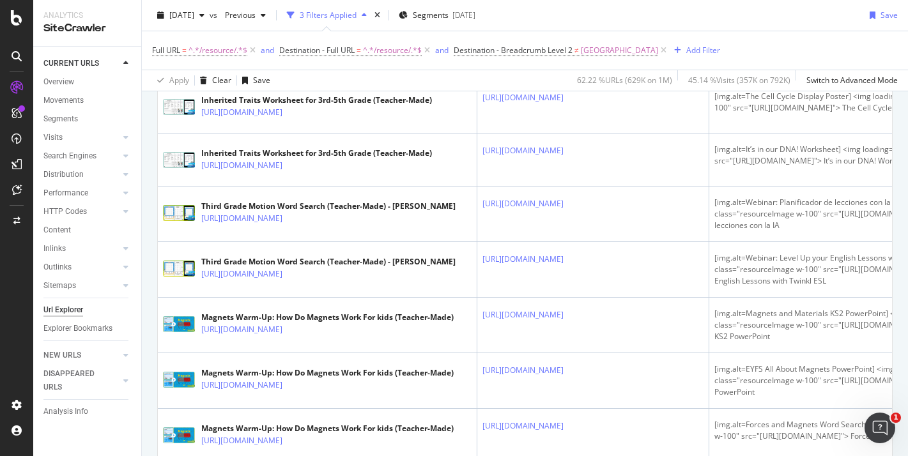
click at [577, 49] on icon at bounding box center [573, 45] width 8 height 8
click at [295, 63] on icon at bounding box center [292, 60] width 8 height 8
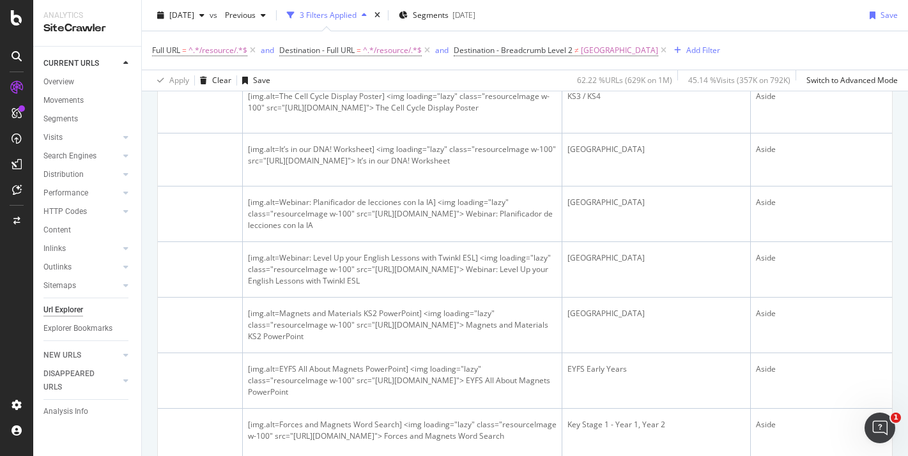
scroll to position [0, 384]
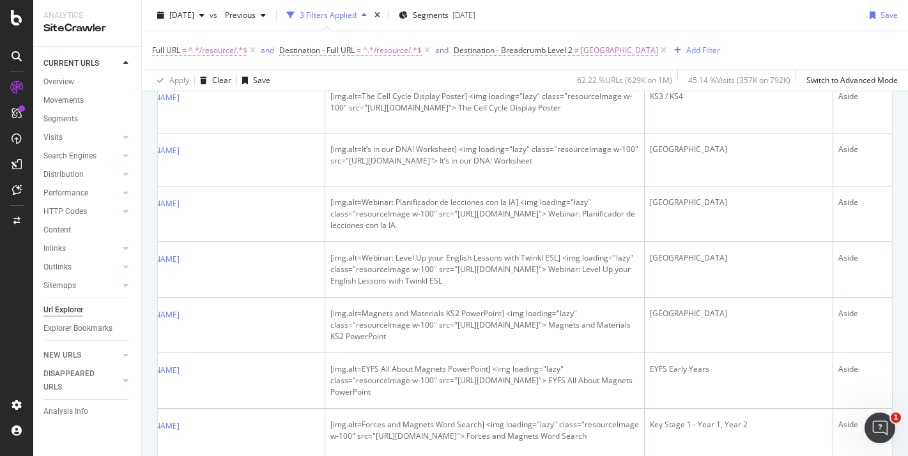
drag, startPoint x: 451, startPoint y: 272, endPoint x: 540, endPoint y: 270, distance: 88.9
click at [540, 61] on div "[img.alt=KS3 Genetics Revision Pack] <img loading="lazy" class="resourceImage w…" at bounding box center [485, 49] width 309 height 23
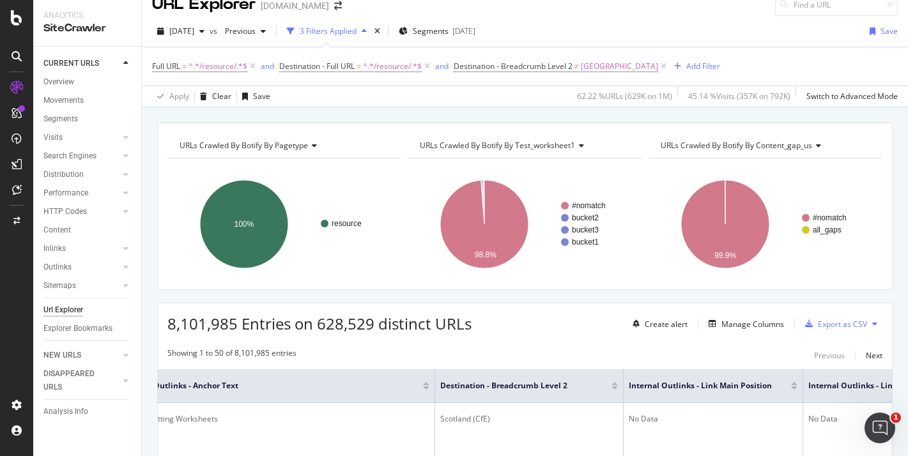
scroll to position [0, 0]
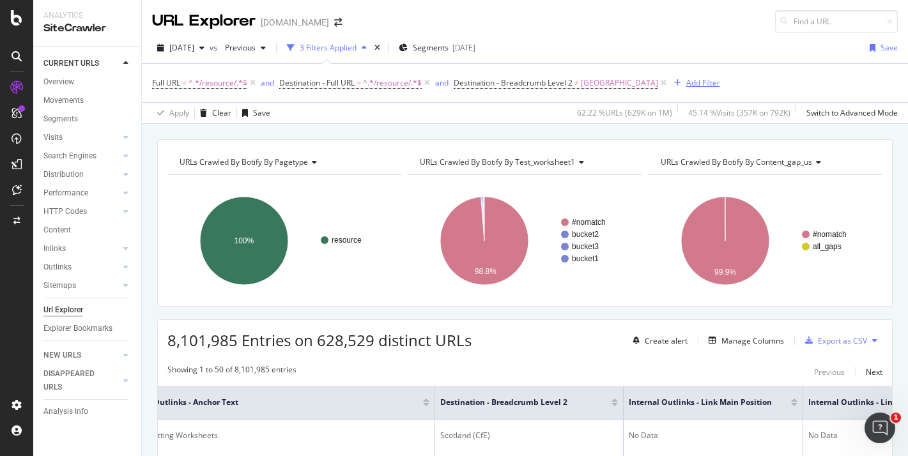
click at [687, 83] on div "Add Filter" at bounding box center [704, 82] width 34 height 11
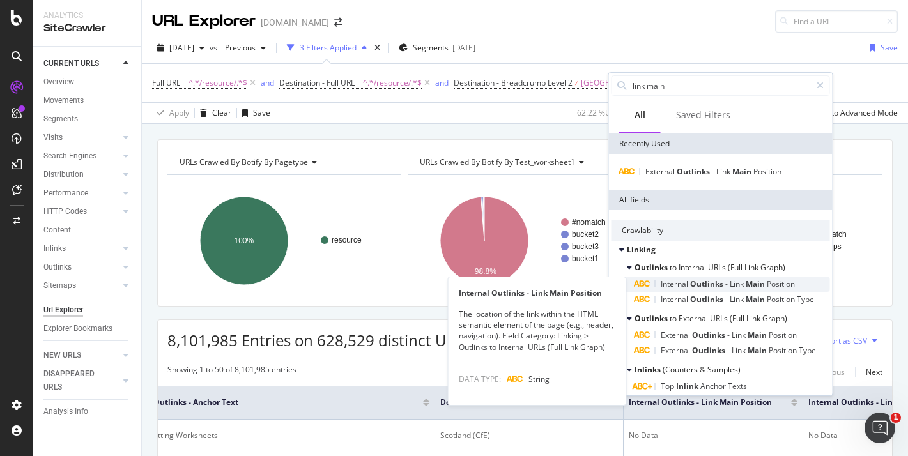
type input "link main"
click at [729, 283] on span "-" at bounding box center [728, 284] width 4 height 11
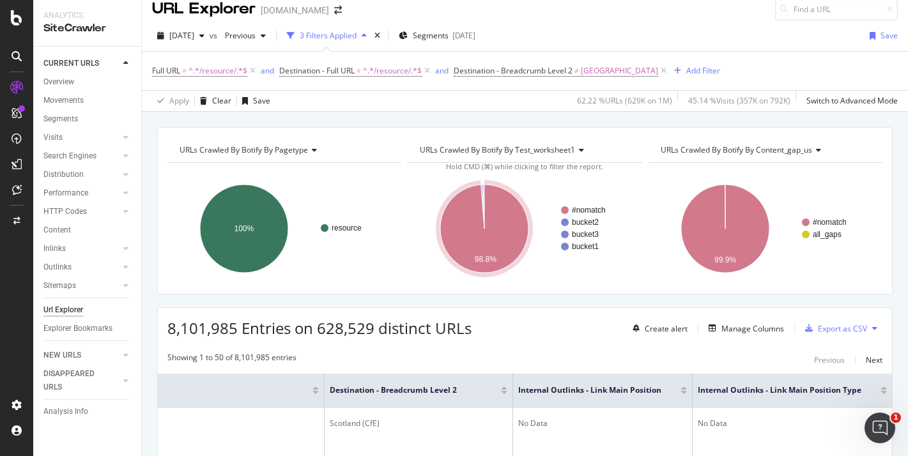
scroll to position [18, 0]
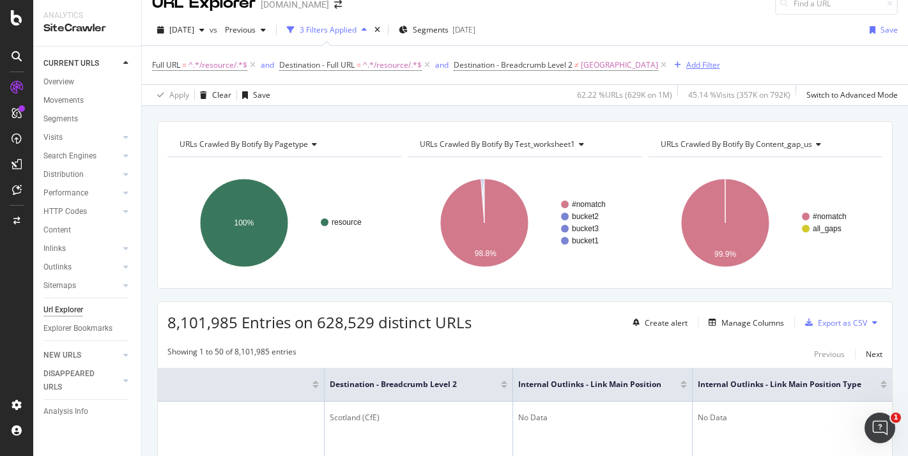
click at [687, 66] on div "Add Filter" at bounding box center [704, 64] width 34 height 11
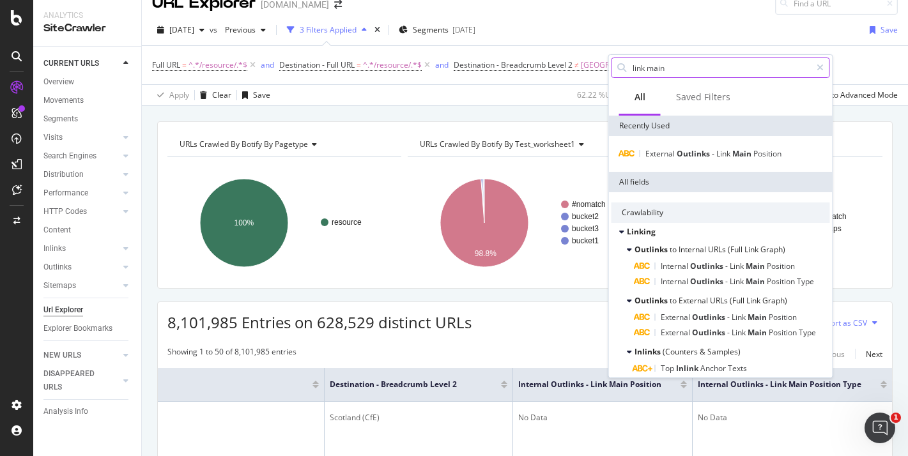
click at [667, 70] on input "link main" at bounding box center [722, 67] width 180 height 19
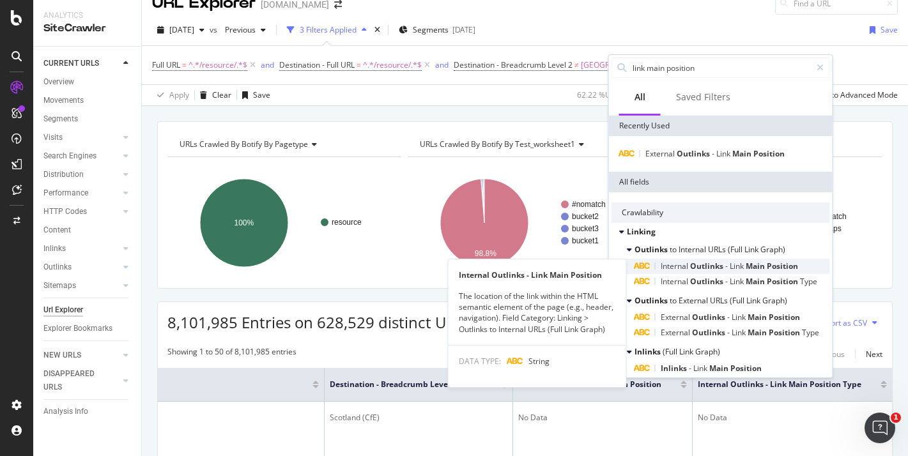
type input "link main position"
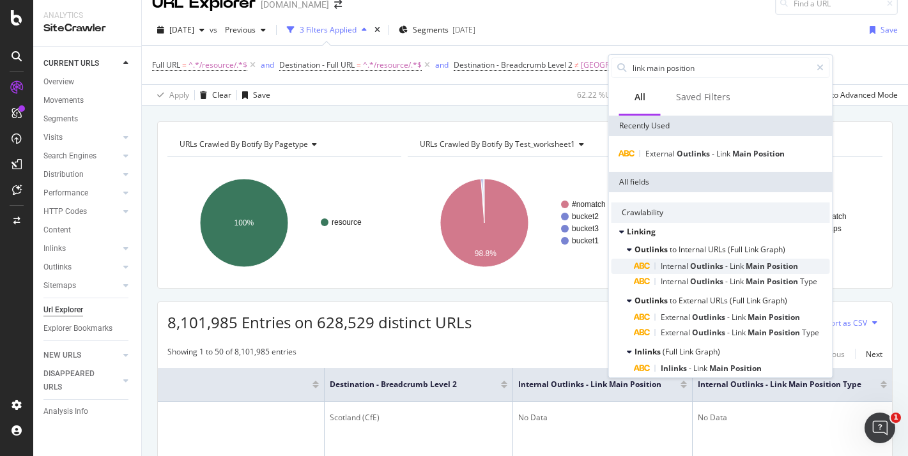
click at [695, 259] on div "Internal Outlinks - Link Main Position" at bounding box center [733, 266] width 196 height 15
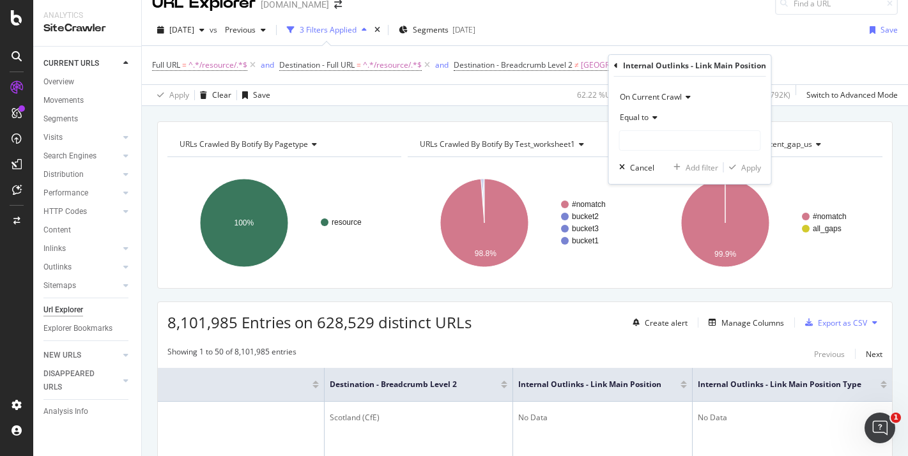
click at [651, 116] on icon at bounding box center [653, 118] width 9 height 8
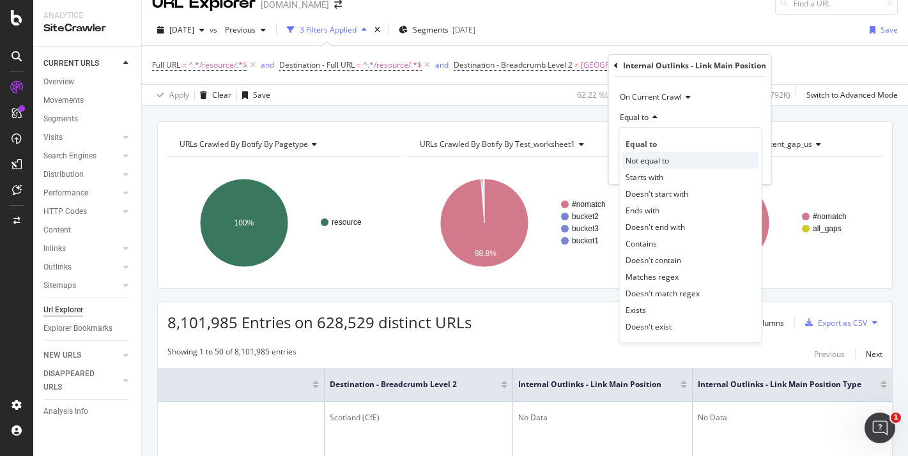
click at [655, 155] on span "Not equal to" at bounding box center [647, 160] width 43 height 11
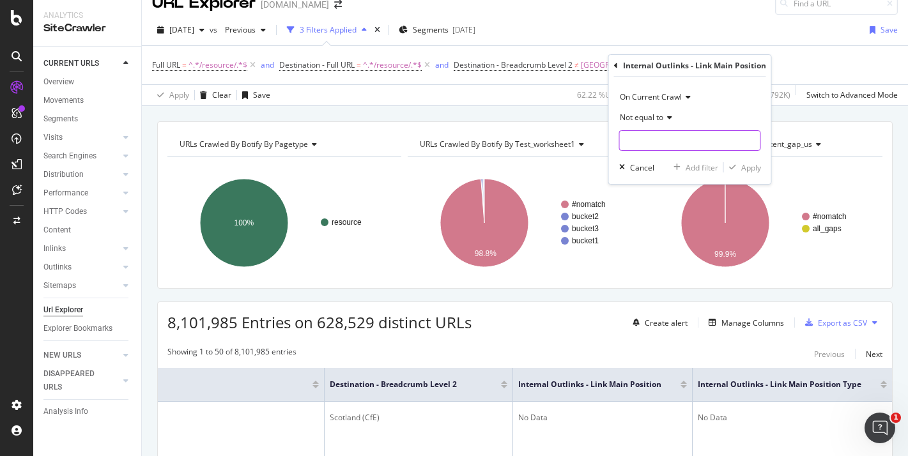
click at [645, 138] on input "text" at bounding box center [690, 140] width 141 height 20
click at [650, 170] on span "Aside" at bounding box center [665, 171] width 85 height 11
type input "Aside"
click at [747, 167] on div "Apply" at bounding box center [752, 167] width 20 height 11
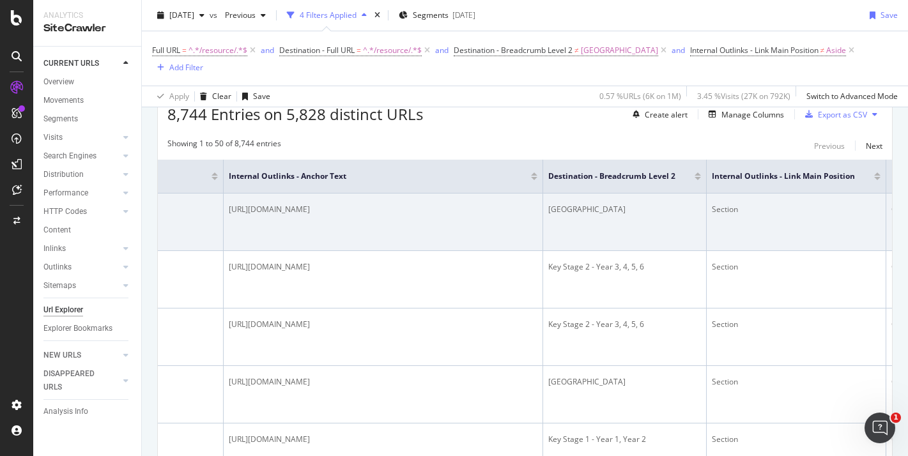
scroll to position [0, 403]
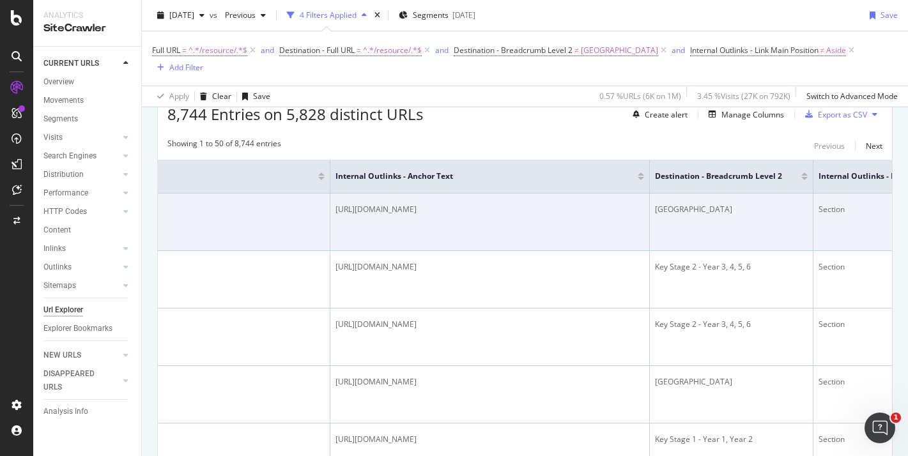
click at [110, 214] on icon at bounding box center [106, 211] width 8 height 8
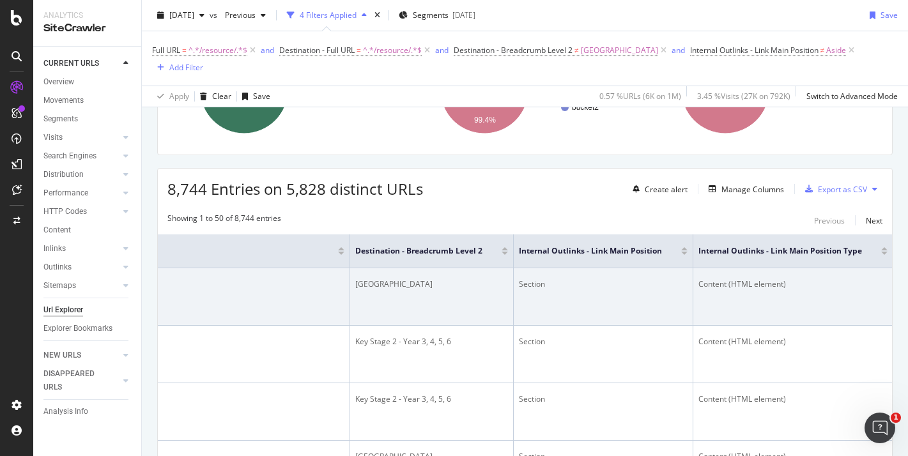
scroll to position [152, 0]
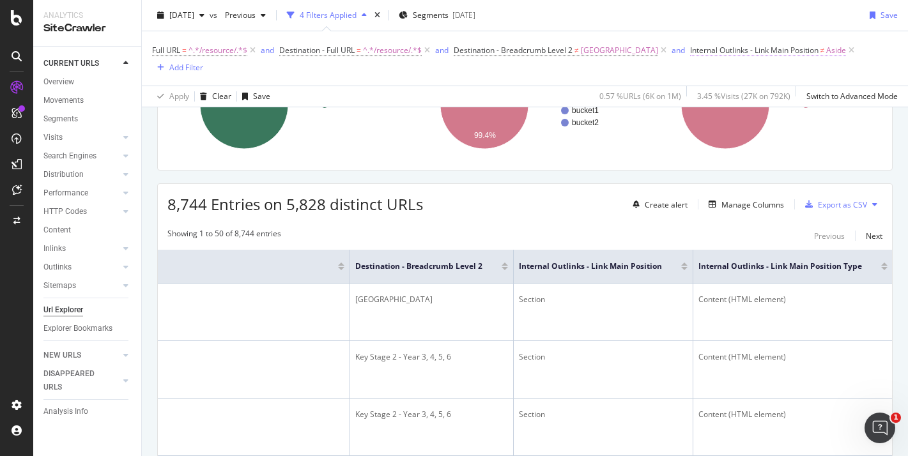
click at [704, 51] on span "Internal Outlinks - Link Main Position" at bounding box center [754, 50] width 128 height 11
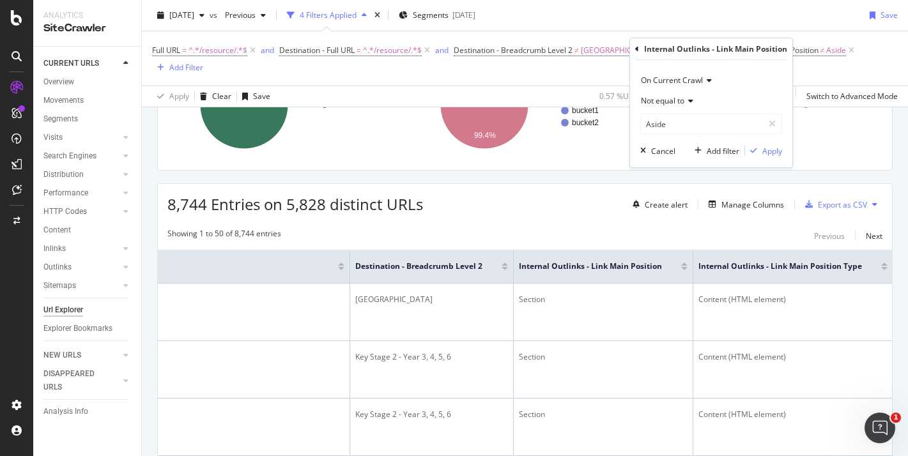
click at [674, 100] on span "Not equal to" at bounding box center [662, 100] width 43 height 11
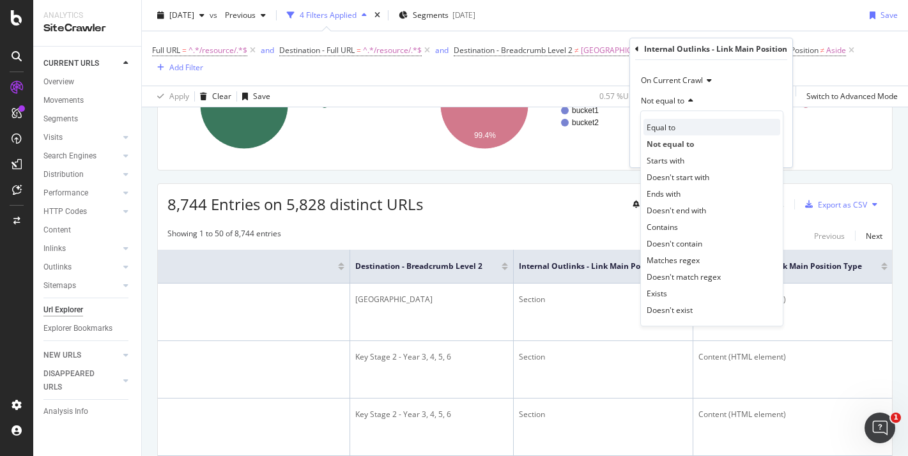
click at [678, 128] on div "Equal to" at bounding box center [712, 127] width 137 height 17
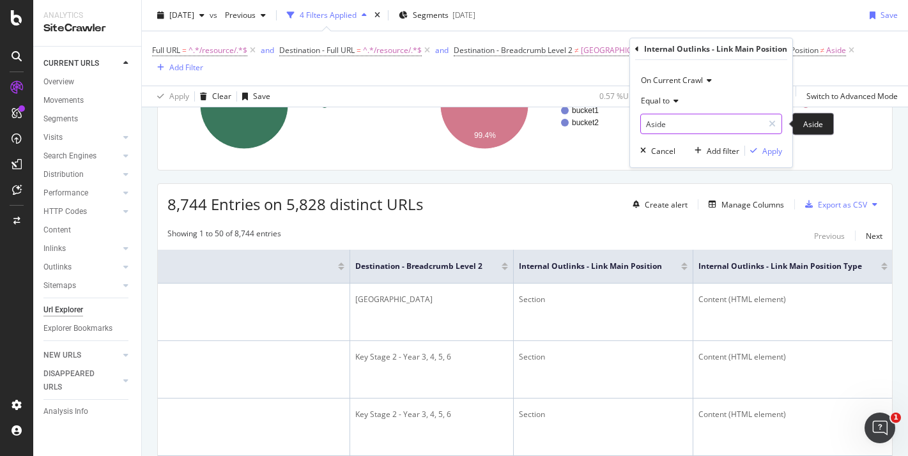
click at [673, 115] on input "Aside" at bounding box center [702, 124] width 122 height 20
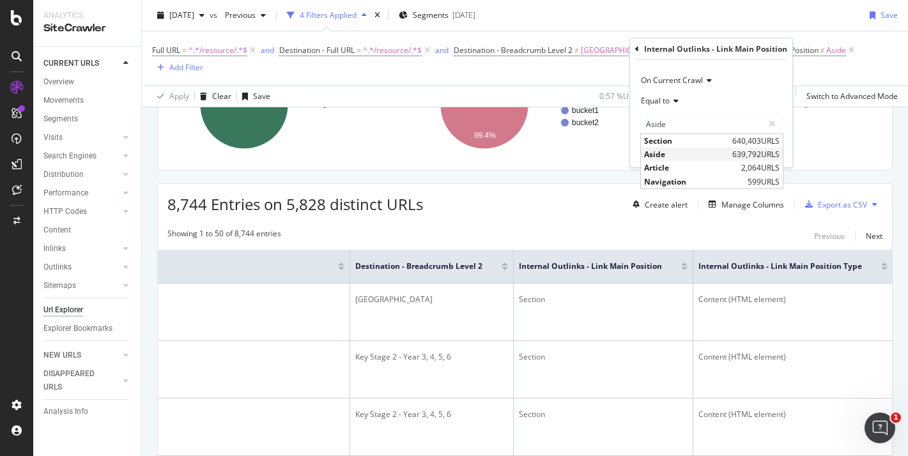
click at [674, 150] on span "Aside" at bounding box center [686, 154] width 85 height 11
click at [764, 148] on div "Apply" at bounding box center [773, 151] width 20 height 11
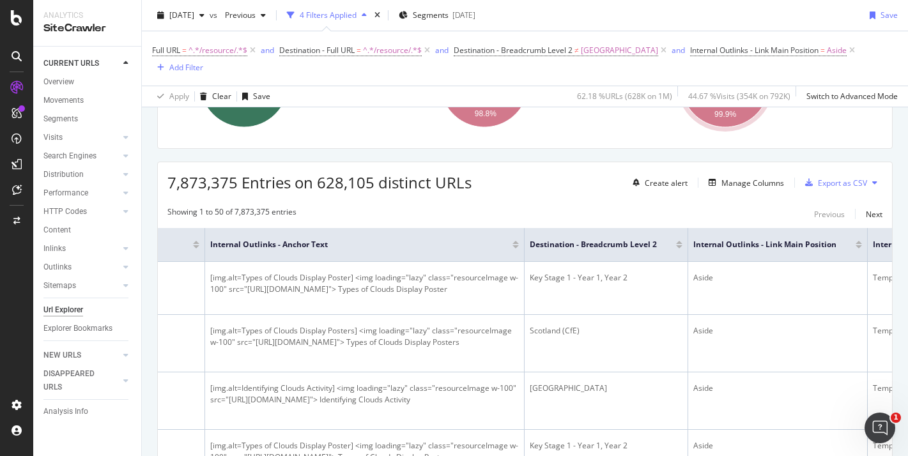
scroll to position [187, 0]
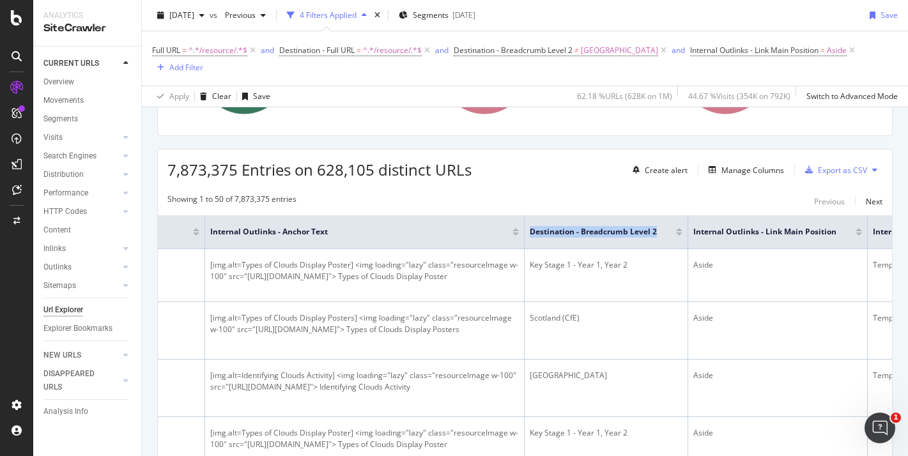
drag, startPoint x: 590, startPoint y: 209, endPoint x: 674, endPoint y: 209, distance: 84.4
click at [674, 215] on th "Destination - Breadcrumb Level 2" at bounding box center [607, 232] width 164 height 34
click at [733, 165] on div "Manage Columns" at bounding box center [753, 170] width 63 height 11
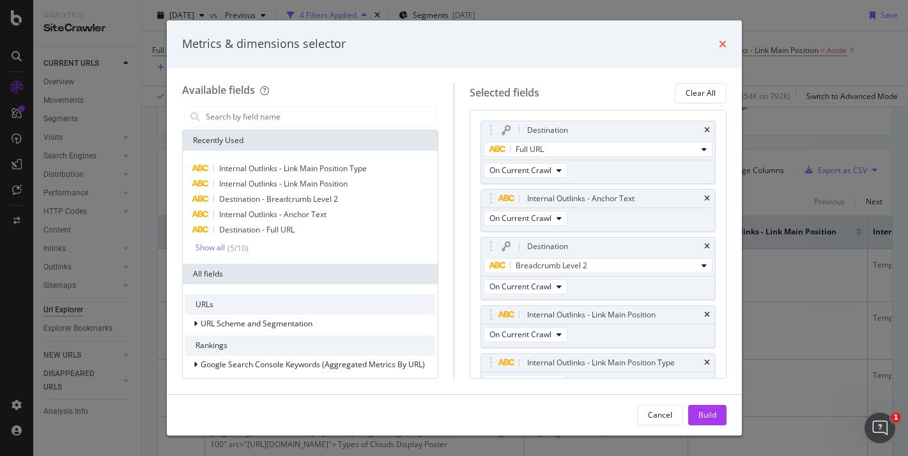
click at [722, 46] on icon "times" at bounding box center [723, 44] width 8 height 10
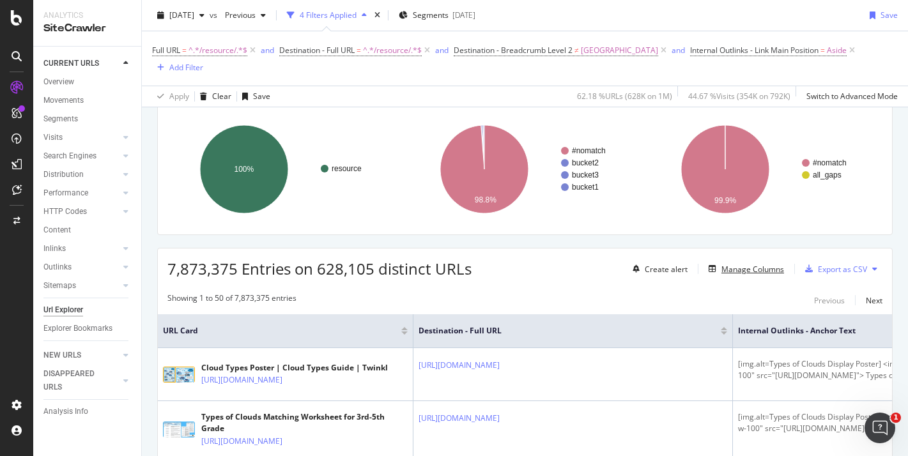
scroll to position [85, 0]
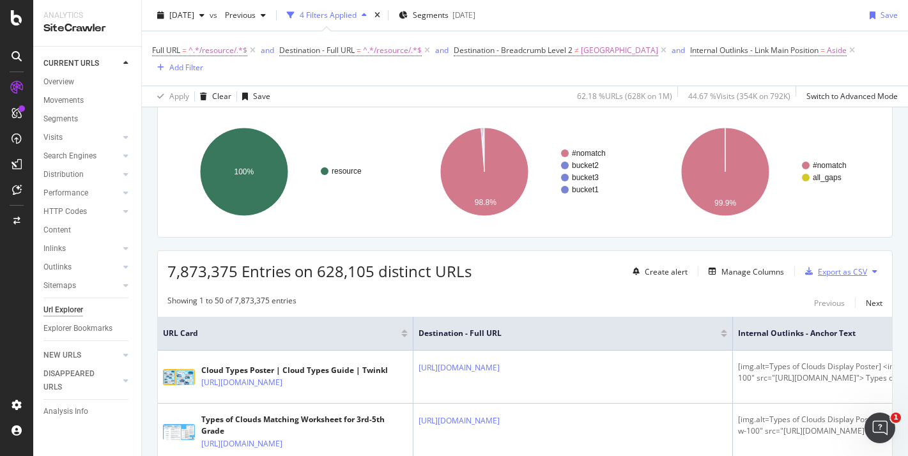
click at [842, 267] on div "Export as CSV" at bounding box center [842, 272] width 49 height 11
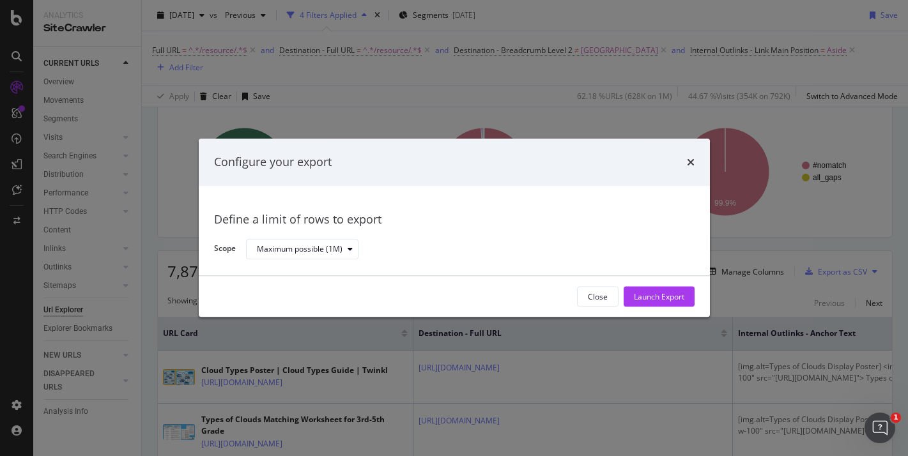
click at [686, 160] on div "Configure your export" at bounding box center [454, 162] width 481 height 17
click at [691, 162] on icon "times" at bounding box center [691, 162] width 8 height 10
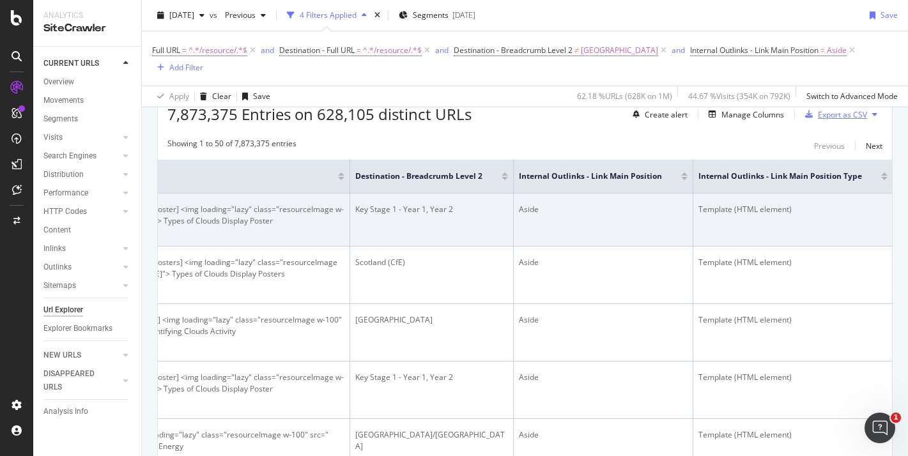
scroll to position [306, 0]
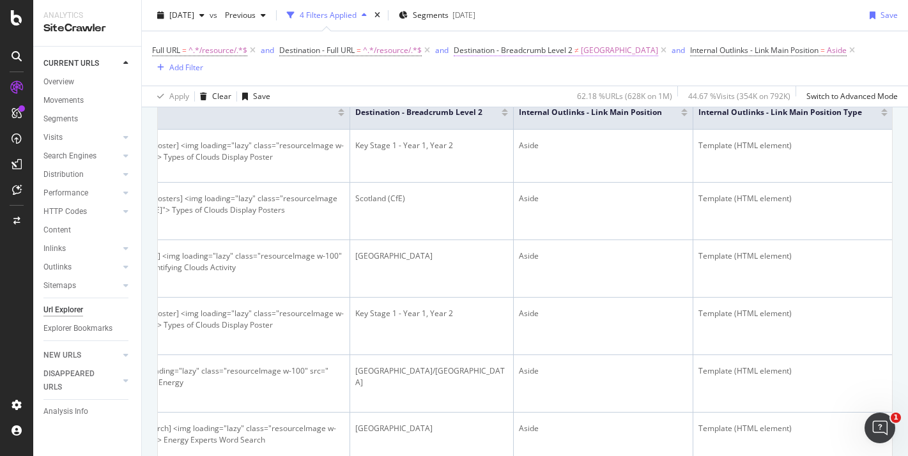
click at [565, 52] on span "Destination - Breadcrumb Level 2" at bounding box center [513, 50] width 119 height 11
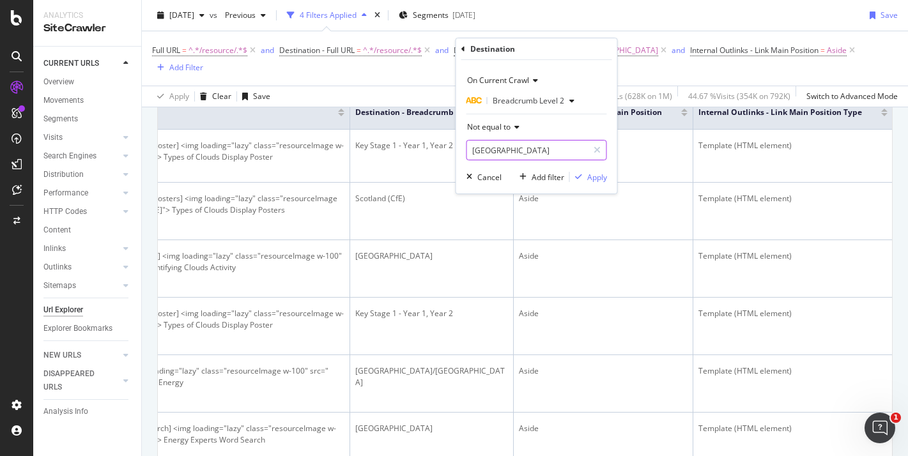
click at [531, 145] on input "[GEOGRAPHIC_DATA]" at bounding box center [527, 150] width 121 height 20
click at [517, 131] on div "Not equal to" at bounding box center [537, 127] width 141 height 20
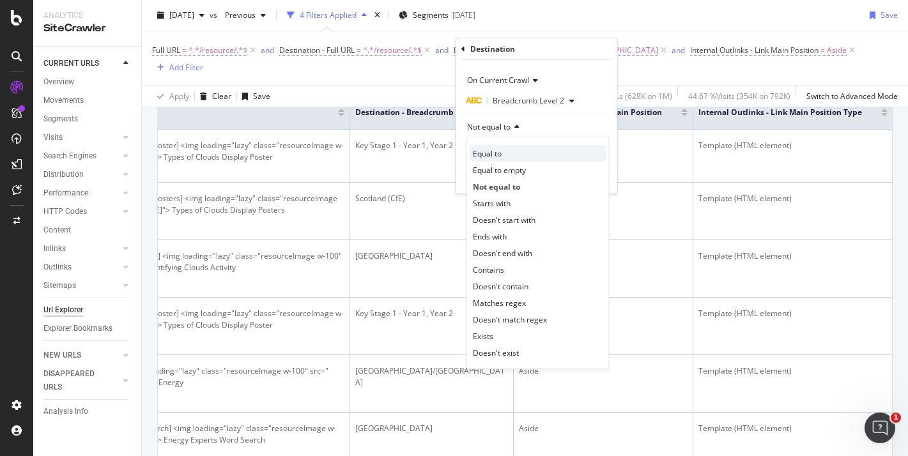
click at [512, 157] on div "Equal to" at bounding box center [538, 153] width 137 height 17
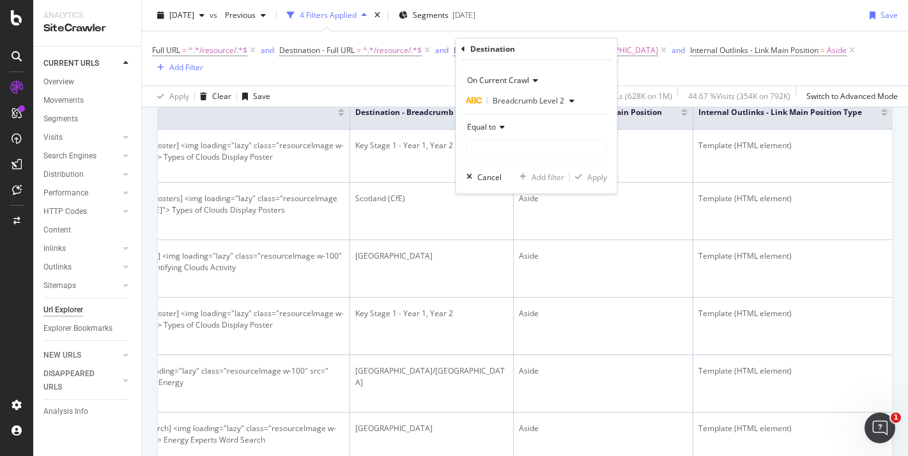
click at [500, 135] on div "Equal to" at bounding box center [537, 127] width 141 height 20
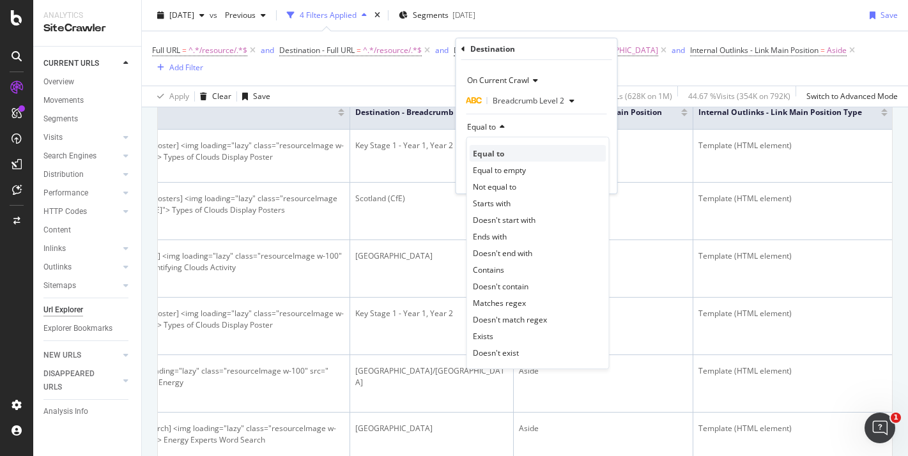
click at [498, 154] on span "Equal to" at bounding box center [488, 153] width 31 height 11
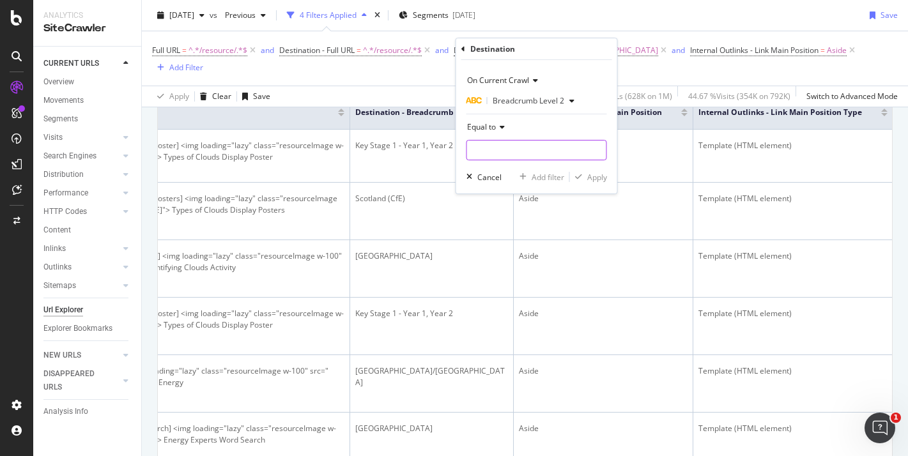
click at [495, 144] on input "text" at bounding box center [536, 150] width 139 height 20
type input "[GEOGRAPHIC_DATA]"
click at [595, 176] on div "Apply" at bounding box center [598, 177] width 20 height 11
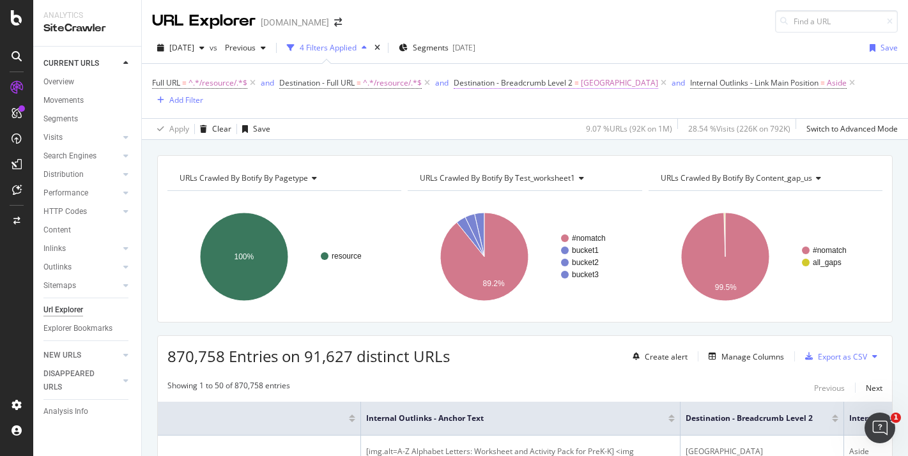
click at [570, 82] on span "Destination - Breadcrumb Level 2" at bounding box center [513, 82] width 119 height 11
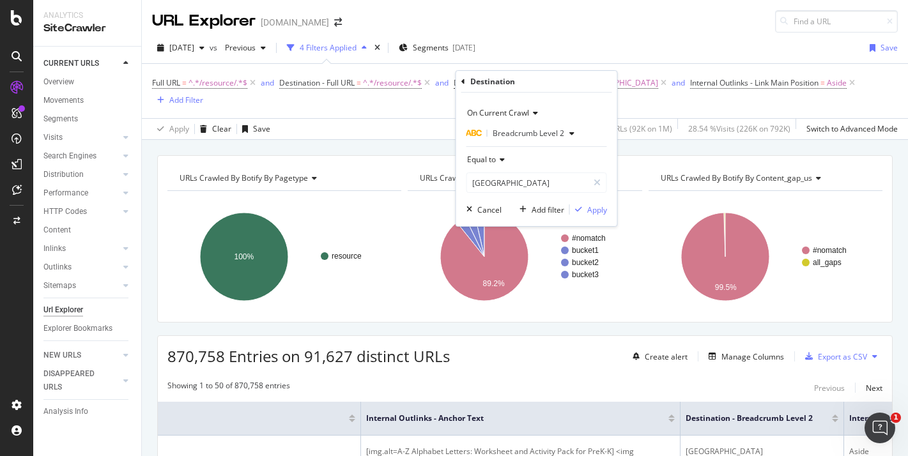
click at [507, 165] on div "Equal to" at bounding box center [537, 160] width 141 height 20
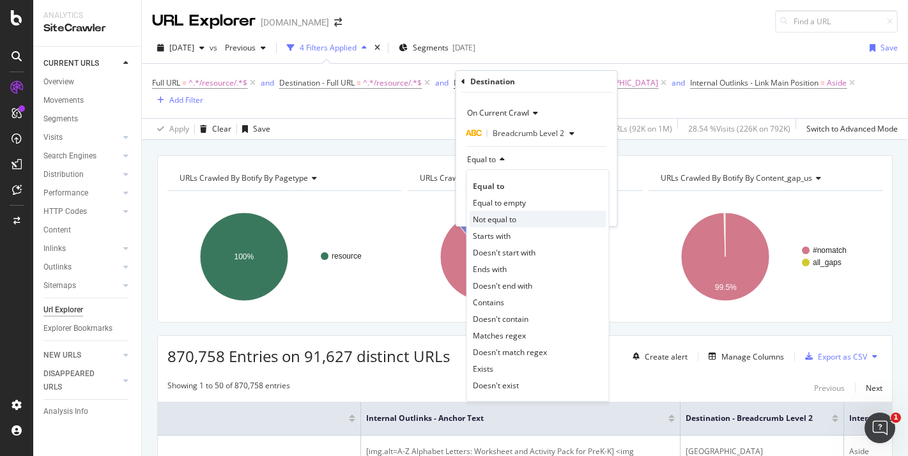
click at [506, 219] on span "Not equal to" at bounding box center [494, 219] width 43 height 11
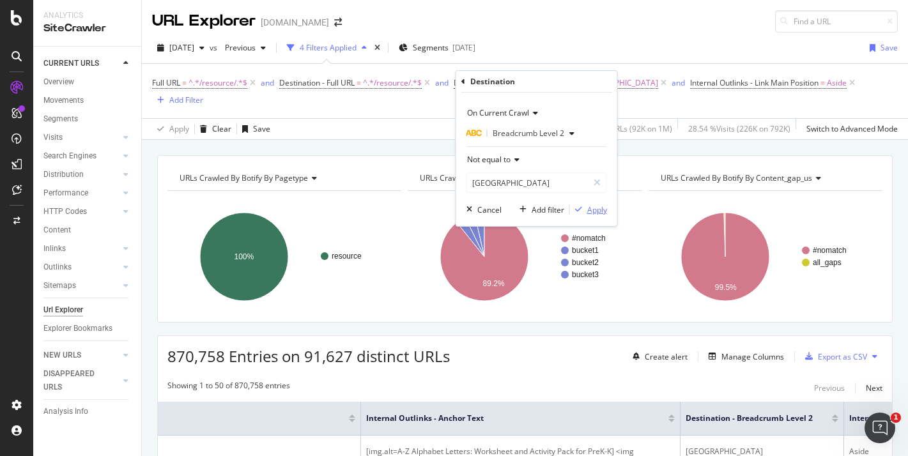
click at [585, 214] on div "Apply" at bounding box center [588, 210] width 37 height 12
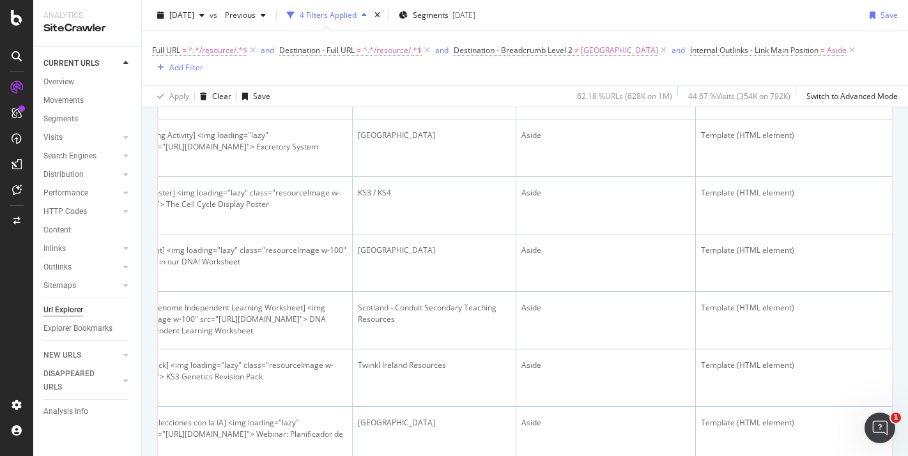
scroll to position [928, 0]
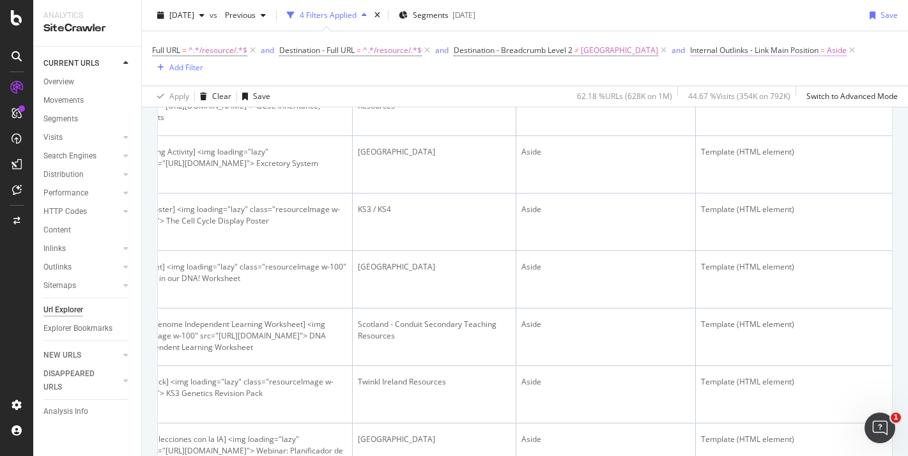
click at [690, 49] on span "Internal Outlinks - Link Main Position" at bounding box center [754, 50] width 128 height 11
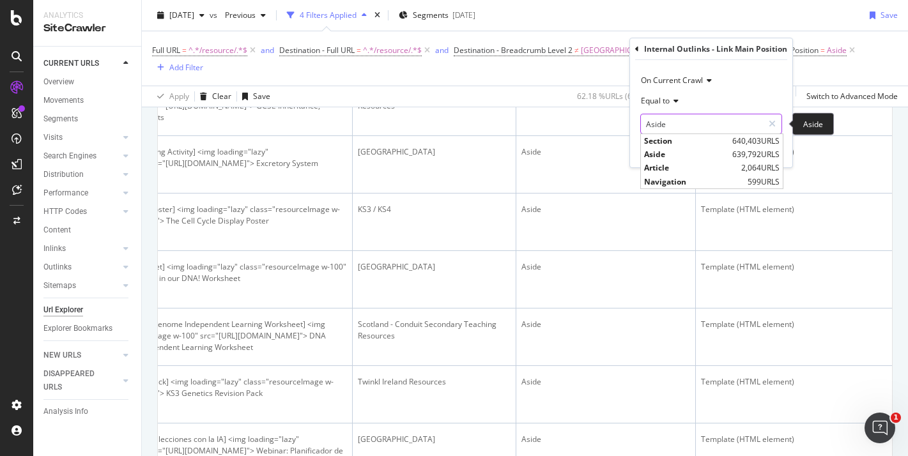
click at [676, 118] on input "Aside" at bounding box center [702, 124] width 122 height 20
click at [694, 171] on span "Article" at bounding box center [691, 167] width 94 height 11
type input "Article"
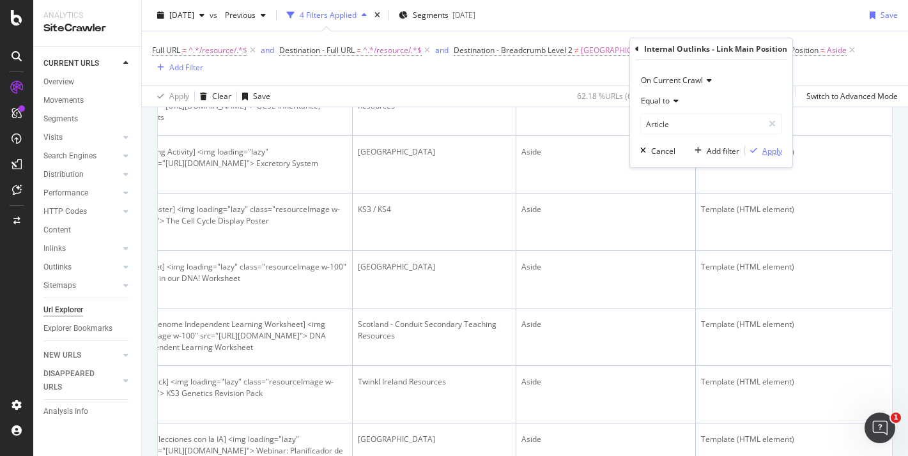
click at [767, 153] on div "Apply" at bounding box center [773, 151] width 20 height 11
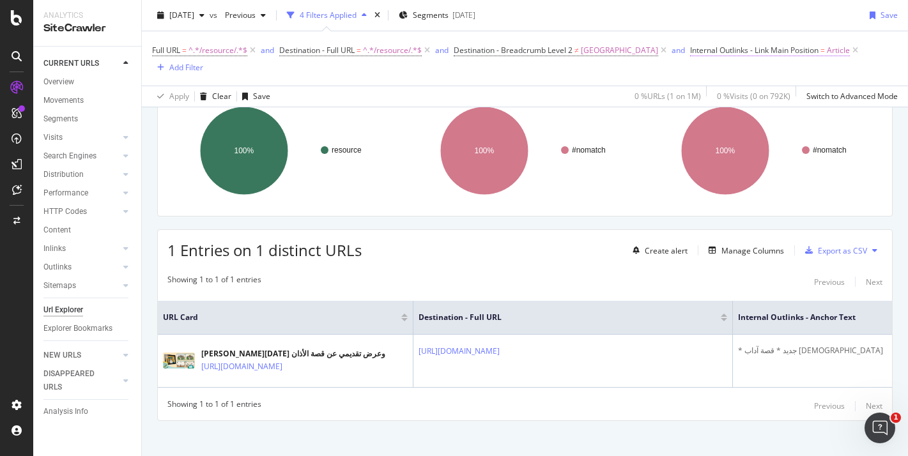
click at [690, 51] on span "Internal Outlinks - Link Main Position" at bounding box center [754, 50] width 128 height 11
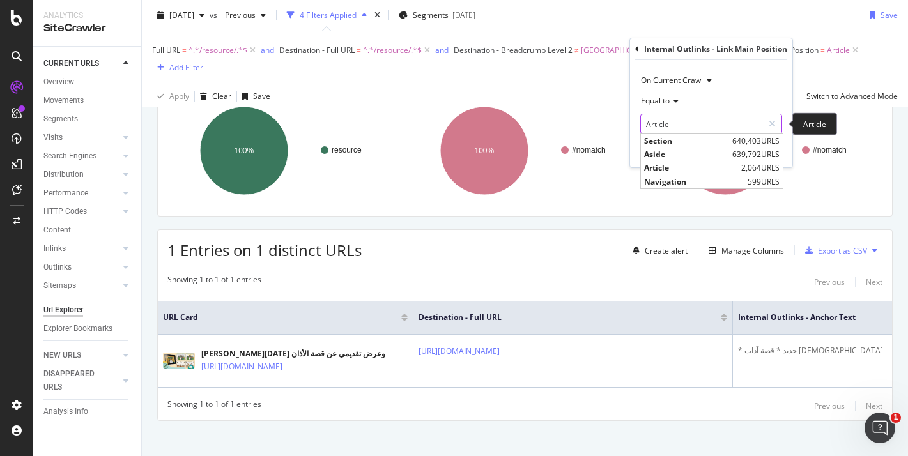
click at [669, 118] on input "Article" at bounding box center [702, 124] width 122 height 20
click at [674, 180] on span "Navigation" at bounding box center [694, 181] width 100 height 11
type input "Navigation"
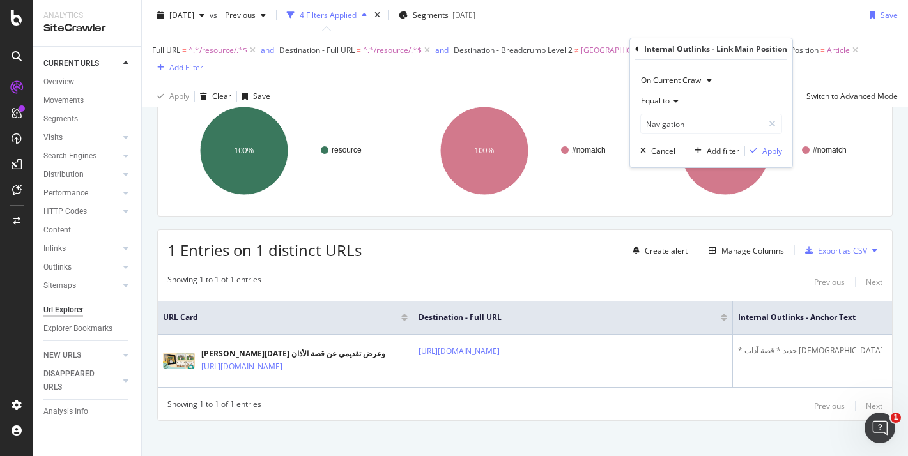
click at [772, 150] on div "Apply" at bounding box center [773, 151] width 20 height 11
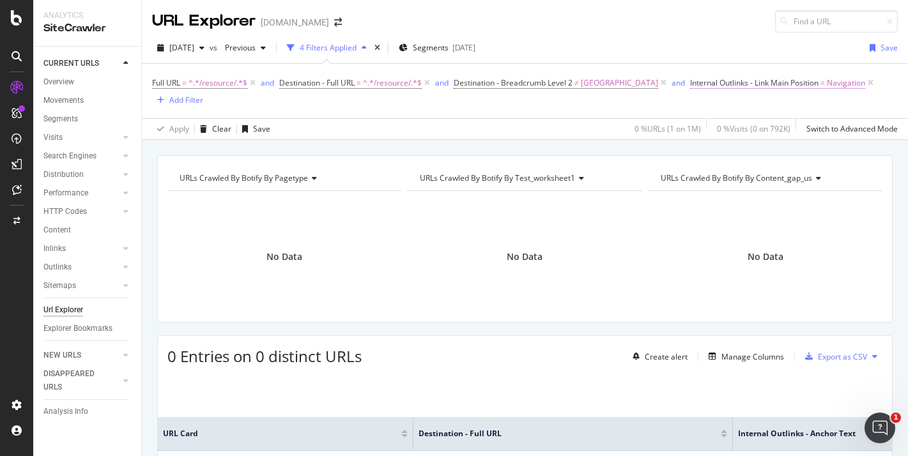
click at [718, 81] on span "Internal Outlinks - Link Main Position" at bounding box center [754, 82] width 128 height 11
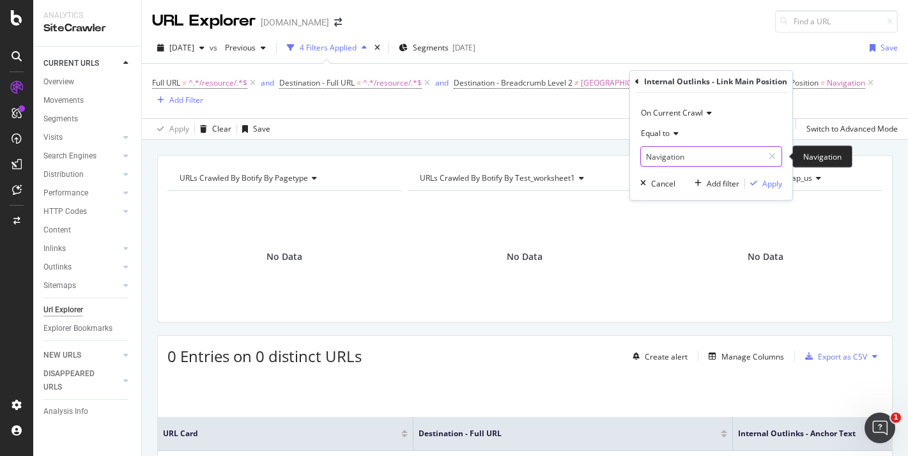
click at [704, 162] on input "Navigation" at bounding box center [702, 156] width 122 height 20
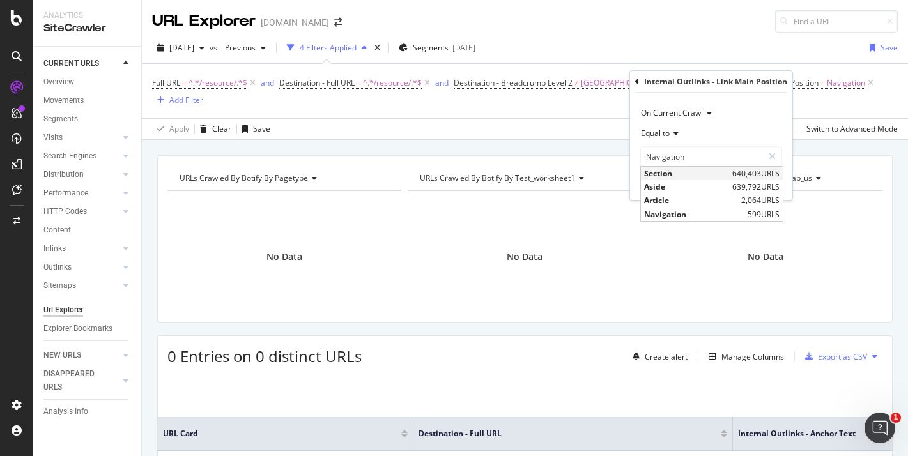
click at [701, 178] on span "Section" at bounding box center [686, 173] width 85 height 11
type input "Section"
click at [751, 182] on icon "button" at bounding box center [754, 184] width 7 height 8
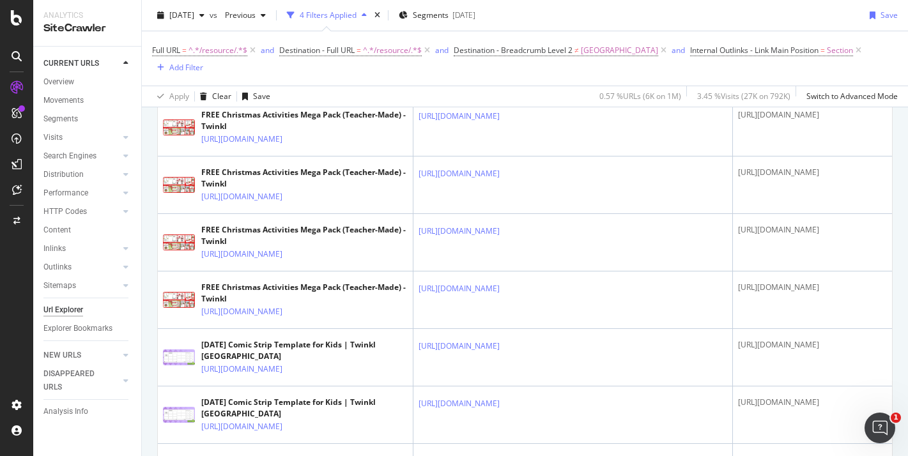
scroll to position [515, 0]
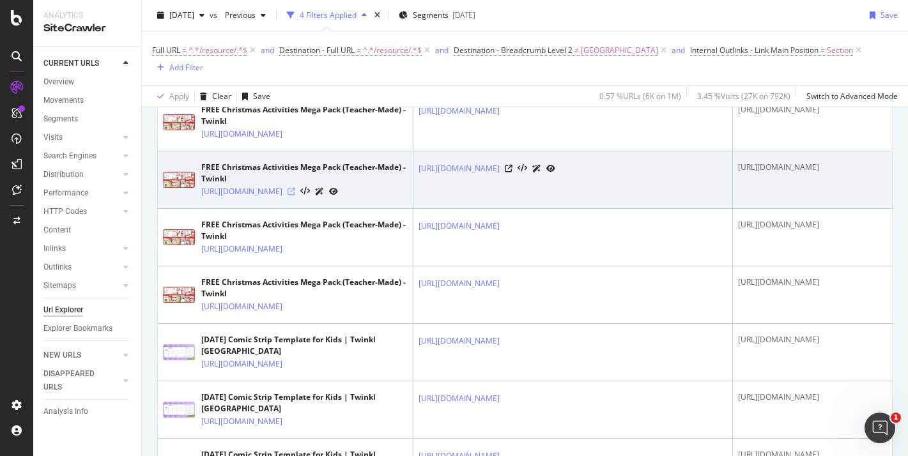
click at [295, 196] on icon at bounding box center [292, 192] width 8 height 8
click at [513, 173] on icon at bounding box center [509, 169] width 8 height 8
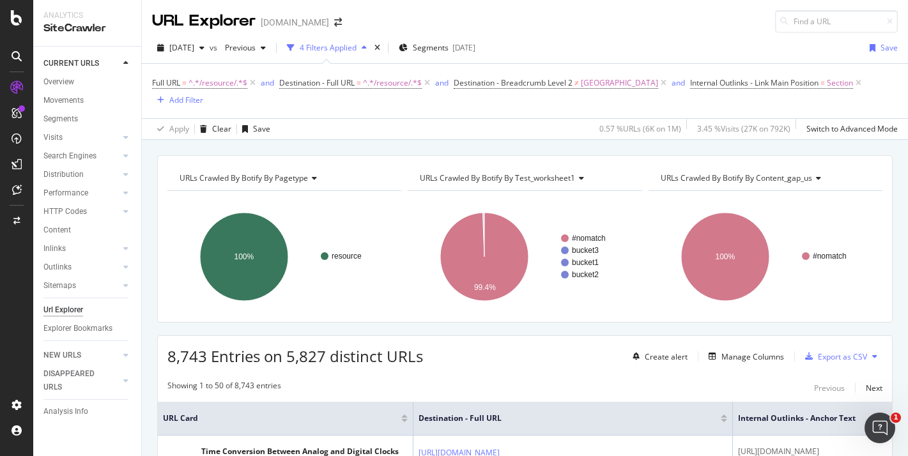
scroll to position [81, 0]
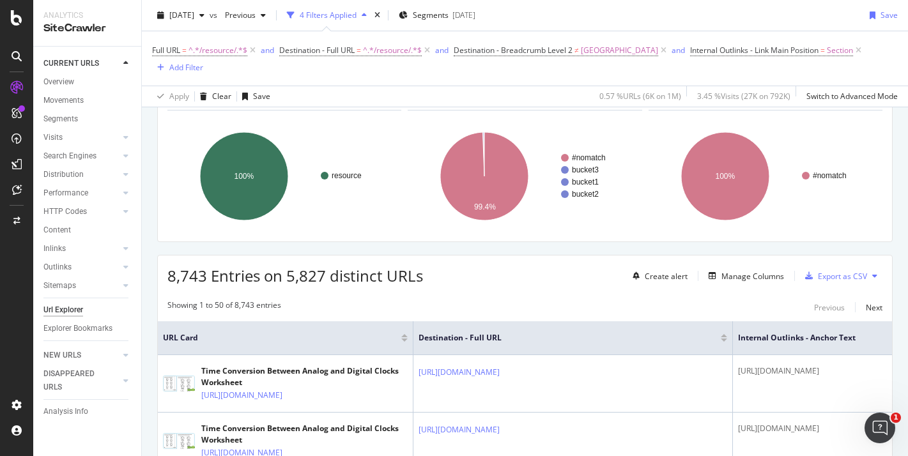
click at [726, 339] on div at bounding box center [724, 340] width 6 height 3
click at [724, 339] on div at bounding box center [724, 340] width 6 height 3
click at [724, 334] on div at bounding box center [724, 335] width 6 height 3
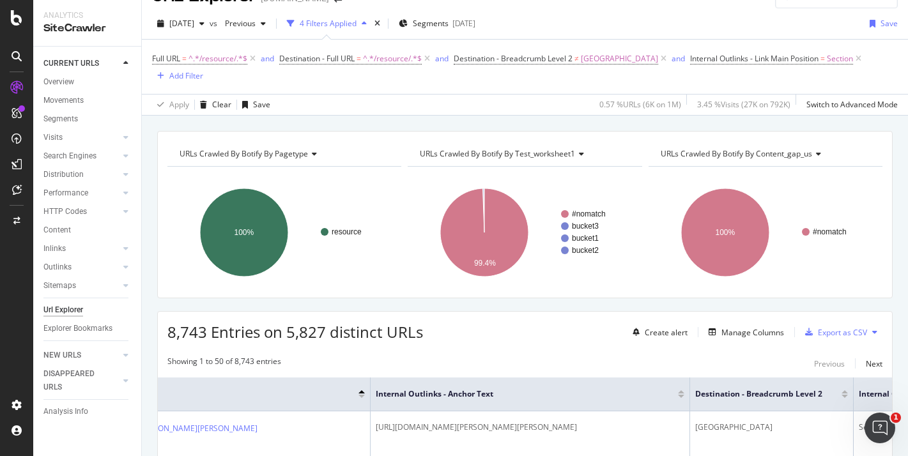
scroll to position [40, 0]
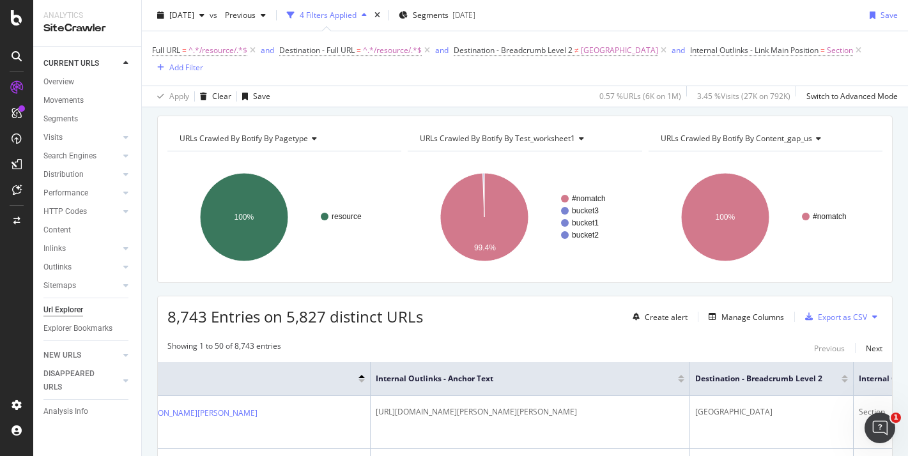
click at [681, 380] on div at bounding box center [681, 381] width 6 height 3
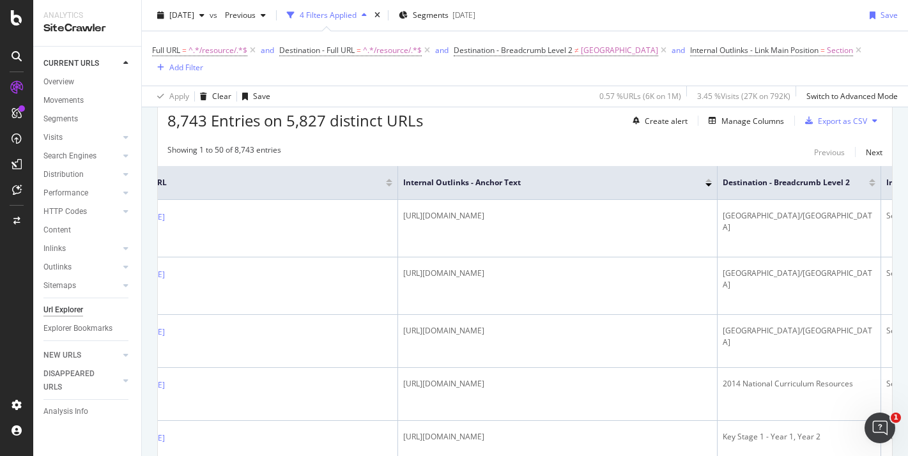
scroll to position [190, 0]
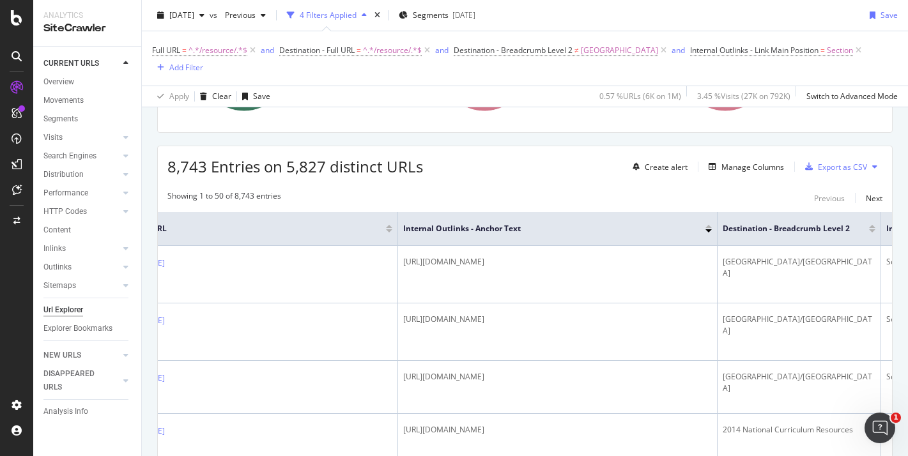
click at [709, 230] on div at bounding box center [709, 231] width 6 height 3
click at [710, 225] on div at bounding box center [709, 226] width 6 height 3
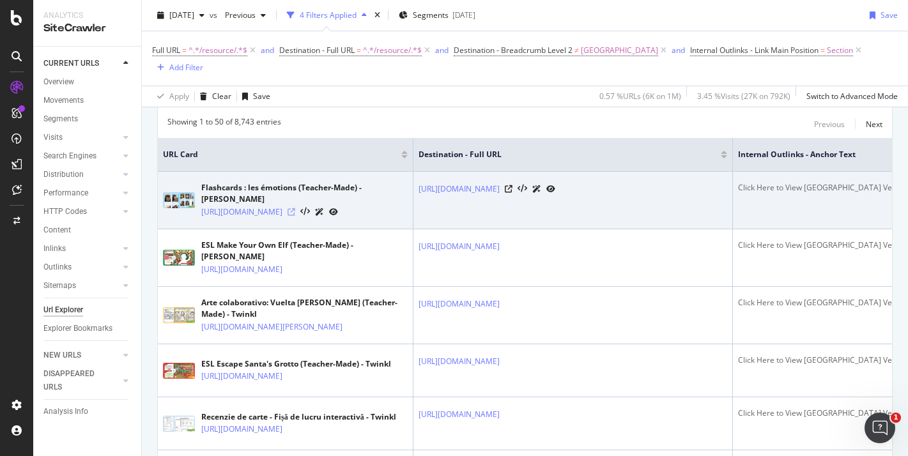
click at [295, 208] on icon at bounding box center [292, 212] width 8 height 8
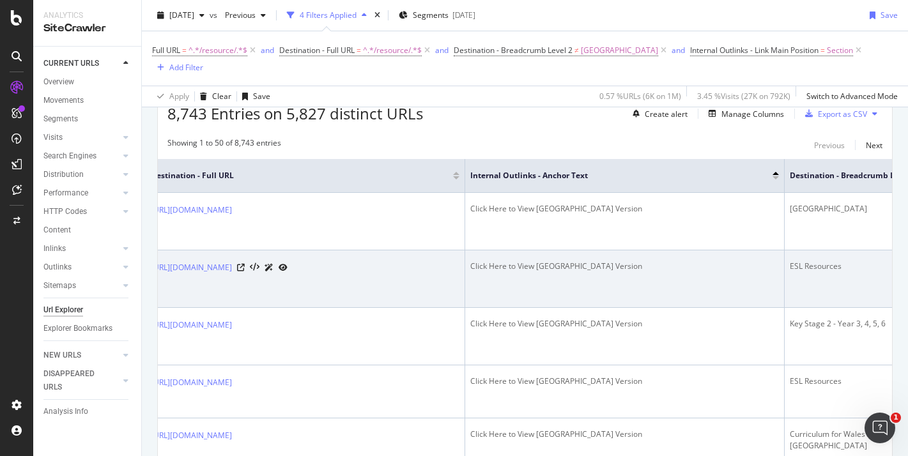
scroll to position [292, 0]
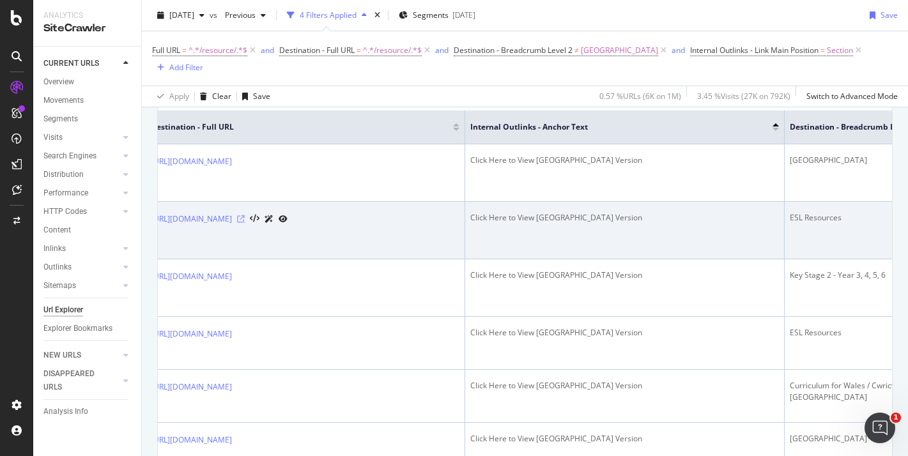
click at [245, 221] on icon at bounding box center [241, 219] width 8 height 8
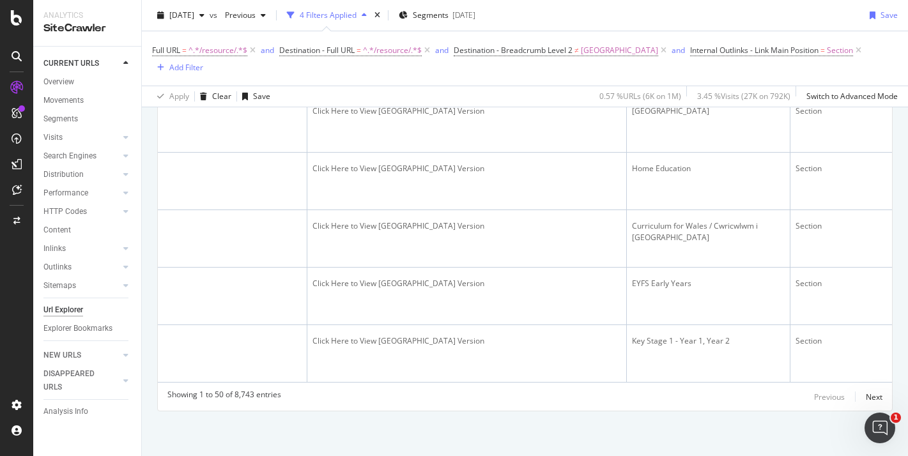
scroll to position [3839, 0]
click at [876, 394] on div "Next" at bounding box center [874, 397] width 17 height 11
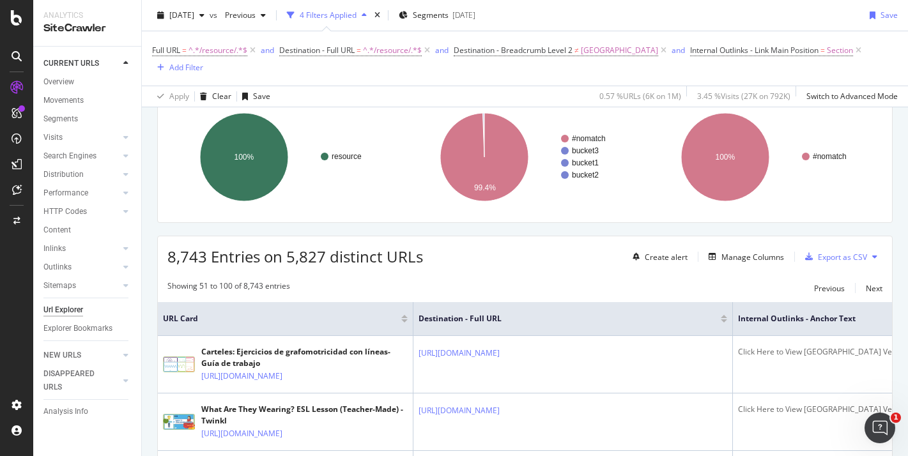
scroll to position [3789, 0]
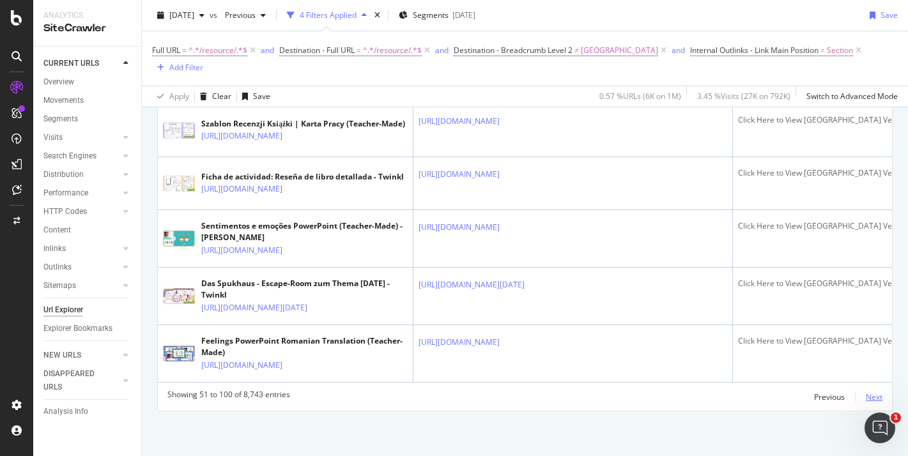
click at [876, 394] on div "Next" at bounding box center [874, 397] width 17 height 11
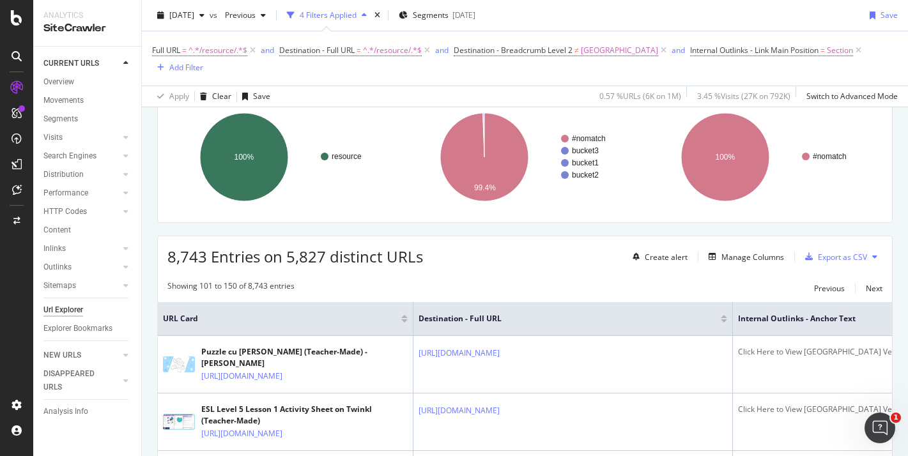
scroll to position [3825, 0]
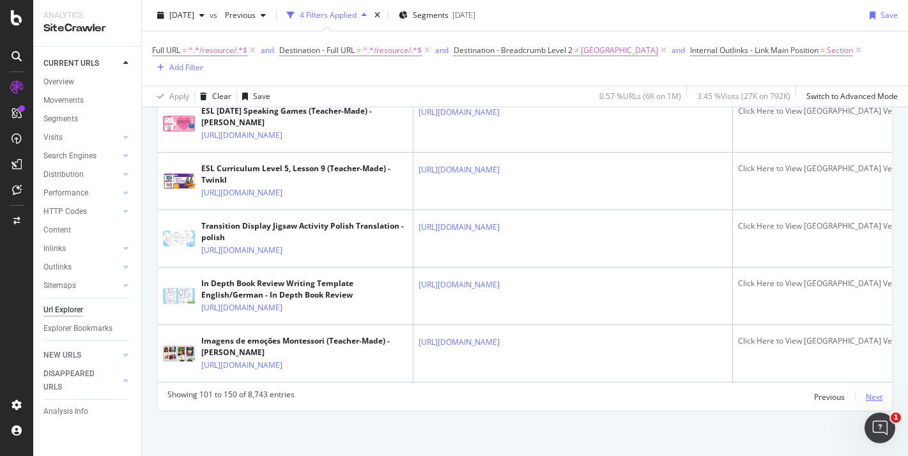
click at [876, 394] on div "Next" at bounding box center [874, 397] width 17 height 11
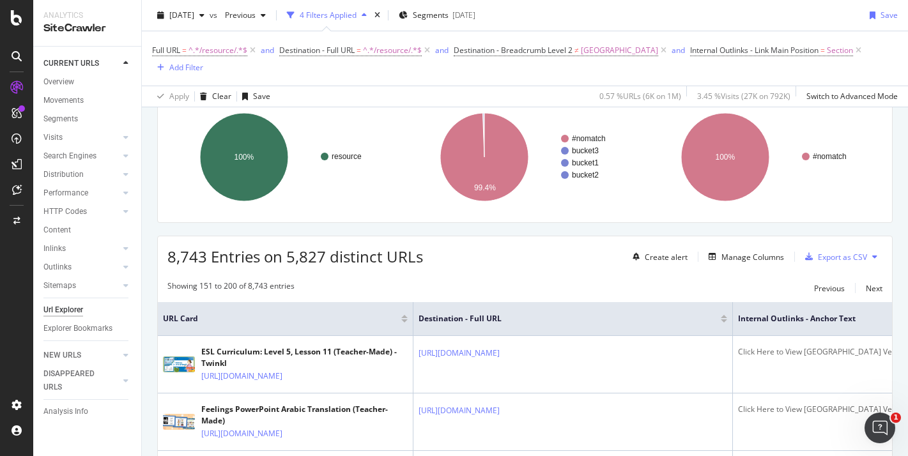
scroll to position [3797, 0]
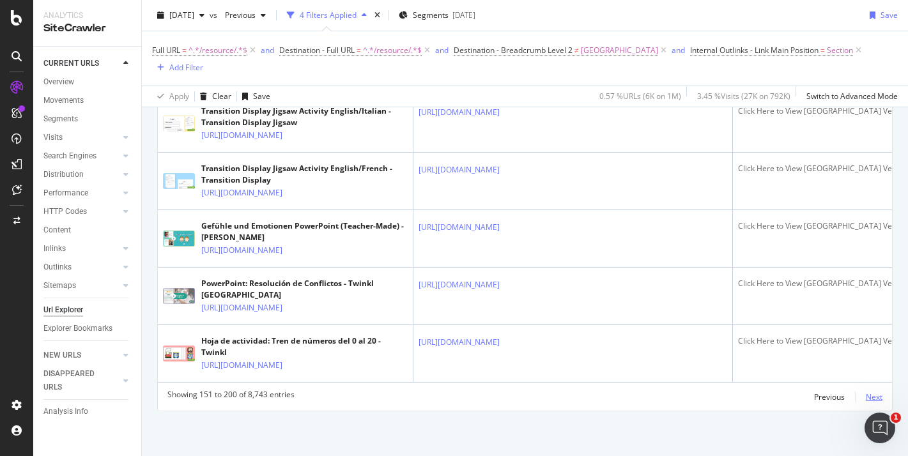
click at [876, 394] on div "Next" at bounding box center [874, 397] width 17 height 11
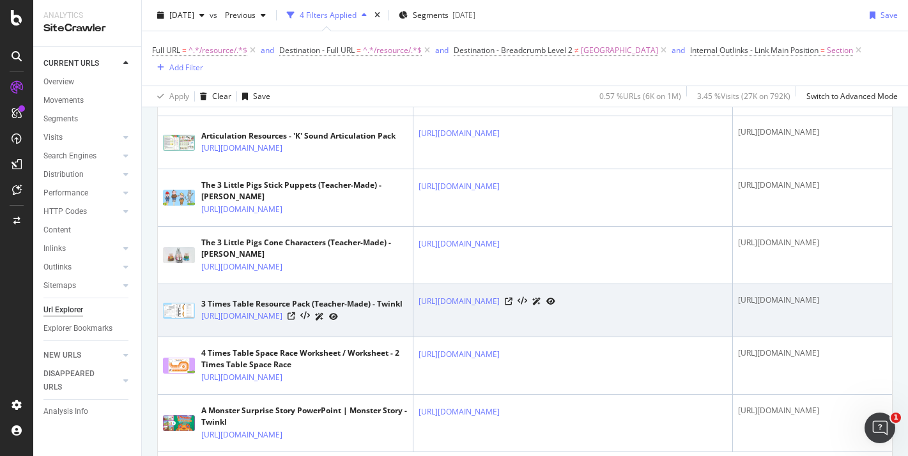
scroll to position [2747, 0]
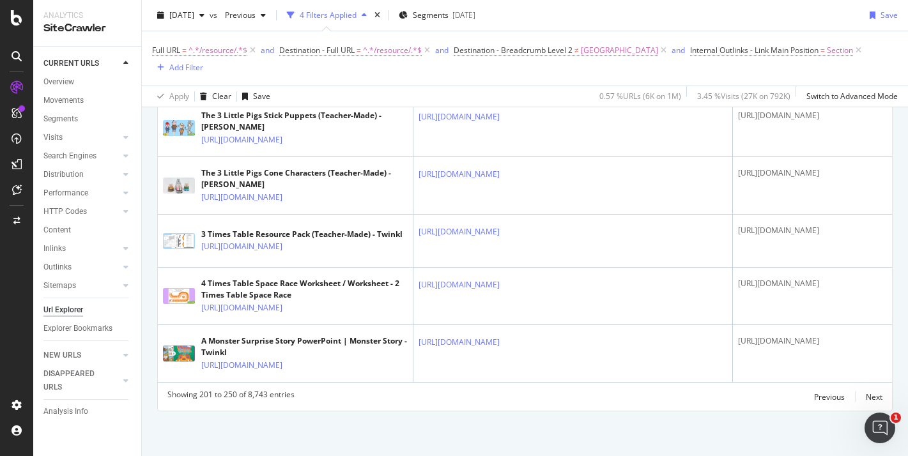
scroll to position [0, 0]
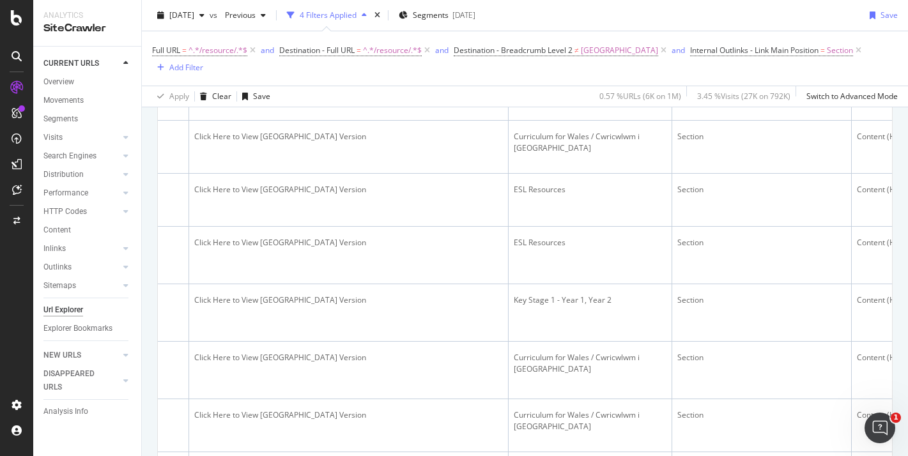
scroll to position [671, 0]
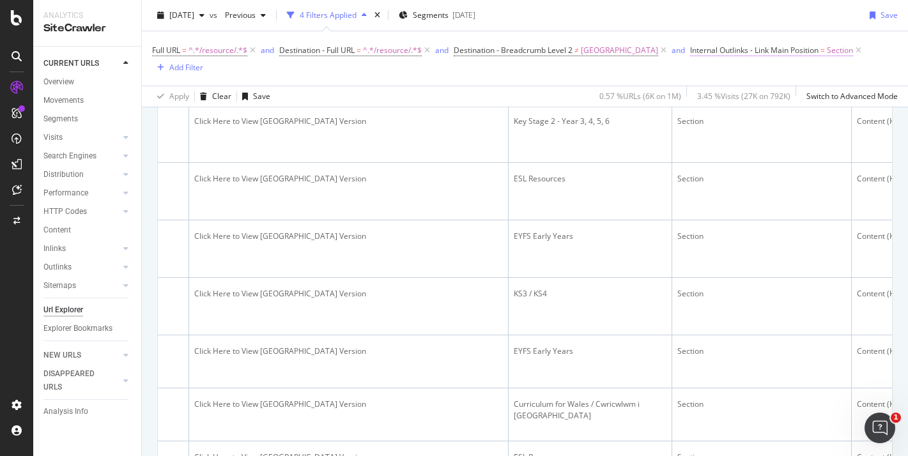
click at [694, 54] on span "Internal Outlinks - Link Main Position" at bounding box center [754, 50] width 128 height 11
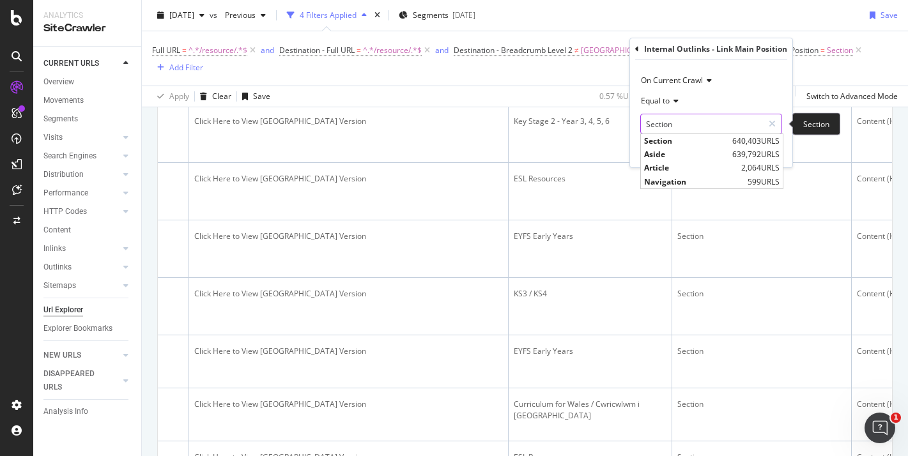
click at [671, 125] on input "Section" at bounding box center [702, 124] width 122 height 20
click at [674, 155] on span "Aside" at bounding box center [686, 154] width 85 height 11
type input "Aside"
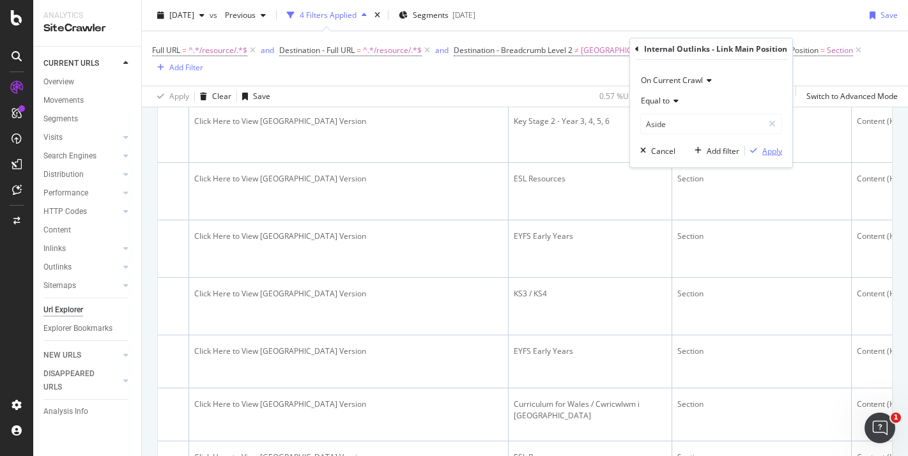
click at [778, 150] on div "Apply" at bounding box center [773, 151] width 20 height 11
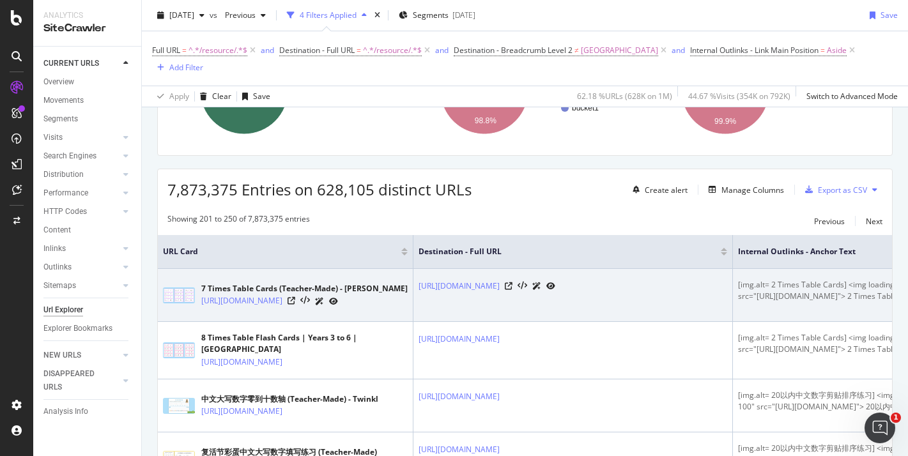
scroll to position [0, 224]
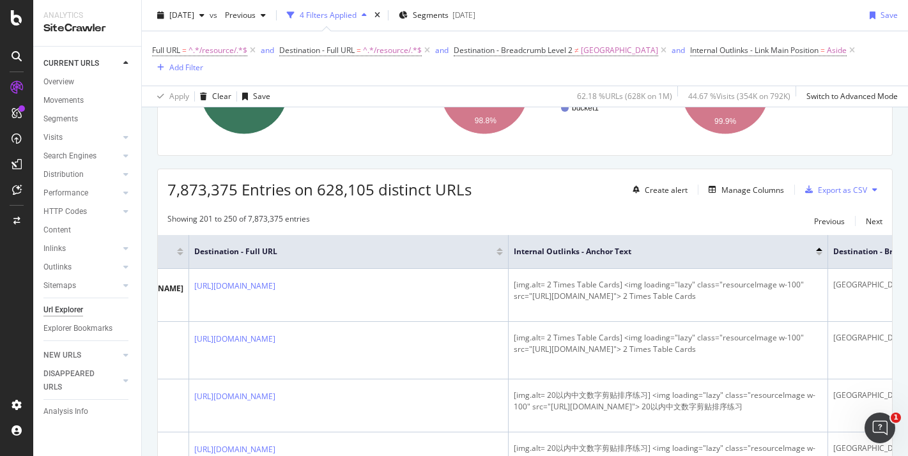
click at [820, 248] on div at bounding box center [819, 249] width 6 height 3
click at [819, 253] on div at bounding box center [819, 254] width 6 height 3
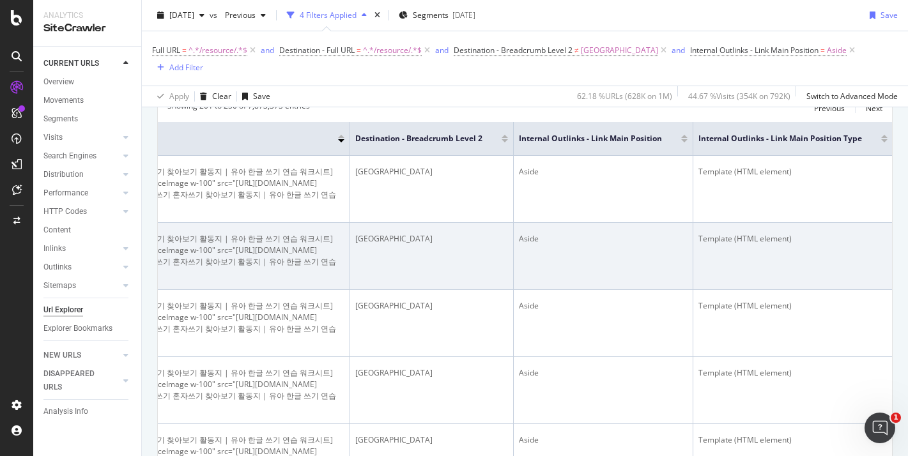
scroll to position [228, 0]
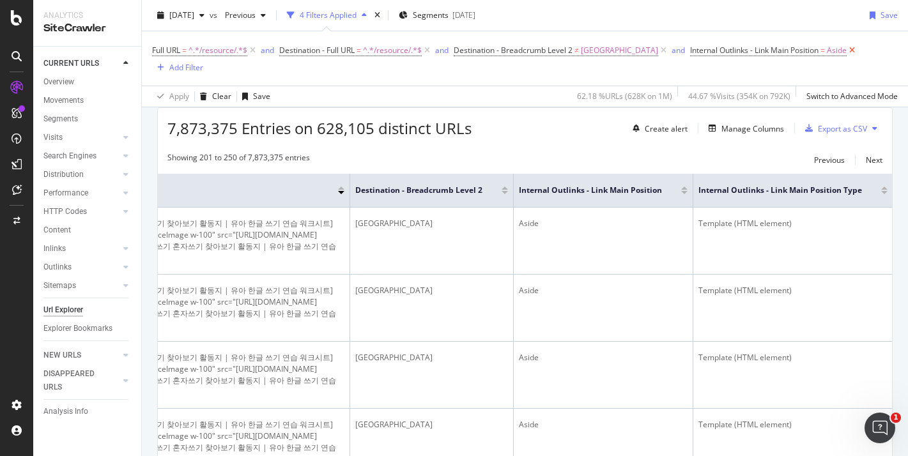
click at [847, 51] on icon at bounding box center [852, 50] width 11 height 13
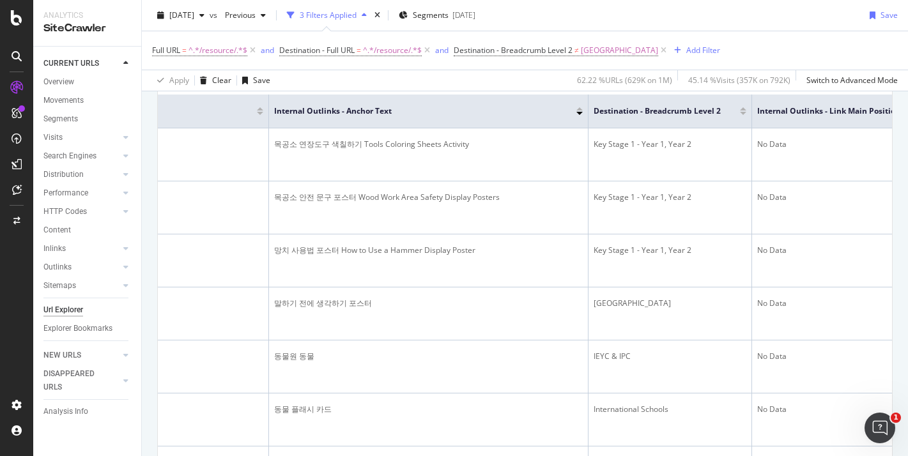
scroll to position [0, 456]
click at [587, 115] on div at bounding box center [588, 113] width 6 height 3
click at [588, 111] on div at bounding box center [588, 108] width 6 height 3
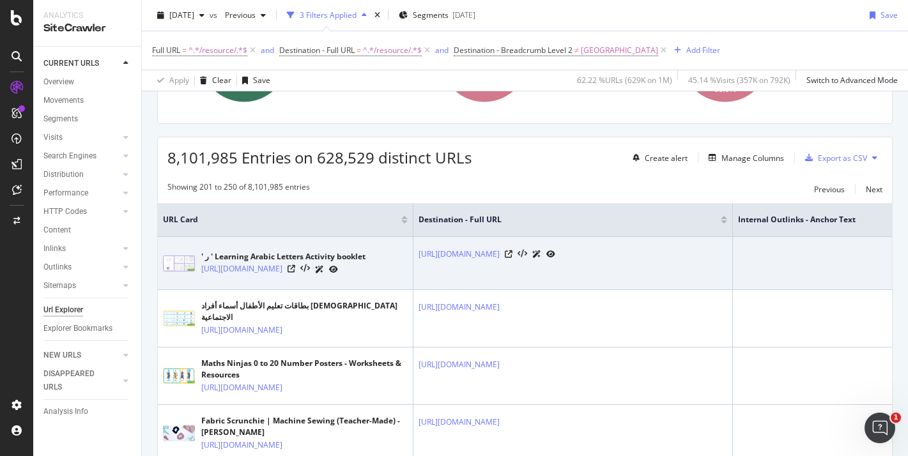
scroll to position [0, 216]
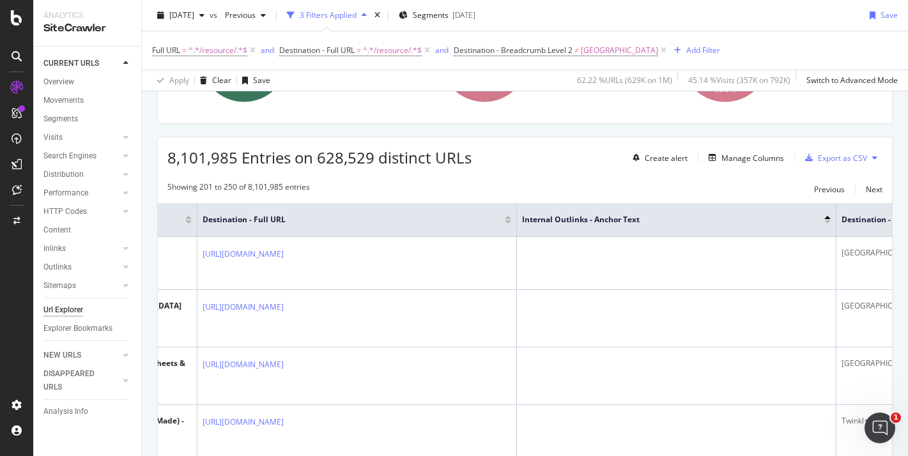
click at [828, 224] on div at bounding box center [828, 222] width 6 height 3
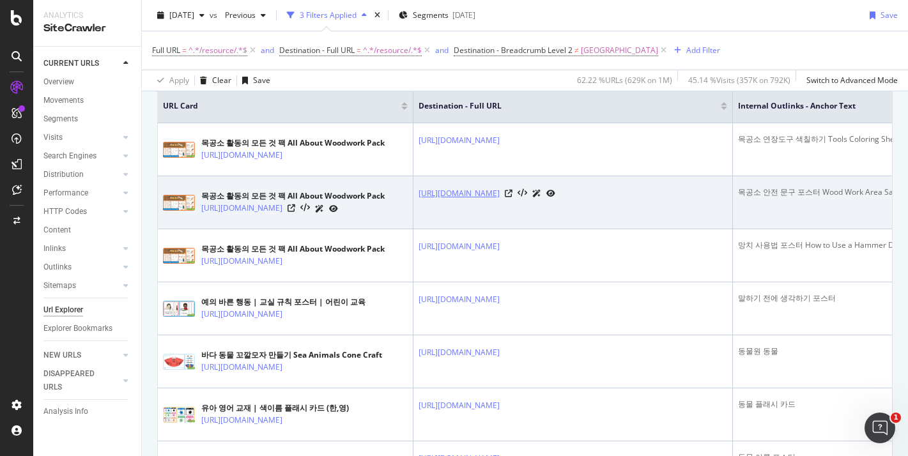
scroll to position [290, 0]
